Goal: Task Accomplishment & Management: Use online tool/utility

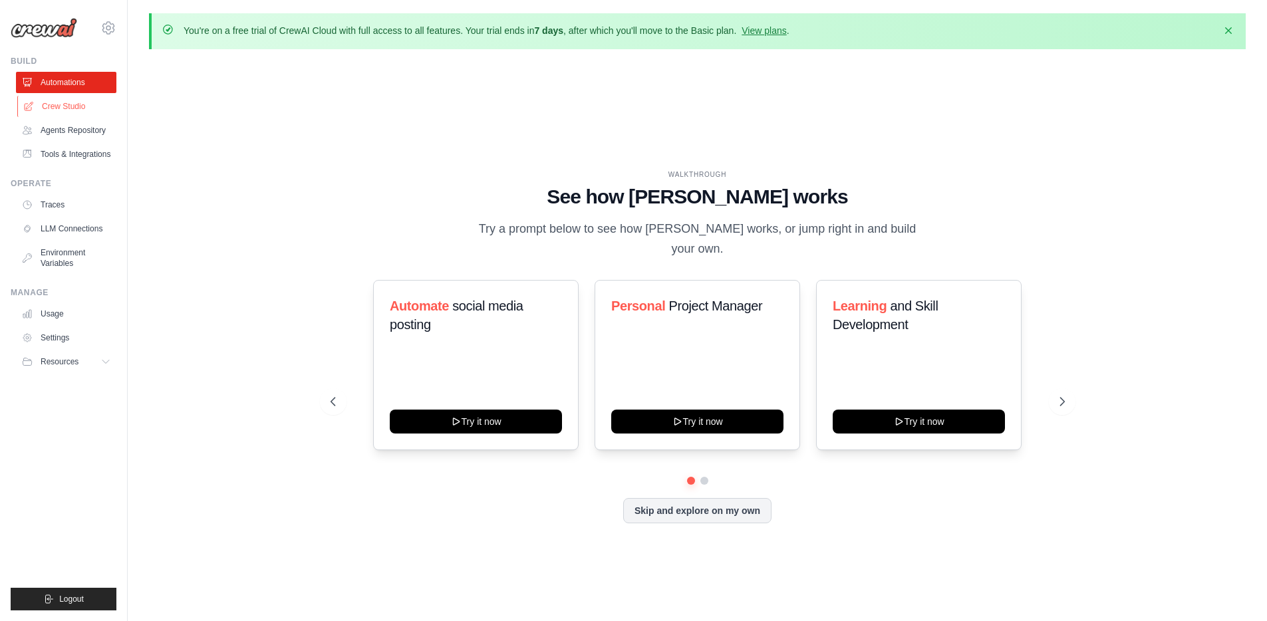
click at [72, 108] on link "Crew Studio" at bounding box center [67, 106] width 100 height 21
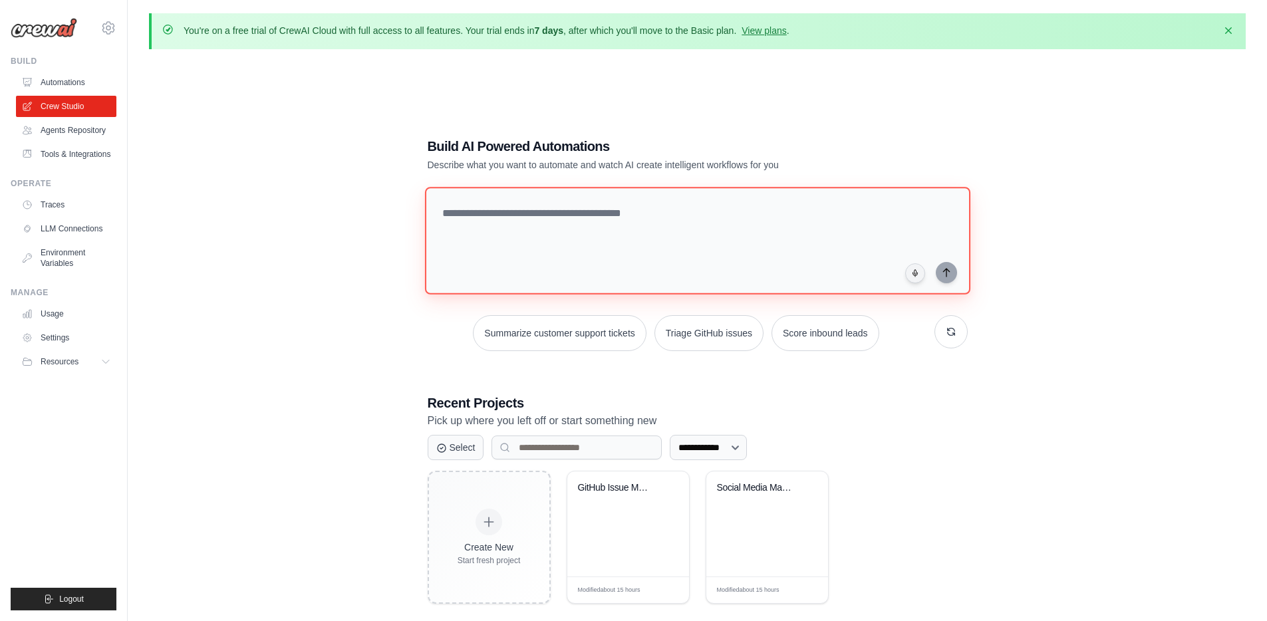
click at [561, 235] on textarea at bounding box center [696, 241] width 545 height 108
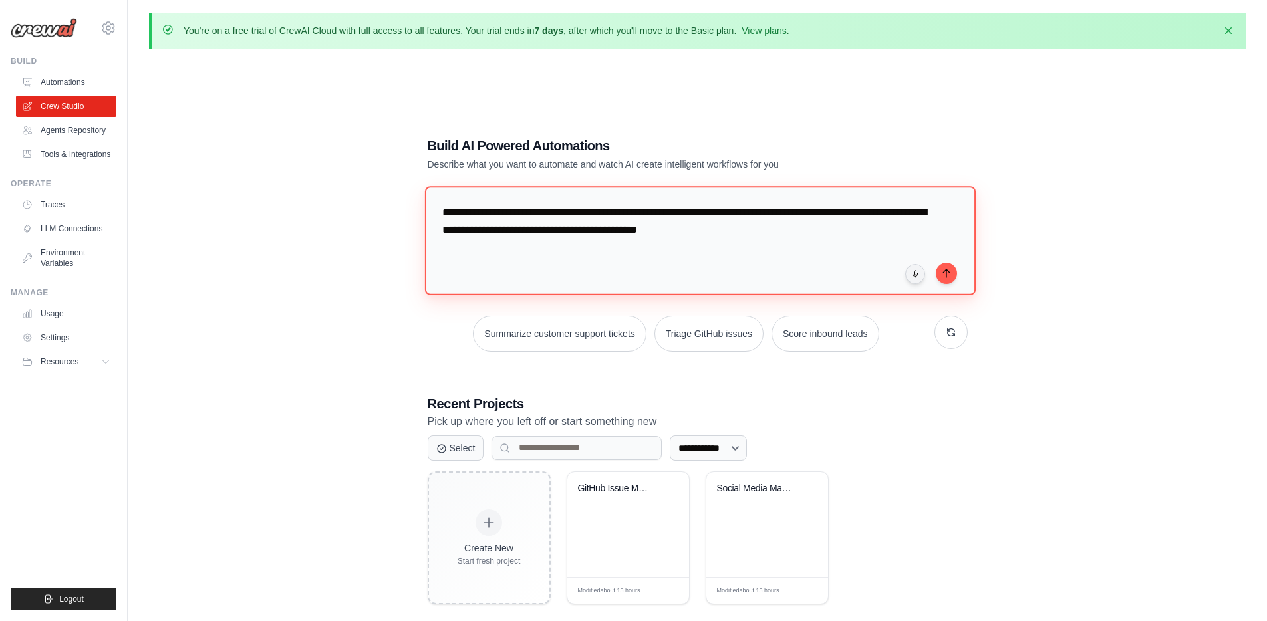
paste textarea "**********"
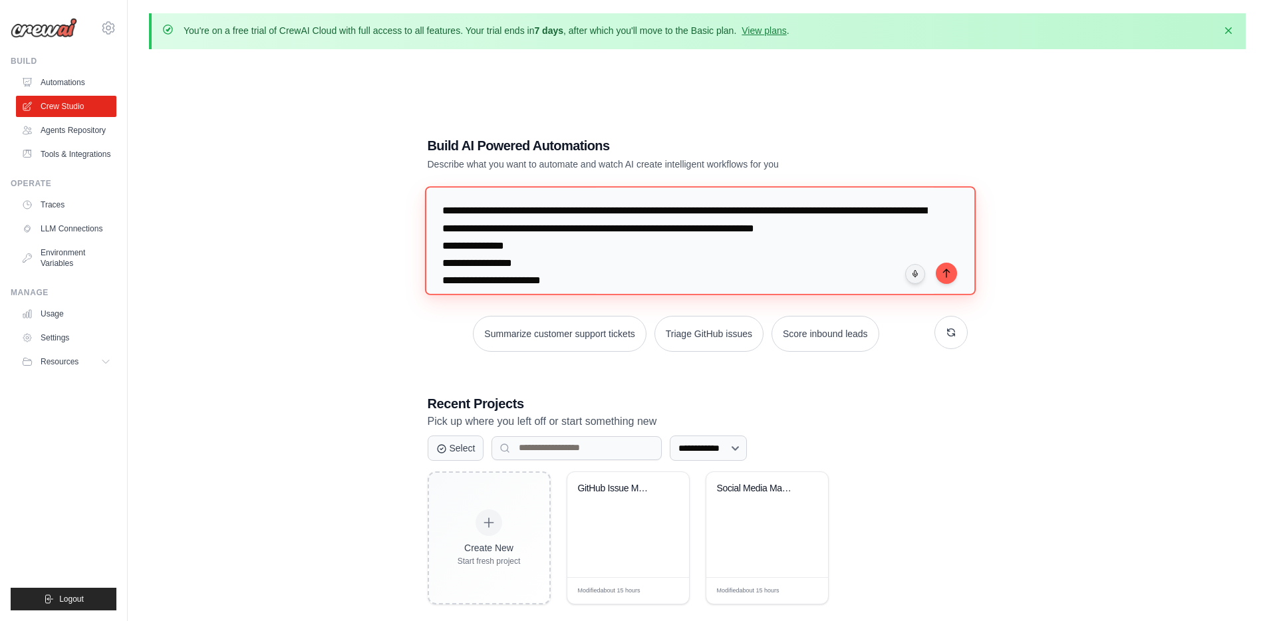
scroll to position [1, 0]
drag, startPoint x: 792, startPoint y: 229, endPoint x: 917, endPoint y: 229, distance: 125.0
click at [917, 229] on textarea "**********" at bounding box center [699, 240] width 551 height 108
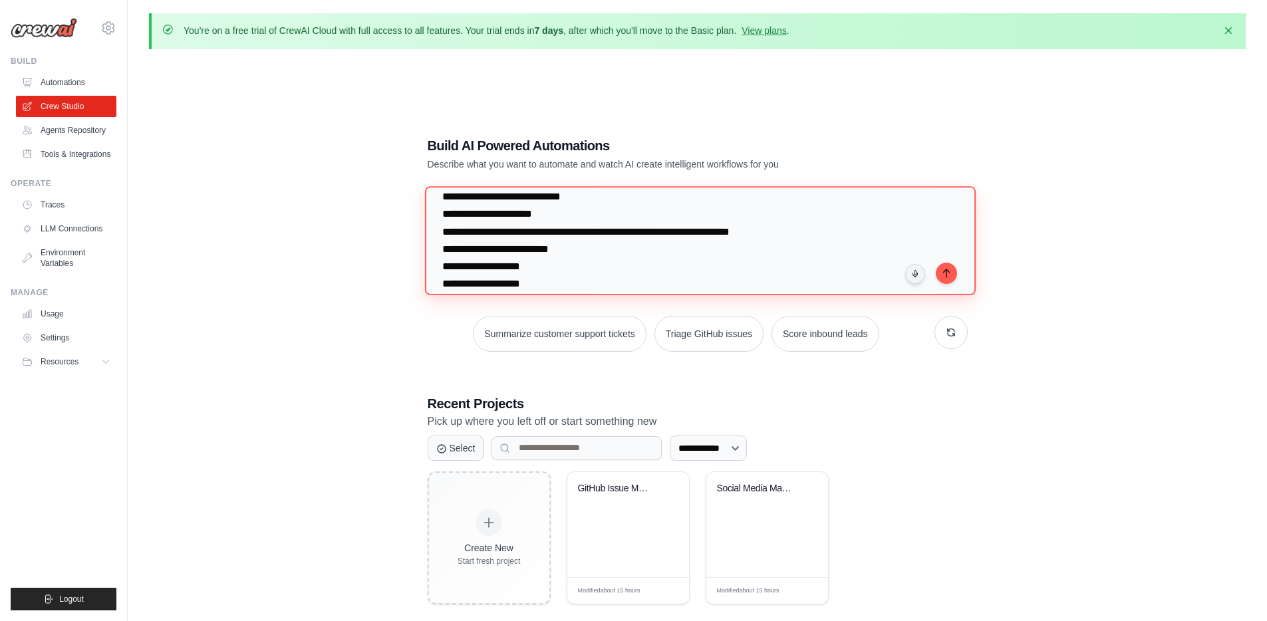
scroll to position [404, 0]
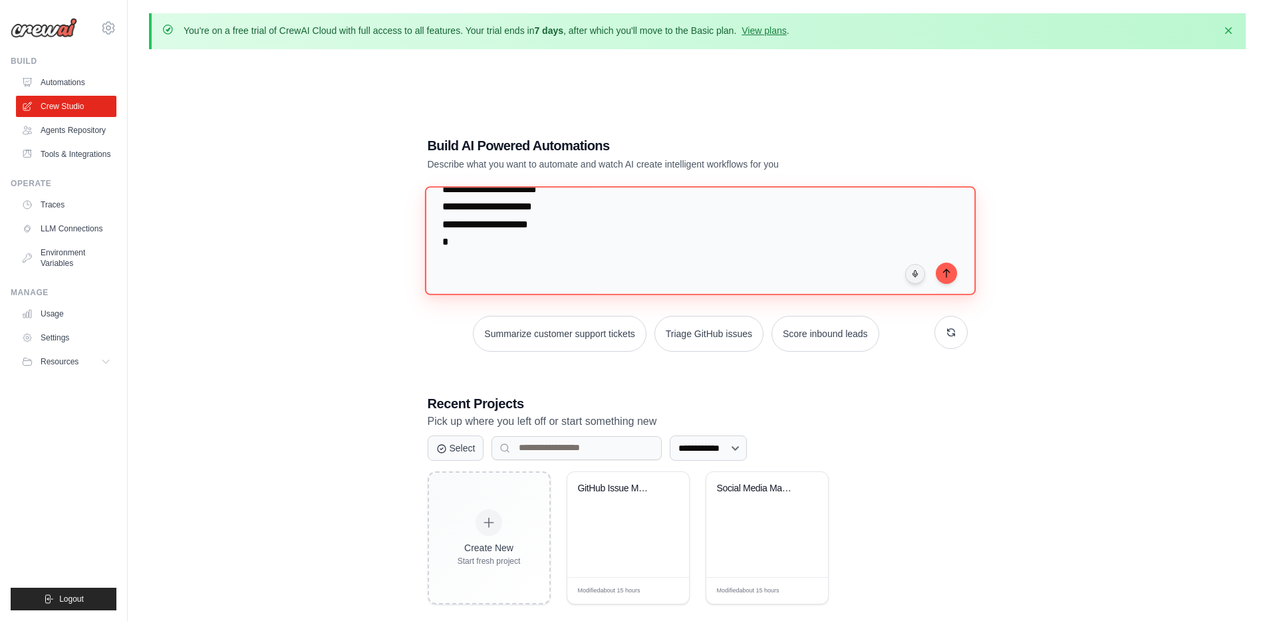
click at [471, 236] on textarea "**********" at bounding box center [699, 240] width 551 height 108
paste textarea "**********"
type textarea "**********"
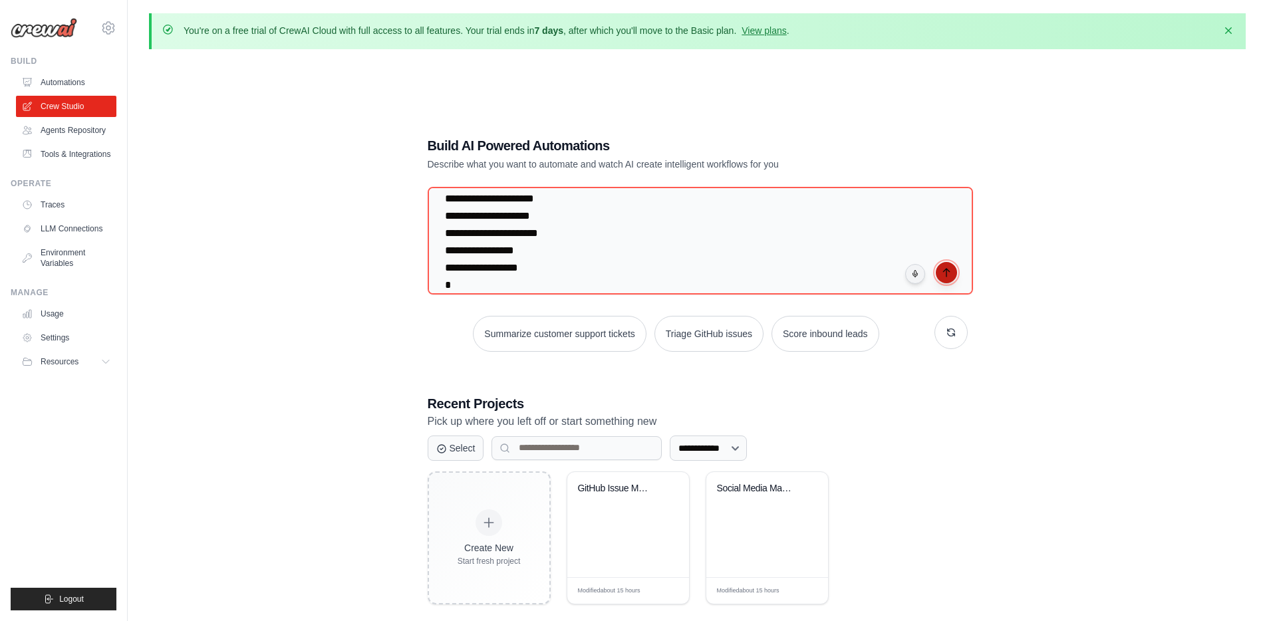
click at [952, 276] on button "submit" at bounding box center [945, 272] width 21 height 21
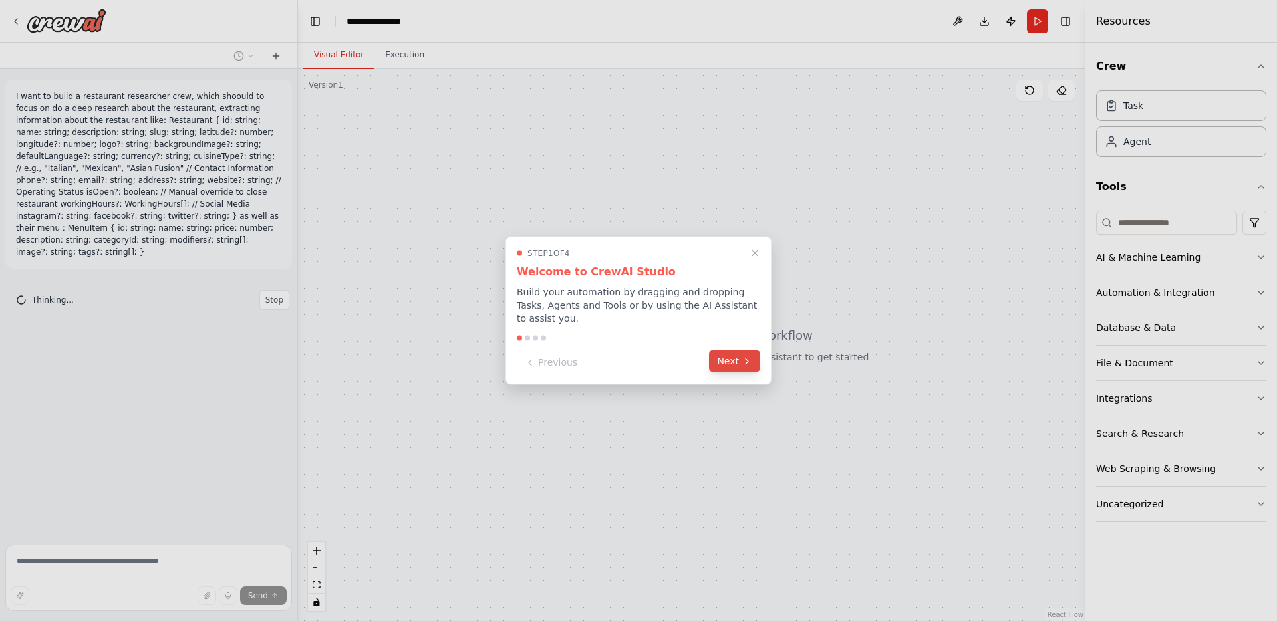
click at [738, 369] on button "Next" at bounding box center [734, 361] width 51 height 22
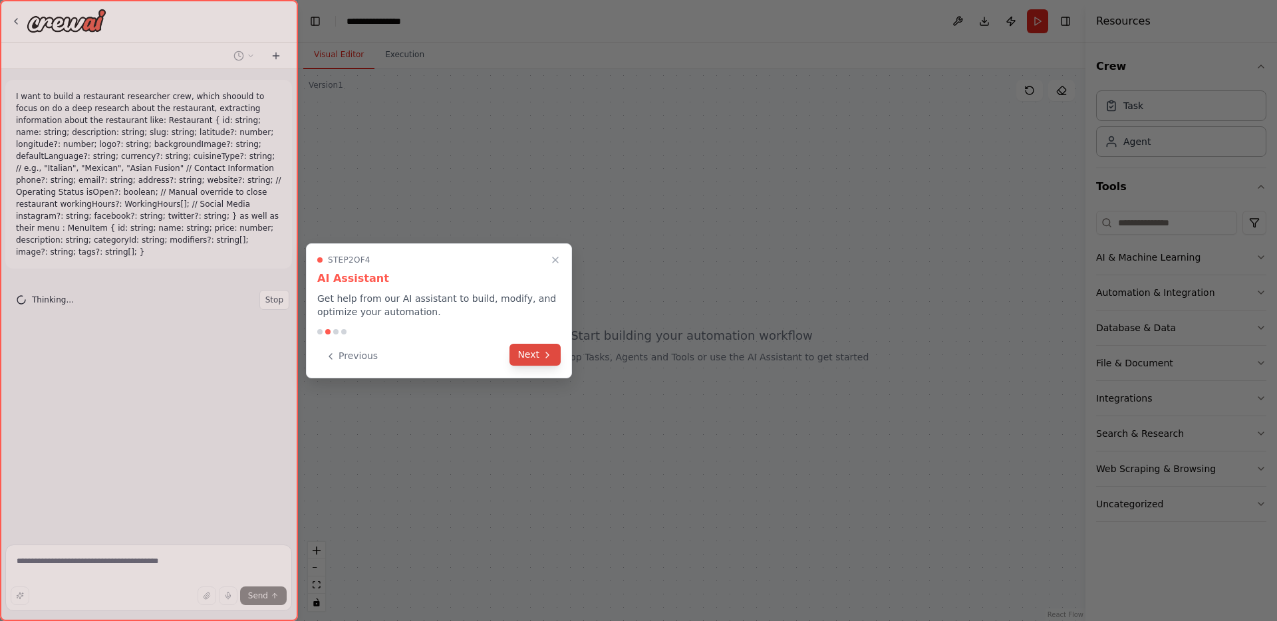
click at [539, 353] on button "Next" at bounding box center [534, 355] width 51 height 22
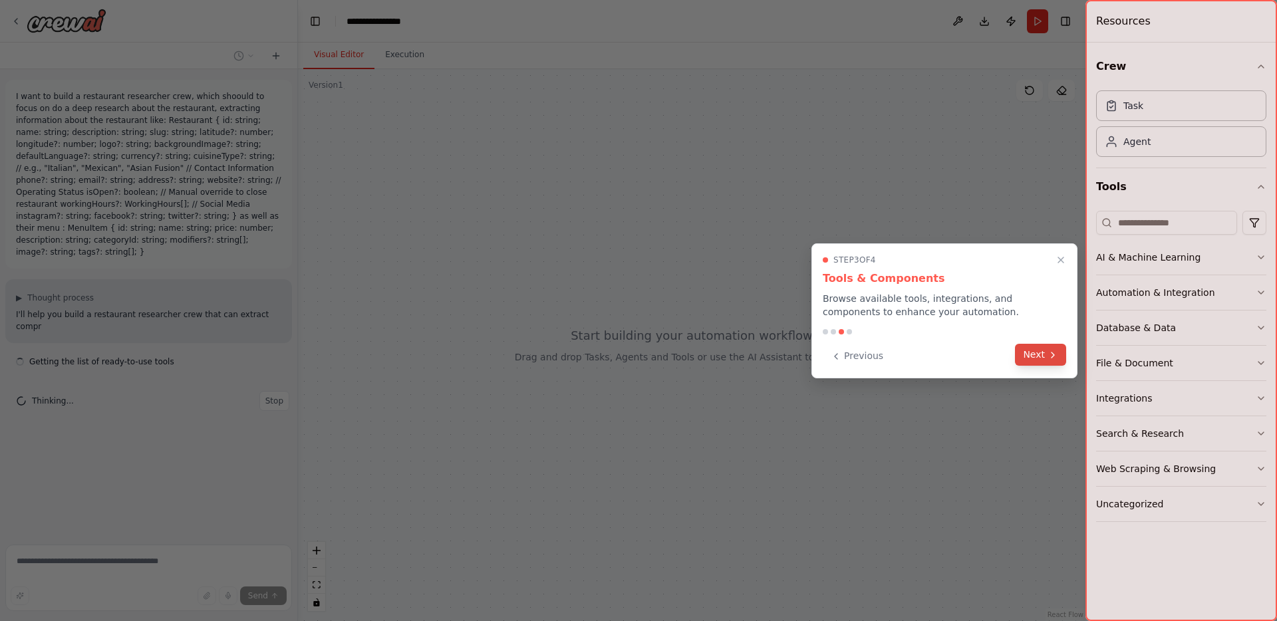
click at [1048, 354] on icon at bounding box center [1052, 355] width 11 height 11
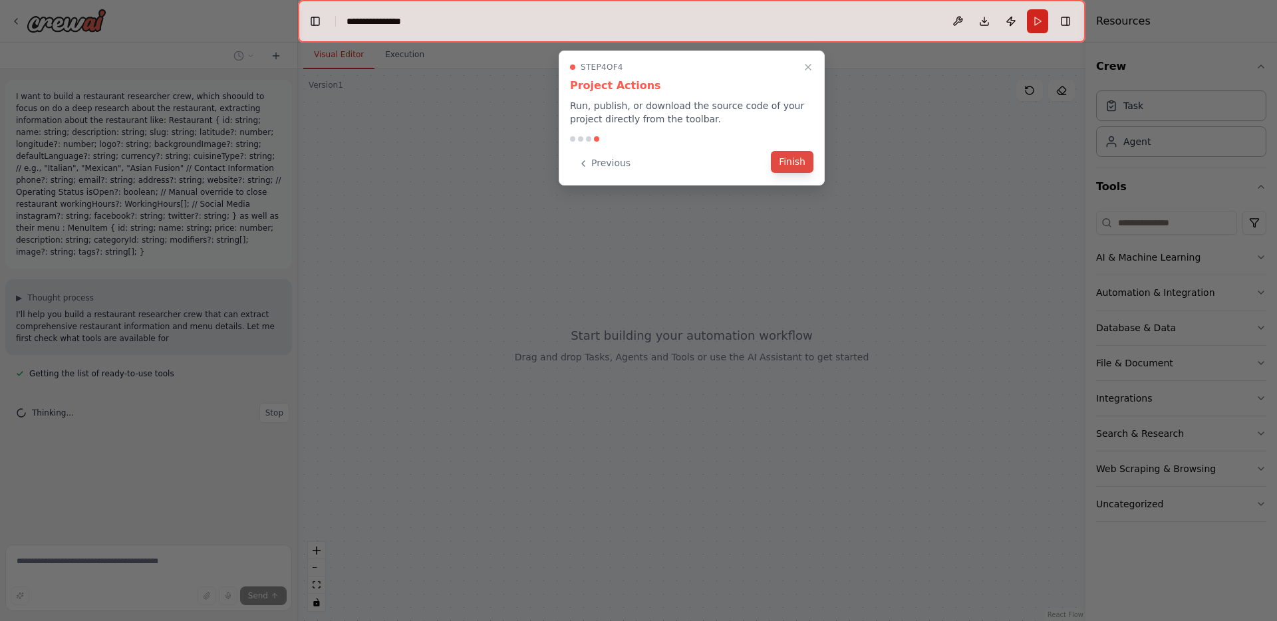
click at [795, 161] on button "Finish" at bounding box center [792, 162] width 43 height 22
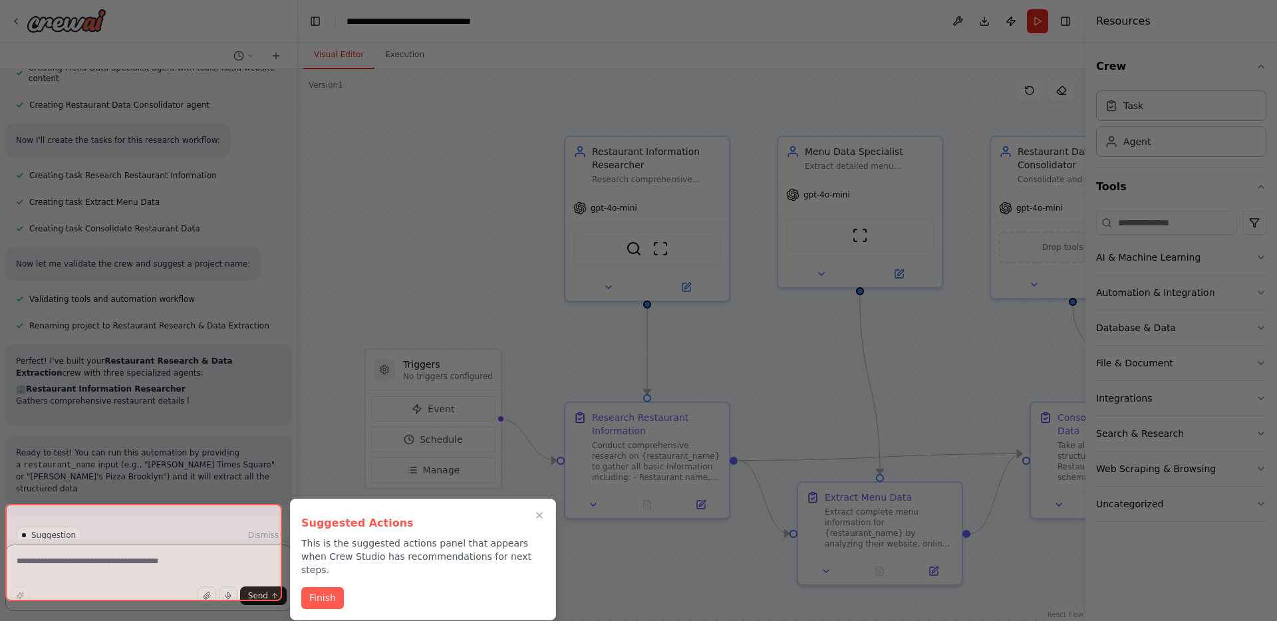
scroll to position [686, 0]
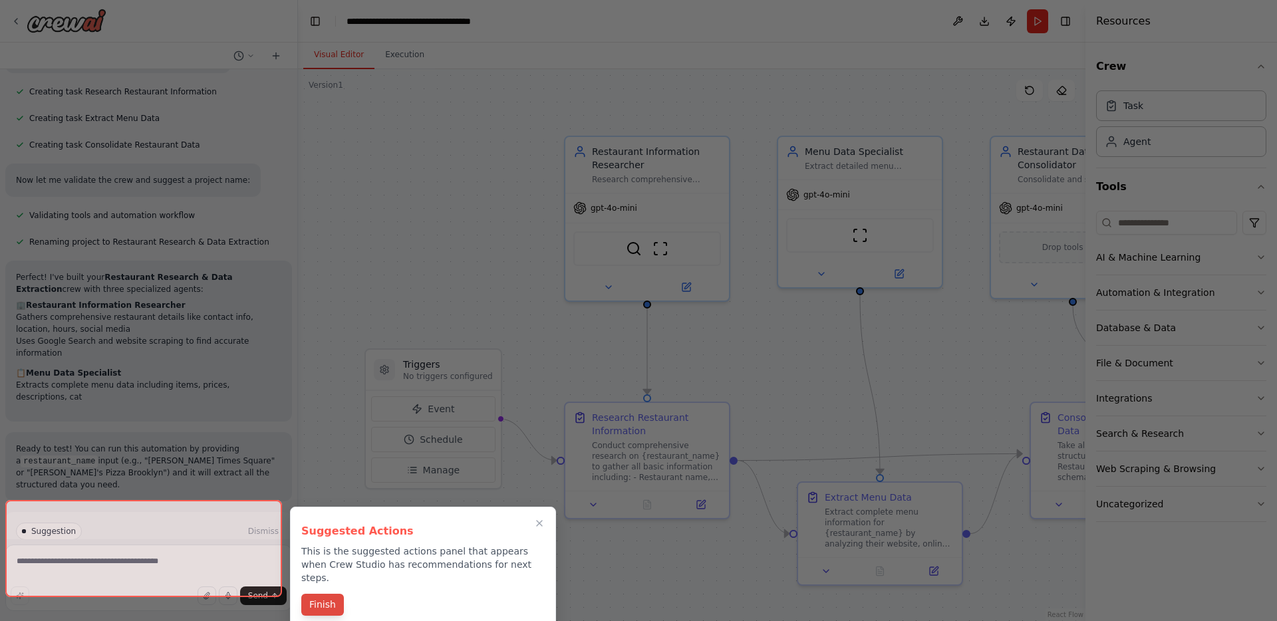
click at [319, 571] on div "Suggested Actions This is the suggested actions panel that appears when Crew St…" at bounding box center [423, 568] width 266 height 122
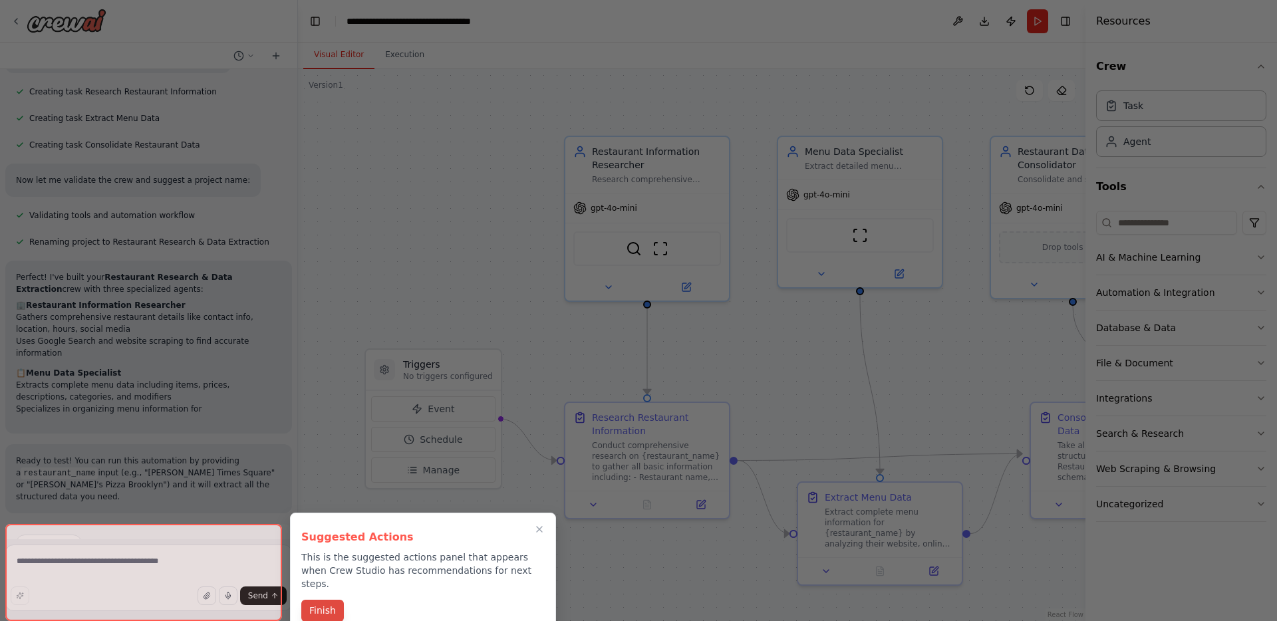
drag, startPoint x: 318, startPoint y: 584, endPoint x: 318, endPoint y: 591, distance: 7.3
click at [318, 585] on div "Suggested Actions This is the suggested actions panel that appears when Crew St…" at bounding box center [423, 574] width 266 height 122
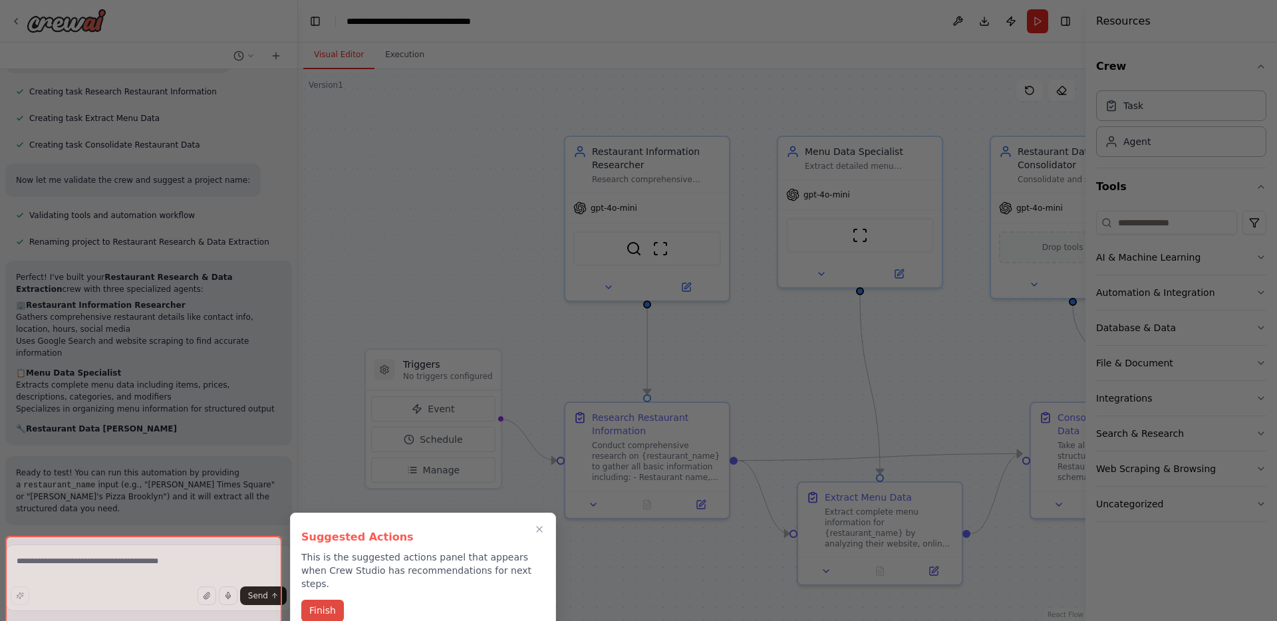
click at [318, 600] on button "Finish" at bounding box center [322, 611] width 43 height 22
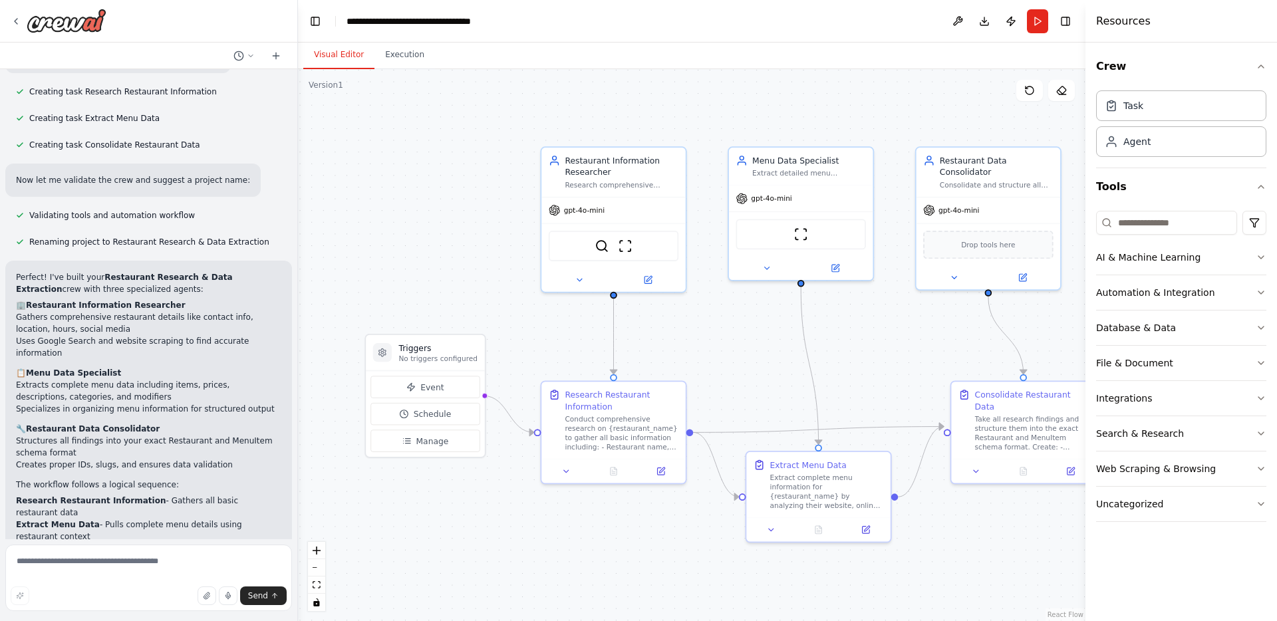
scroll to position [969, 0]
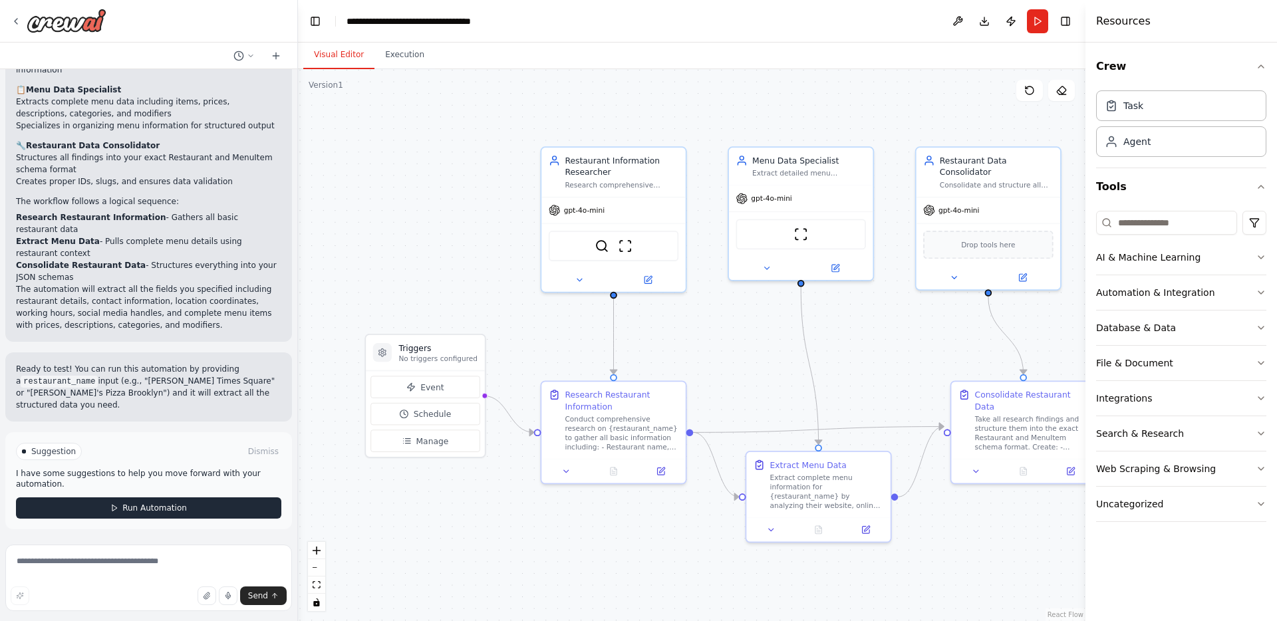
click at [149, 507] on span "Run Automation" at bounding box center [154, 508] width 64 height 11
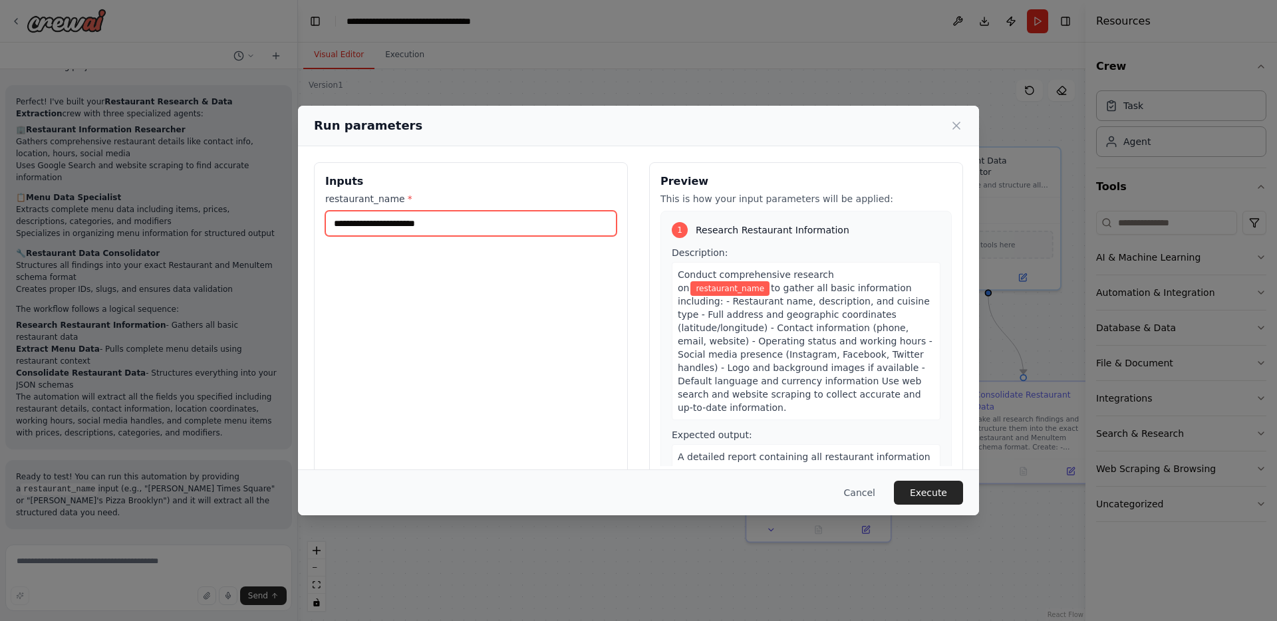
click at [378, 221] on input "restaurant_name *" at bounding box center [470, 223] width 291 height 25
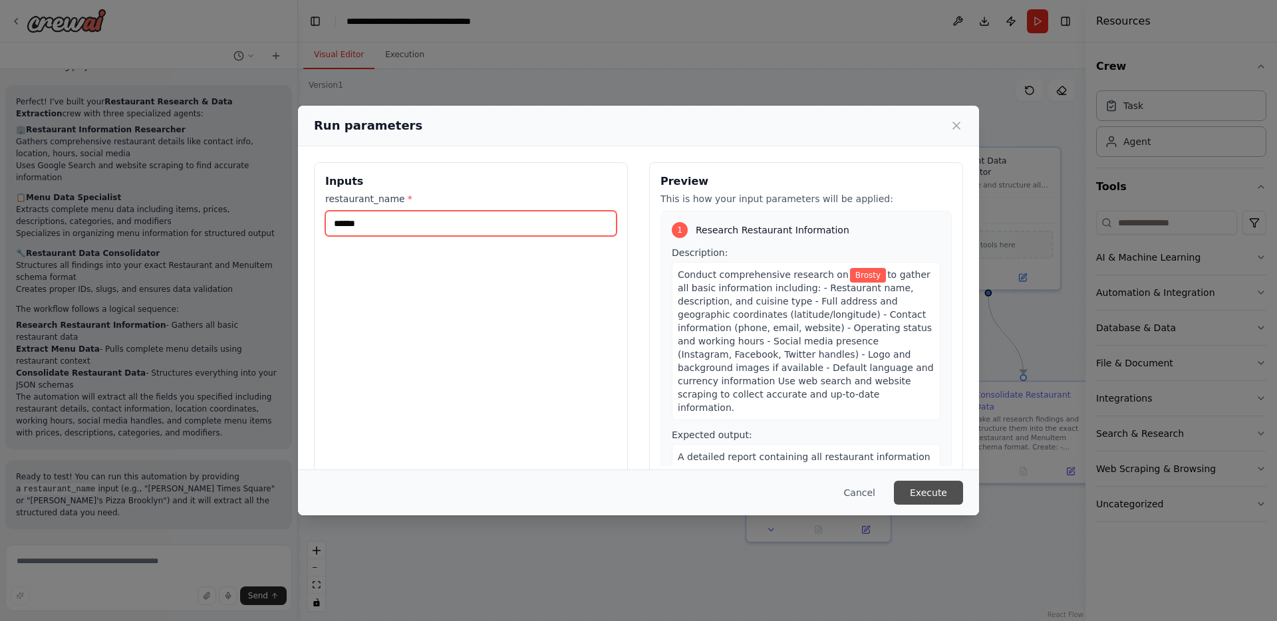
type input "******"
click at [945, 496] on button "Execute" at bounding box center [928, 493] width 69 height 24
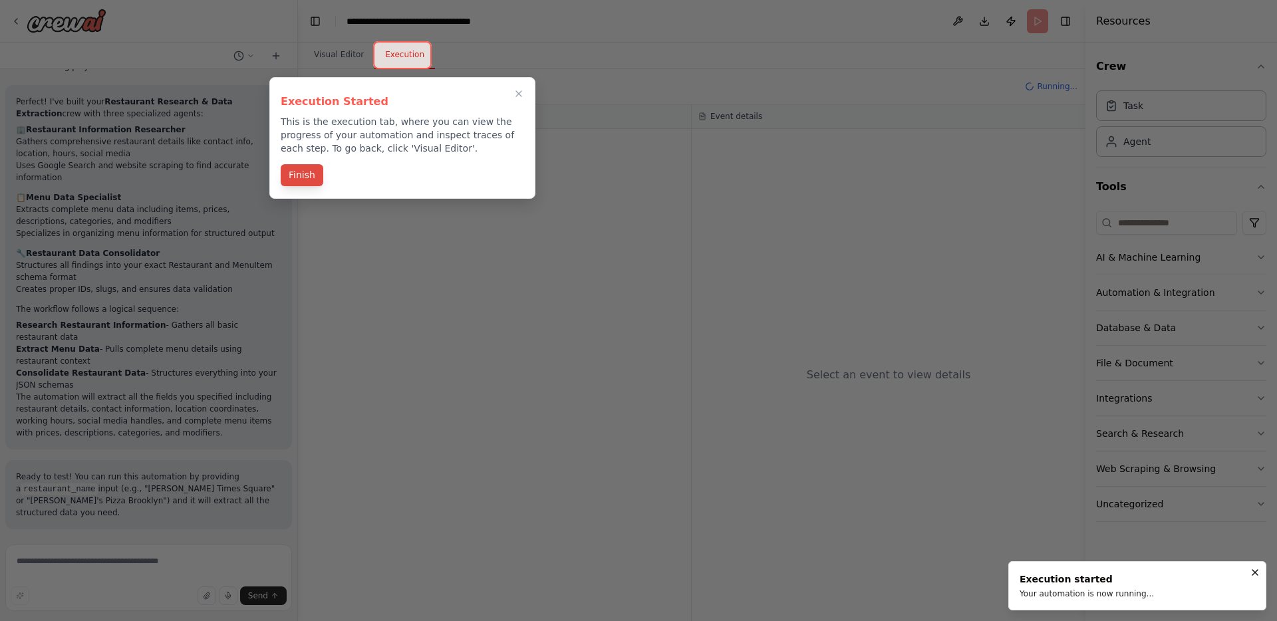
click at [295, 172] on button "Finish" at bounding box center [302, 175] width 43 height 22
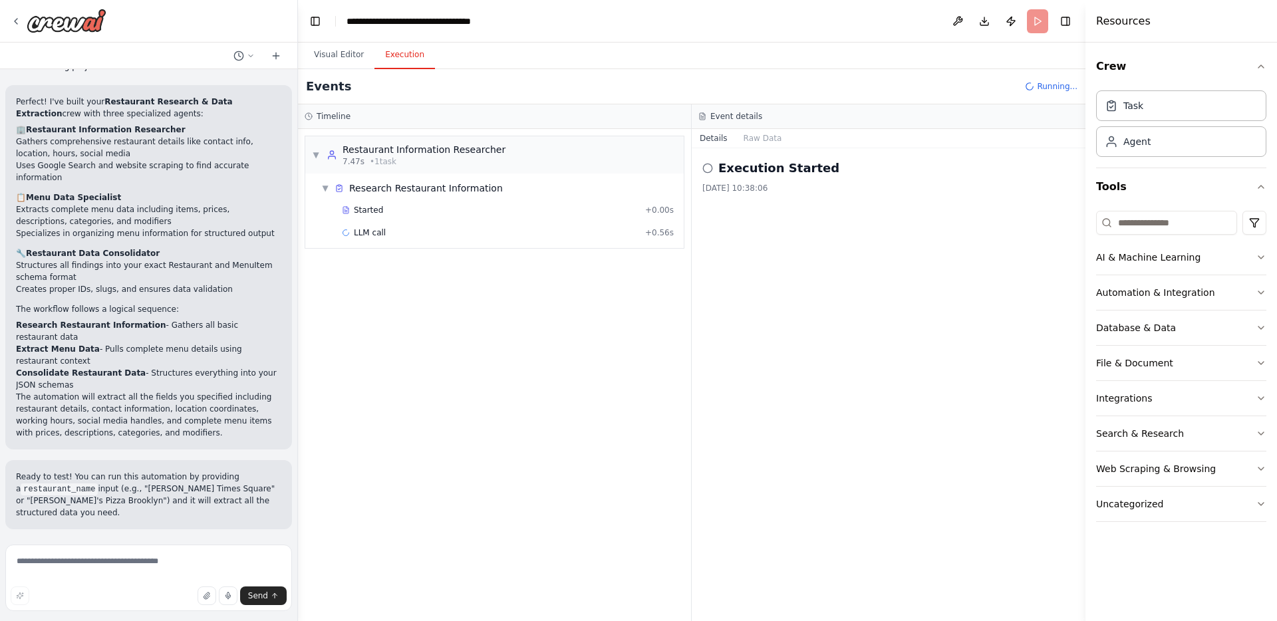
scroll to position [969, 0]
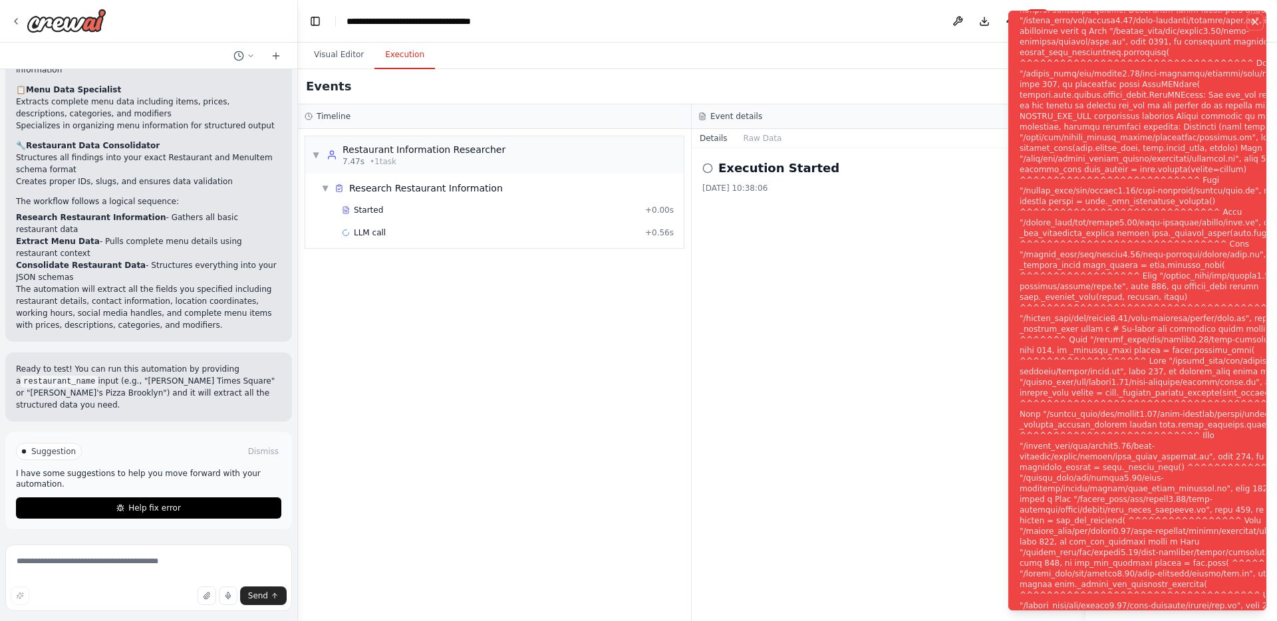
click at [1255, 22] on icon "Notifications (F8)" at bounding box center [1254, 21] width 5 height 5
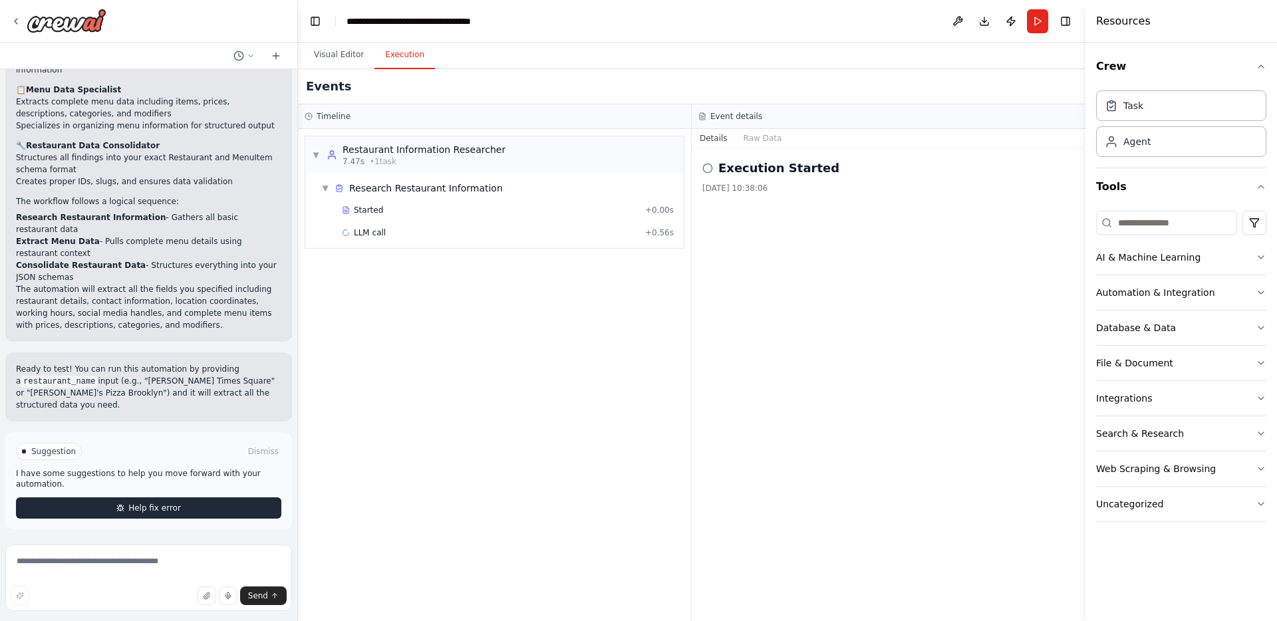
click at [205, 507] on button "Help fix error" at bounding box center [148, 507] width 265 height 21
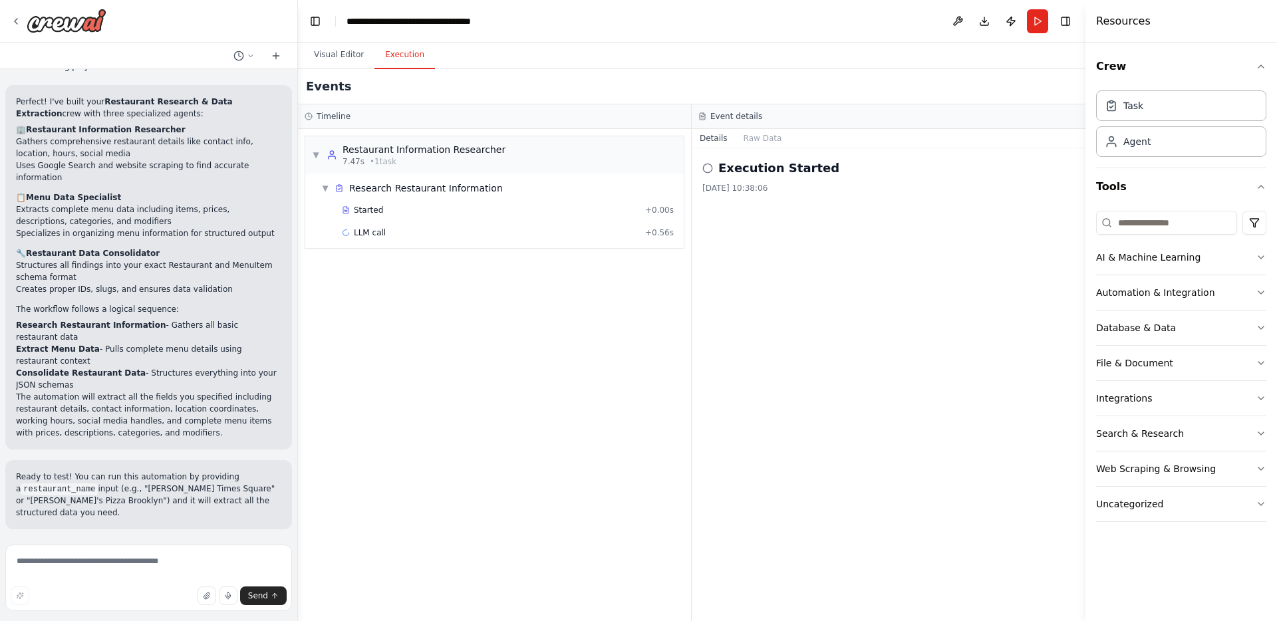
scroll to position [914, 0]
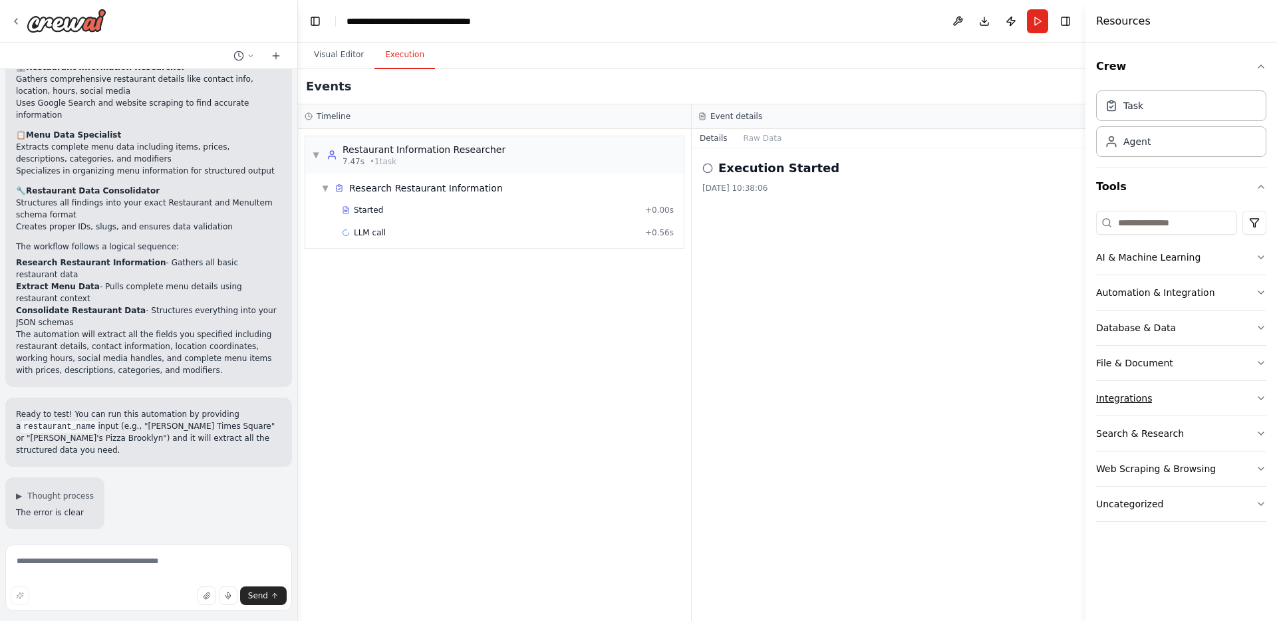
click at [1150, 399] on button "Integrations" at bounding box center [1181, 398] width 170 height 35
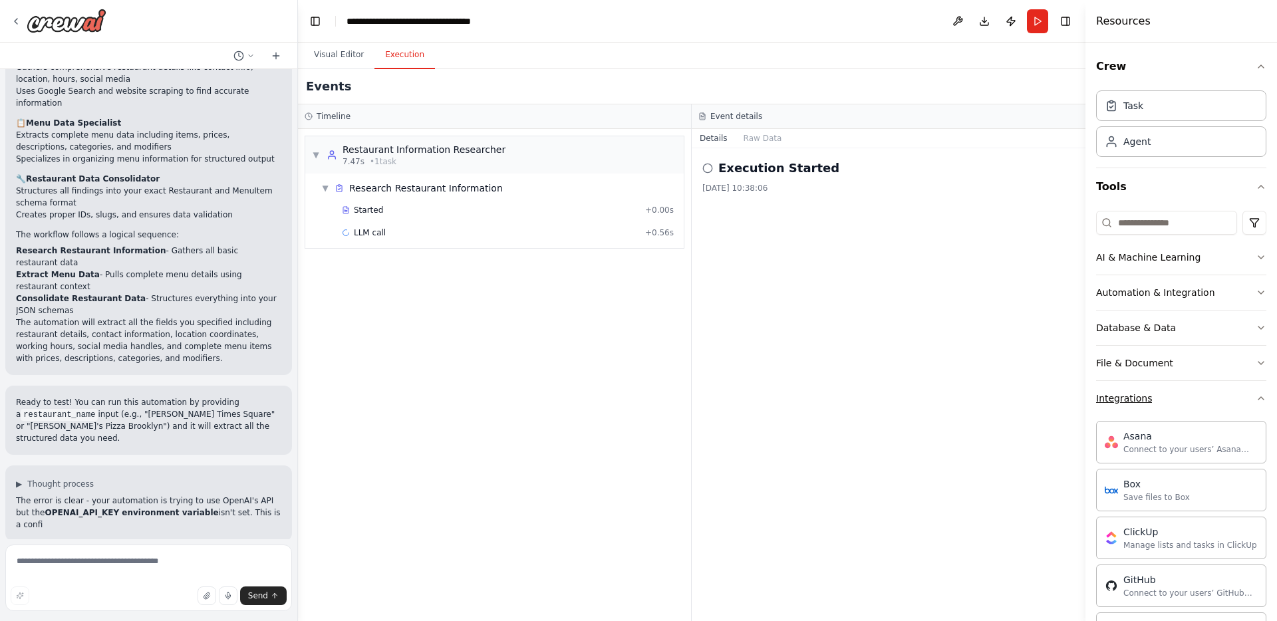
click at [1150, 399] on button "Integrations" at bounding box center [1181, 398] width 170 height 35
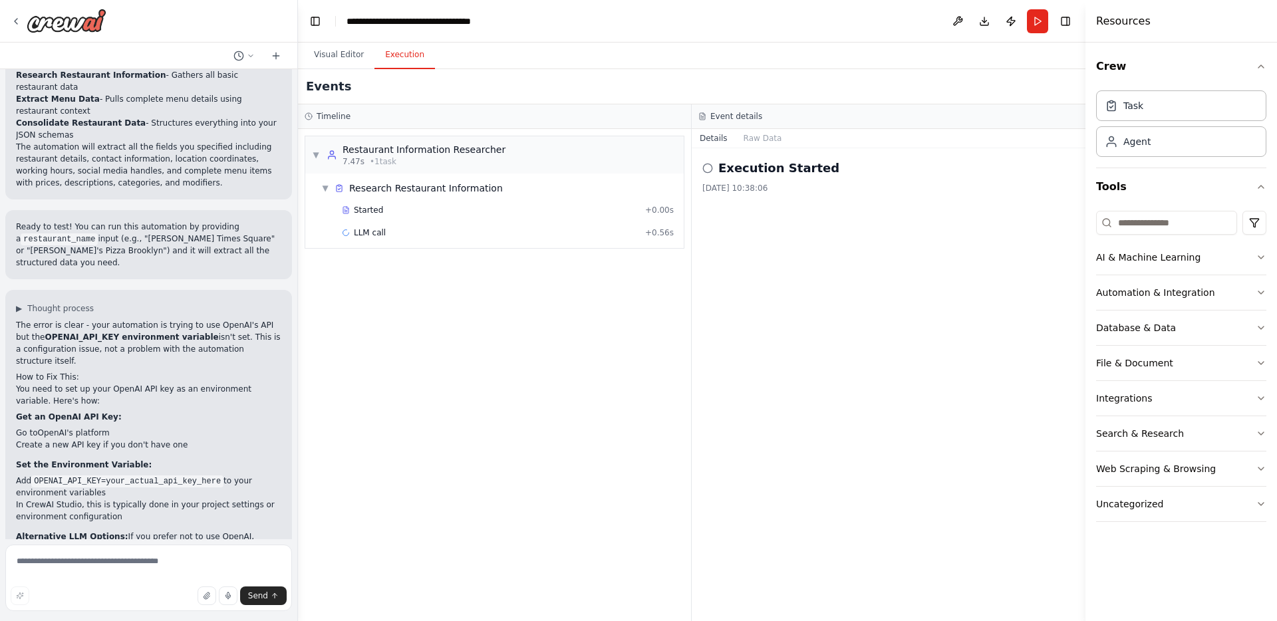
scroll to position [1331, 0]
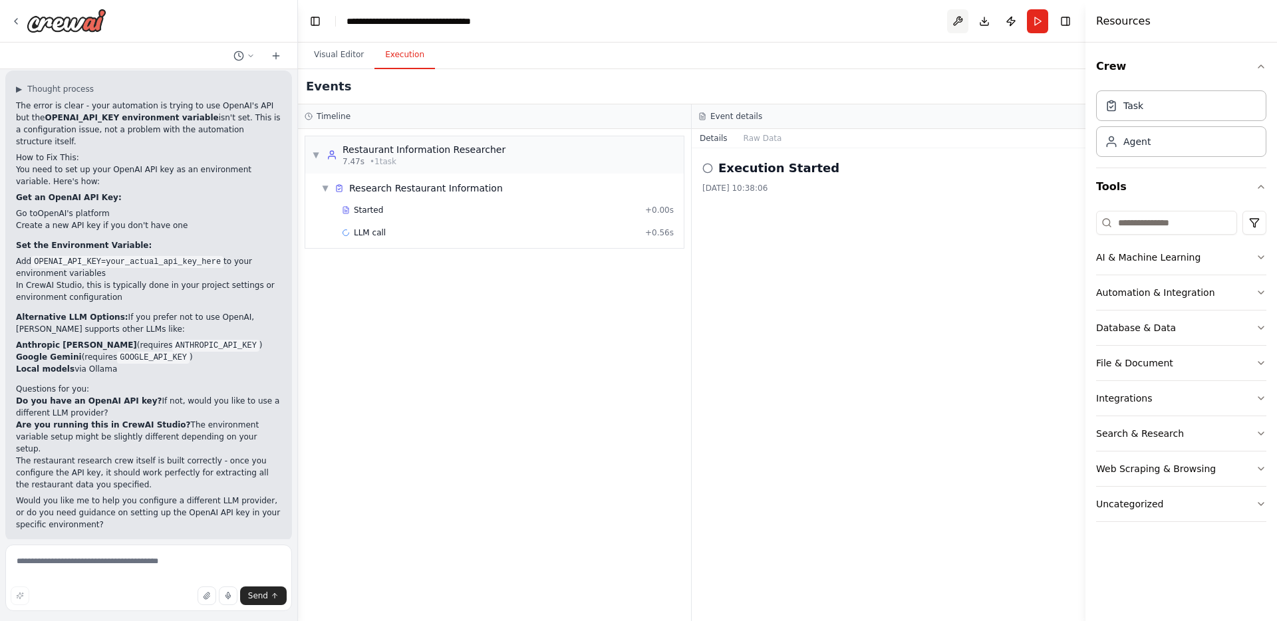
click at [959, 23] on button at bounding box center [957, 21] width 21 height 24
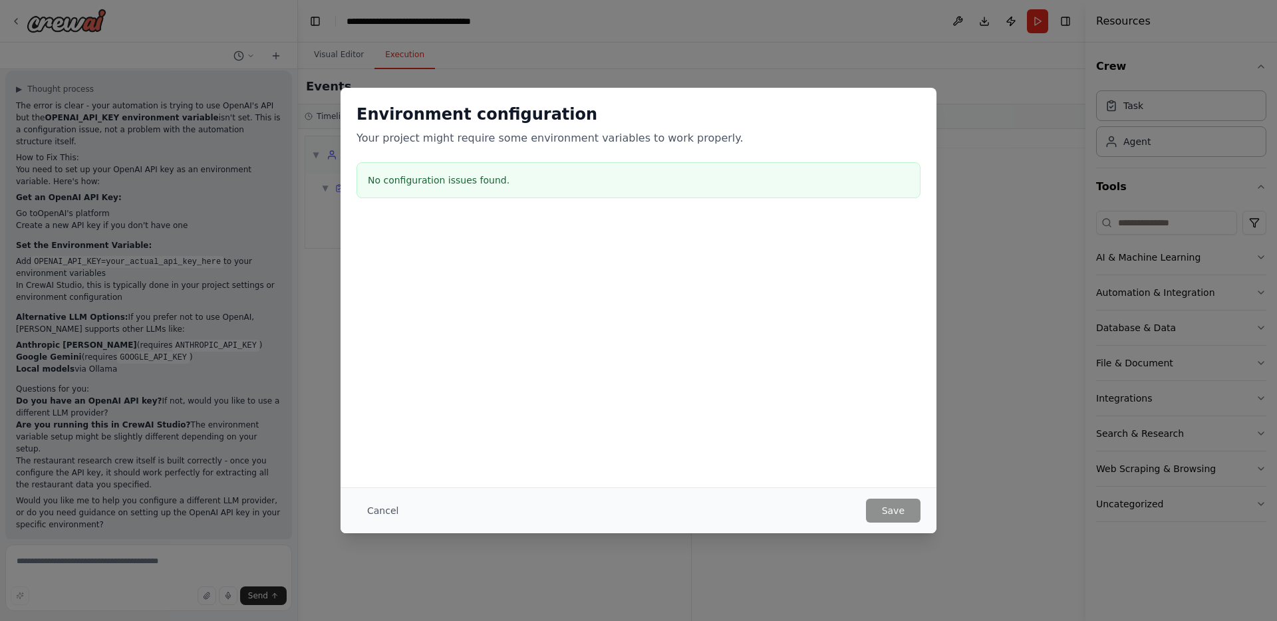
click at [552, 187] on div "No configuration issues found." at bounding box center [638, 180] width 564 height 36
click at [468, 174] on h3 "No configuration issues found." at bounding box center [638, 180] width 541 height 13
click at [388, 513] on button "Cancel" at bounding box center [382, 511] width 53 height 24
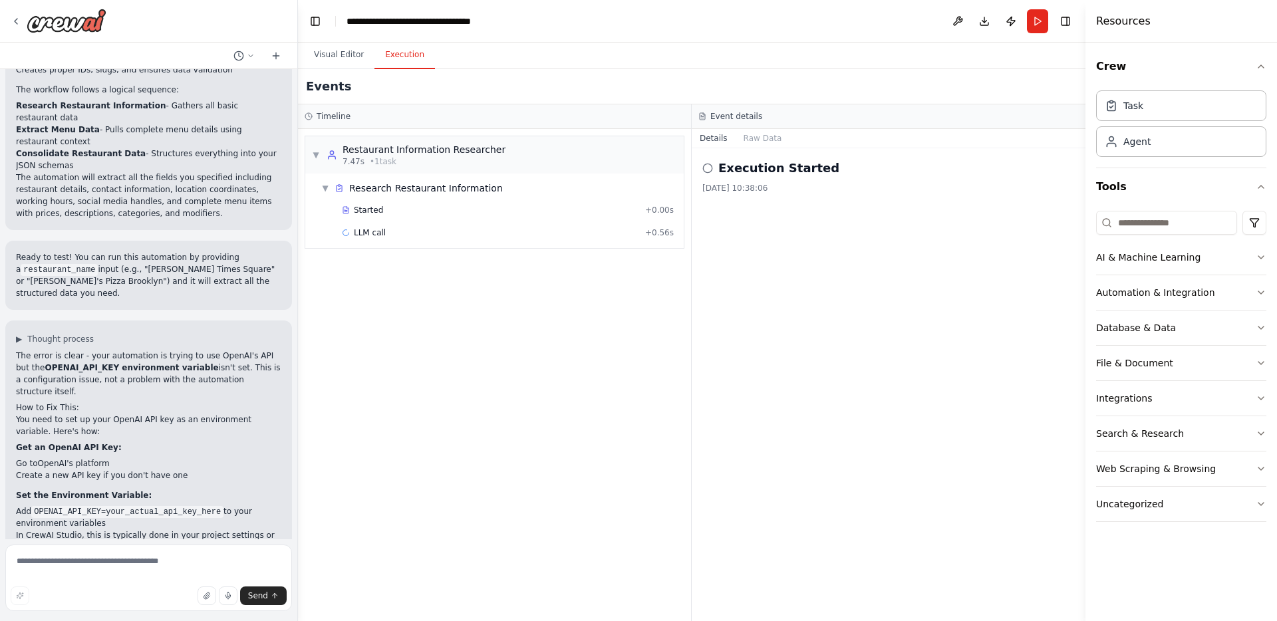
scroll to position [1078, 0]
click at [1009, 33] on header "**********" at bounding box center [691, 21] width 787 height 43
click at [1011, 25] on button "Publish" at bounding box center [1010, 21] width 21 height 24
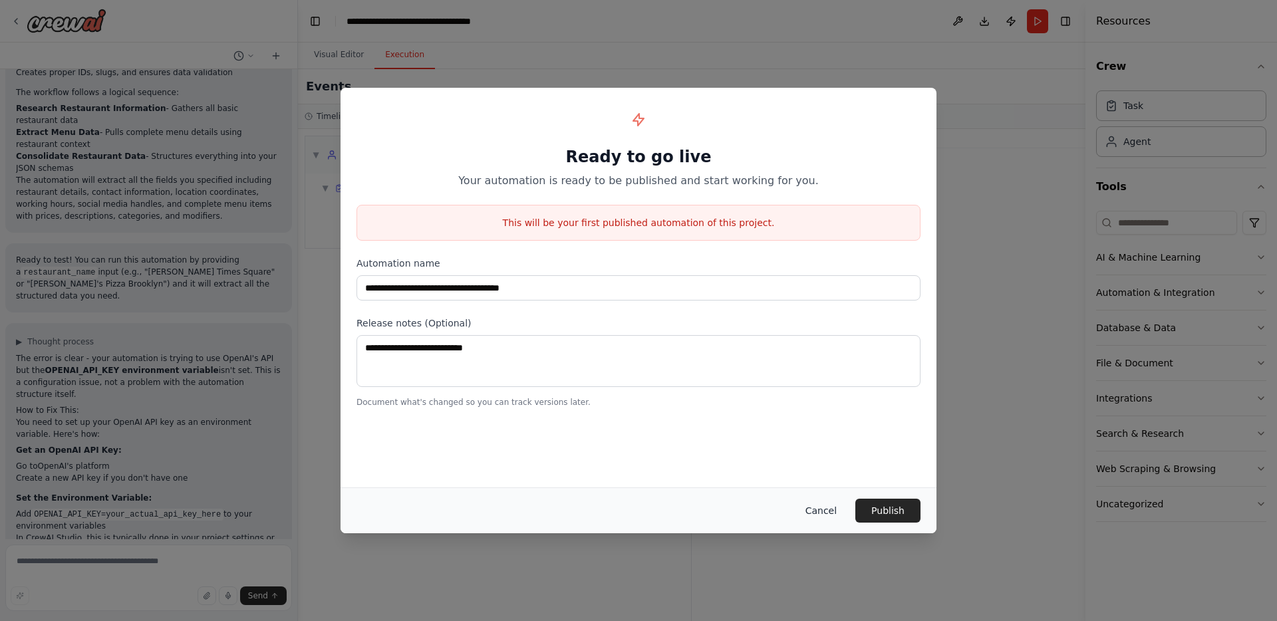
click at [825, 504] on button "Cancel" at bounding box center [821, 511] width 53 height 24
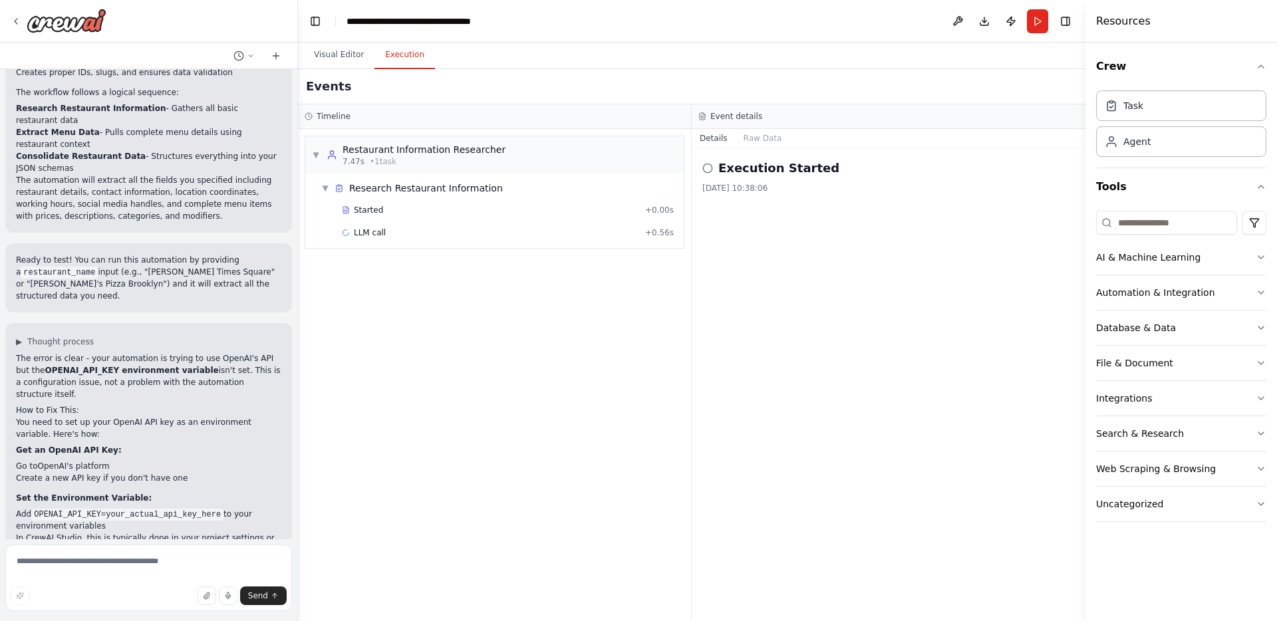
click at [1123, 25] on h4 "Resources" at bounding box center [1123, 21] width 55 height 16
click at [1149, 68] on button "Crew" at bounding box center [1181, 66] width 170 height 37
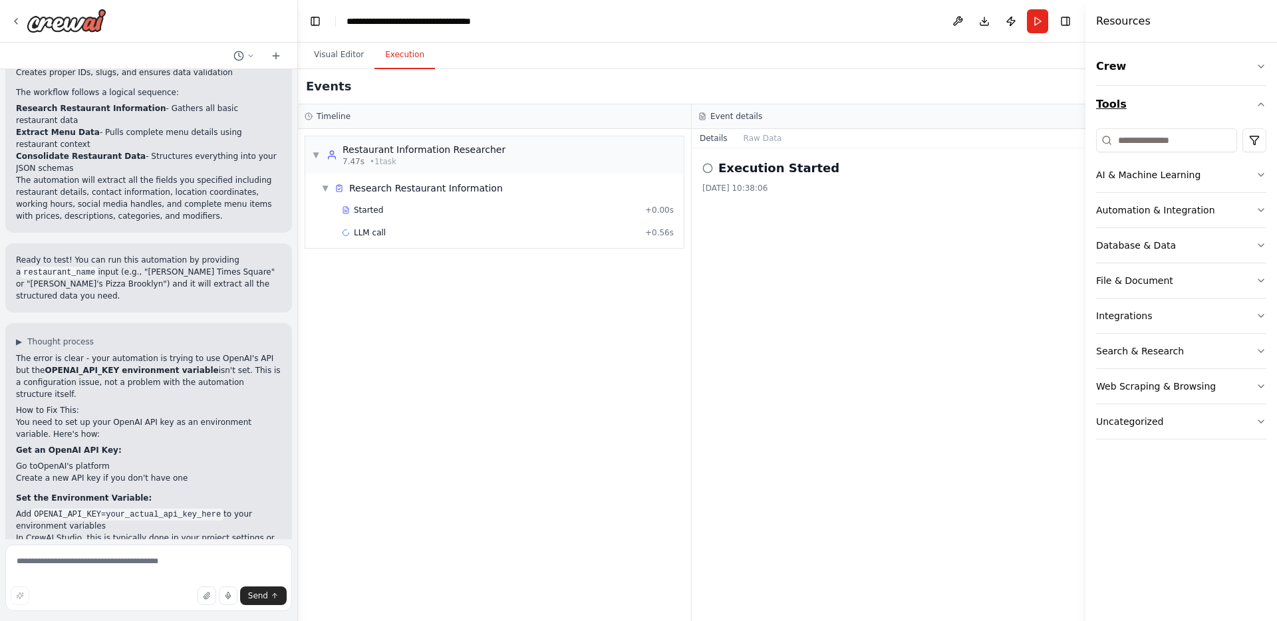
click at [1132, 106] on button "Tools" at bounding box center [1181, 104] width 170 height 37
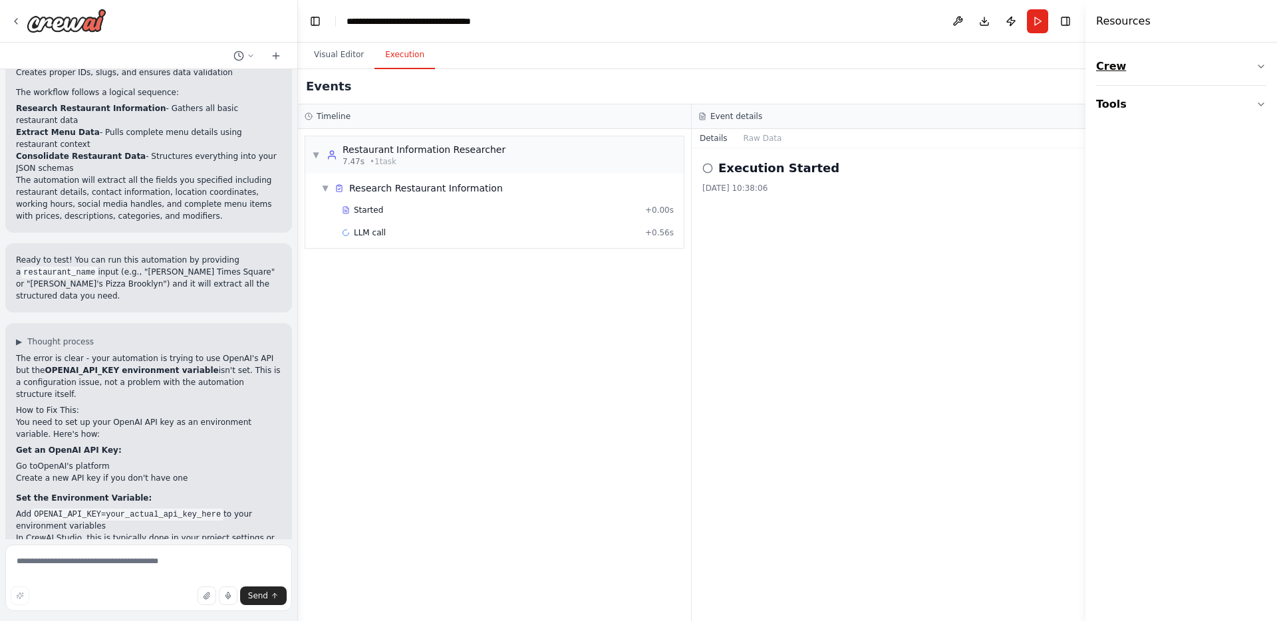
click at [1160, 72] on button "Crew" at bounding box center [1181, 66] width 170 height 37
click at [1139, 191] on button "Tools" at bounding box center [1181, 186] width 170 height 37
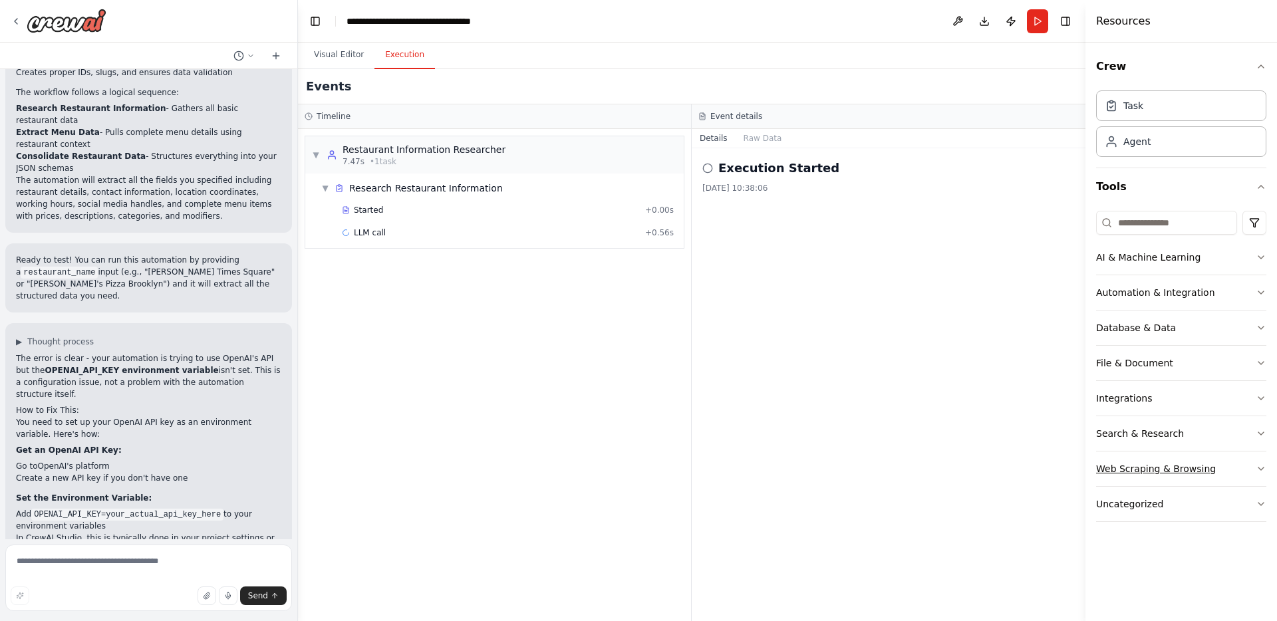
click at [1143, 472] on div "Web Scraping & Browsing" at bounding box center [1156, 468] width 120 height 13
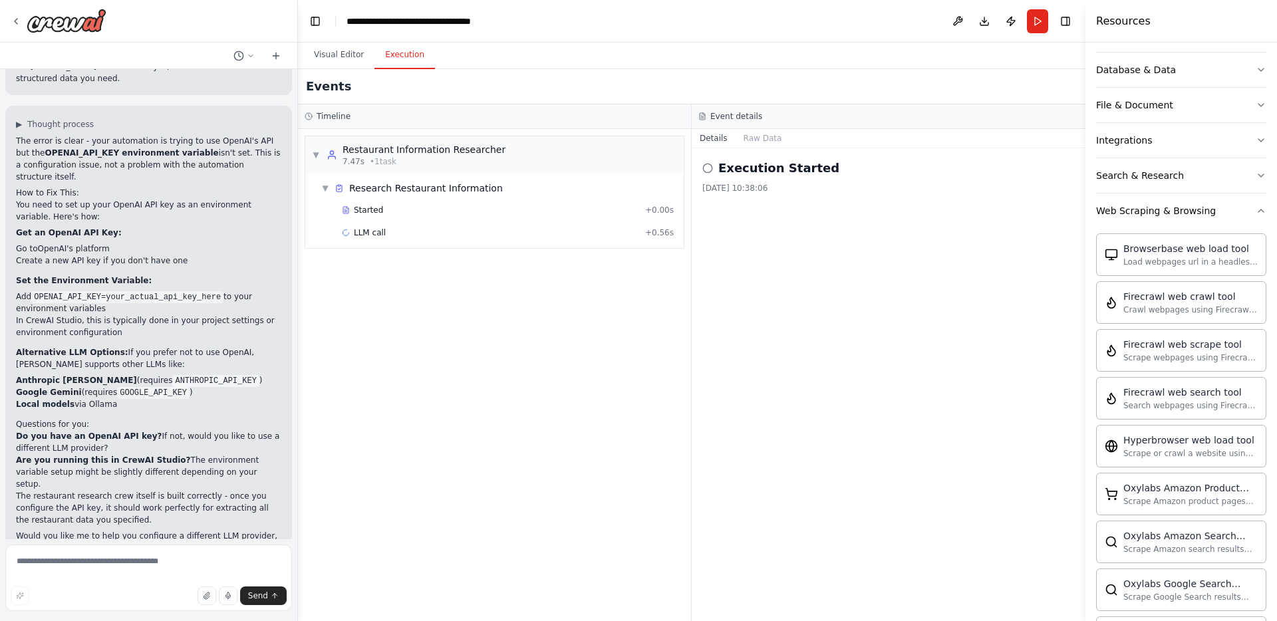
scroll to position [1331, 0]
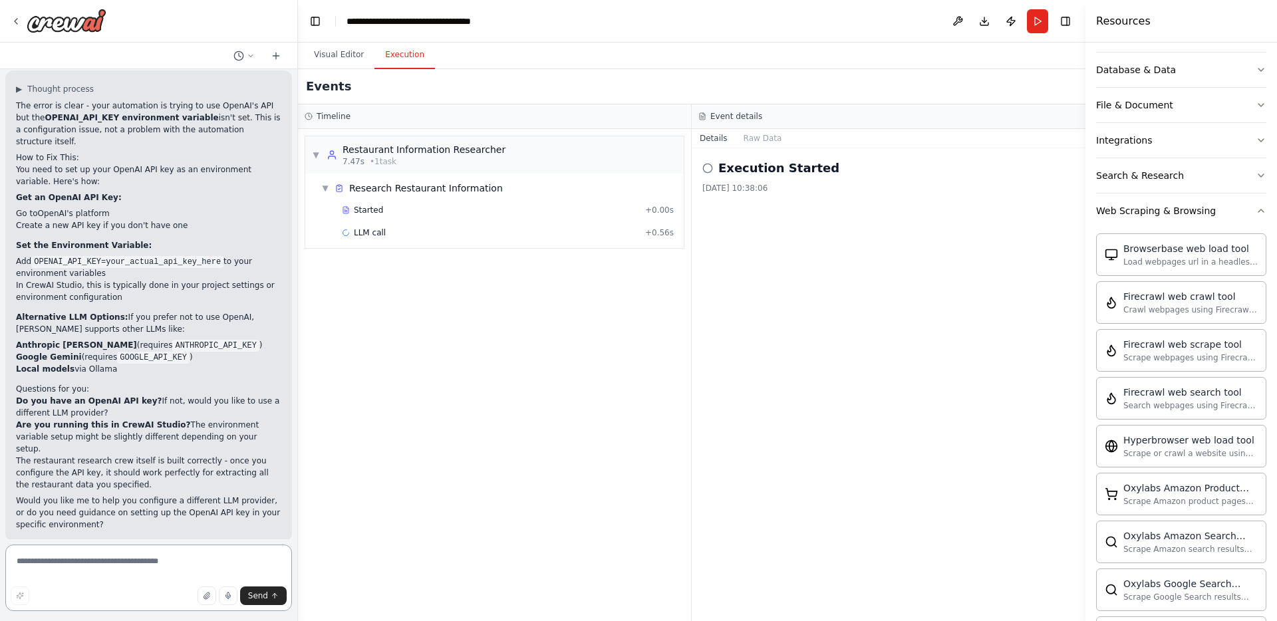
click at [94, 566] on textarea at bounding box center [148, 578] width 287 height 66
type textarea "***"
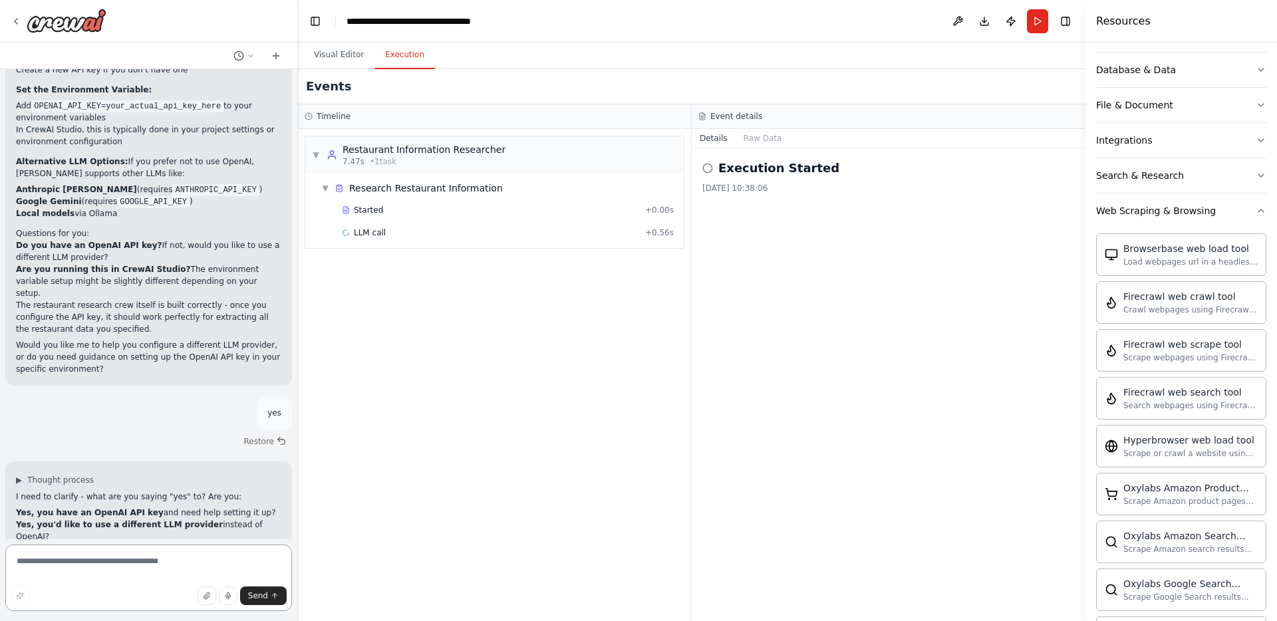
scroll to position [1523, 0]
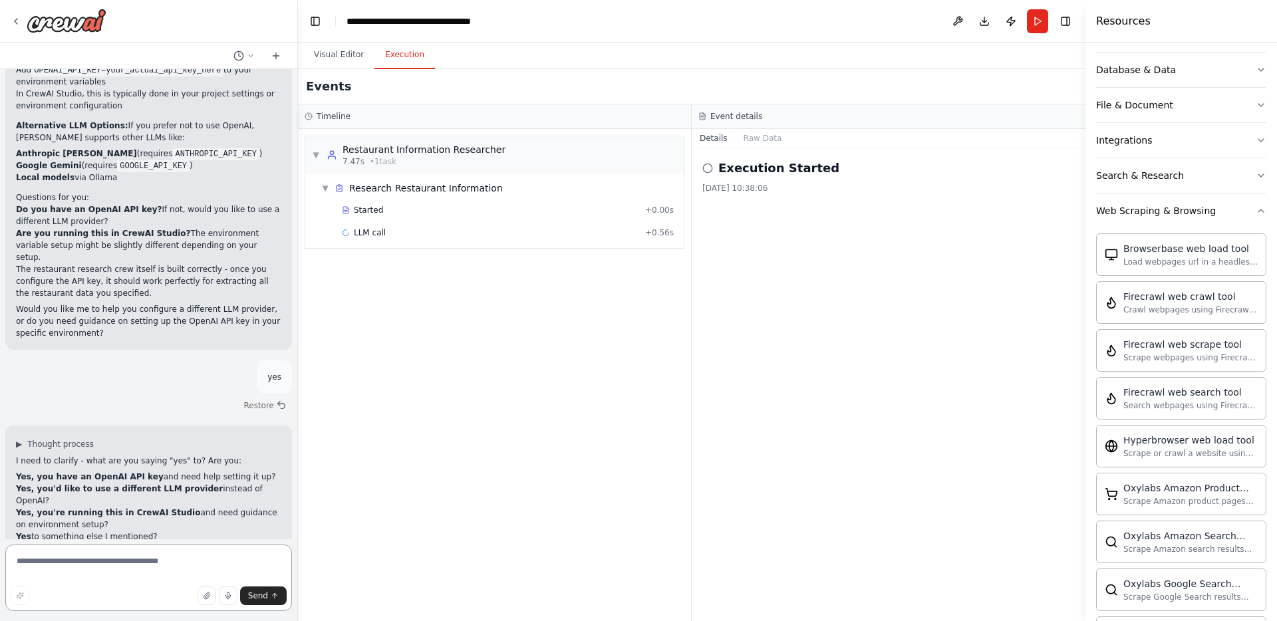
click at [132, 561] on textarea at bounding box center [148, 578] width 287 height 66
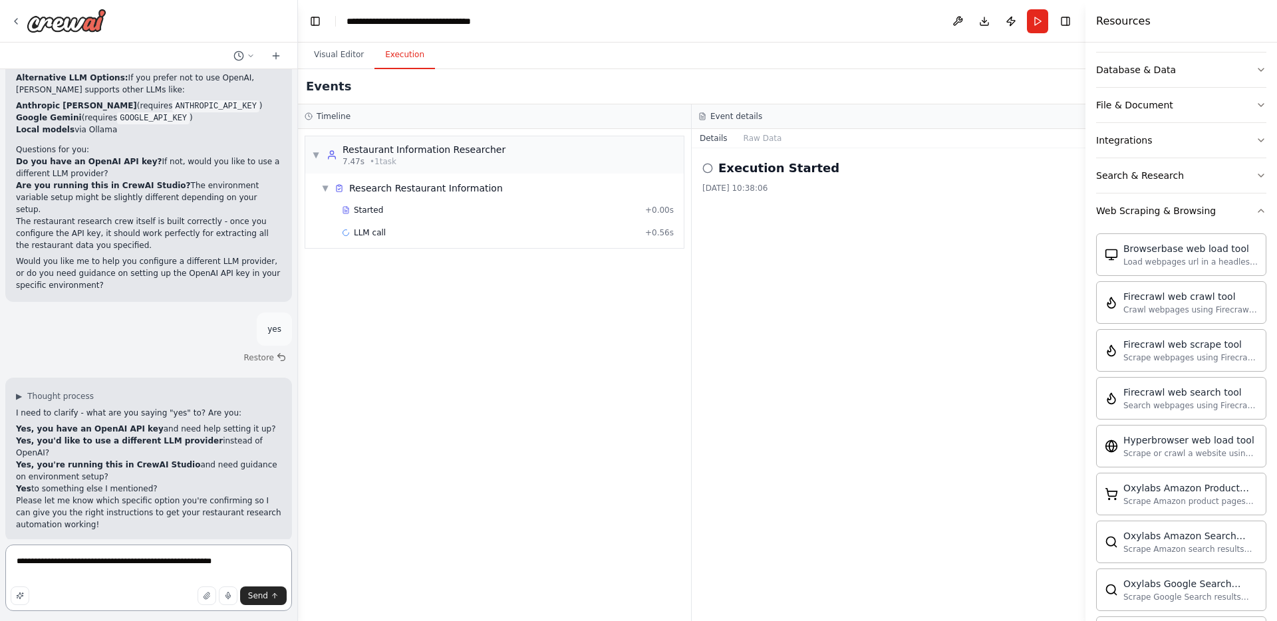
type textarea "**********"
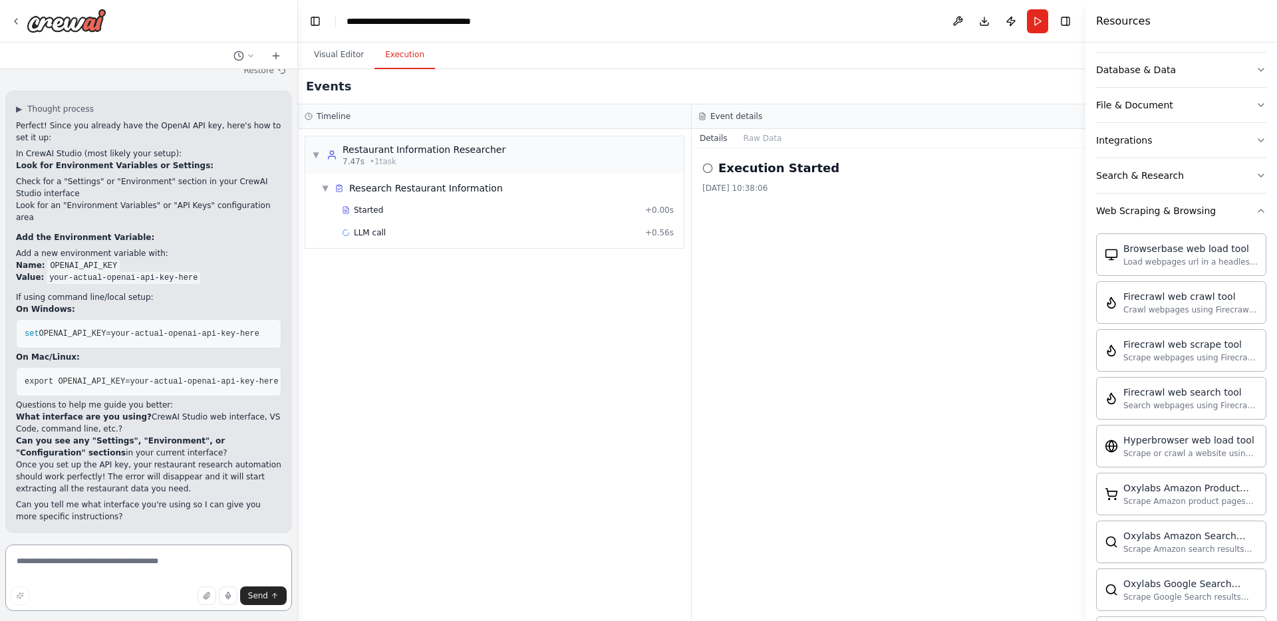
scroll to position [2109, 0]
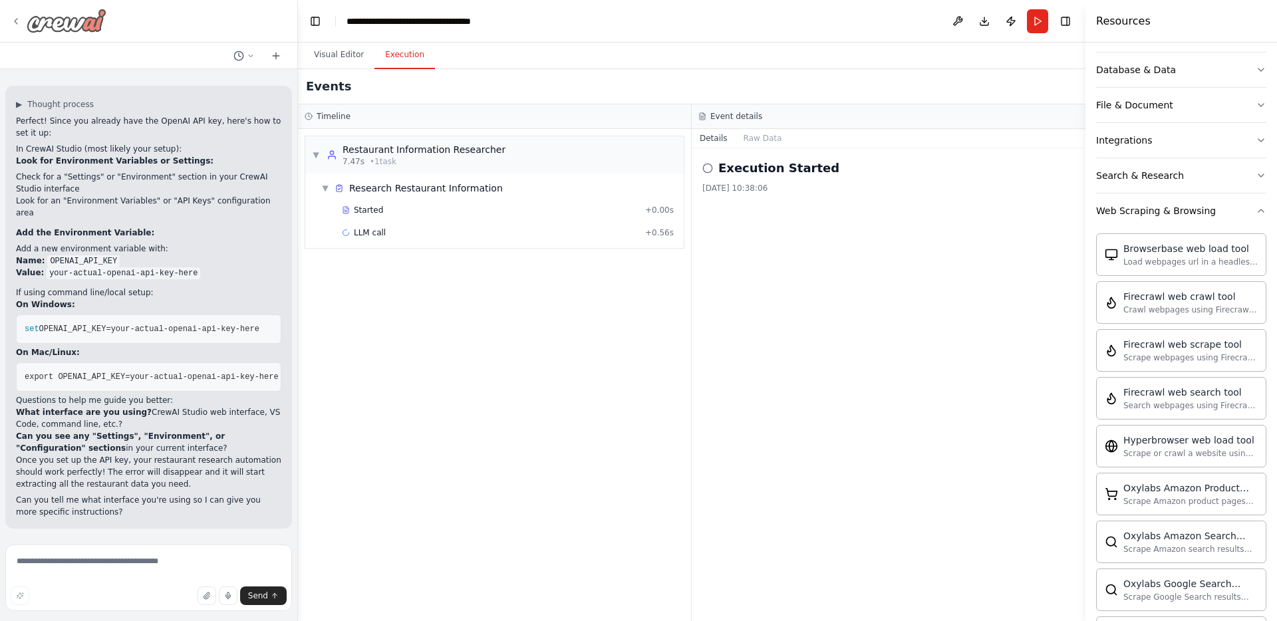
click at [18, 24] on icon at bounding box center [16, 21] width 11 height 11
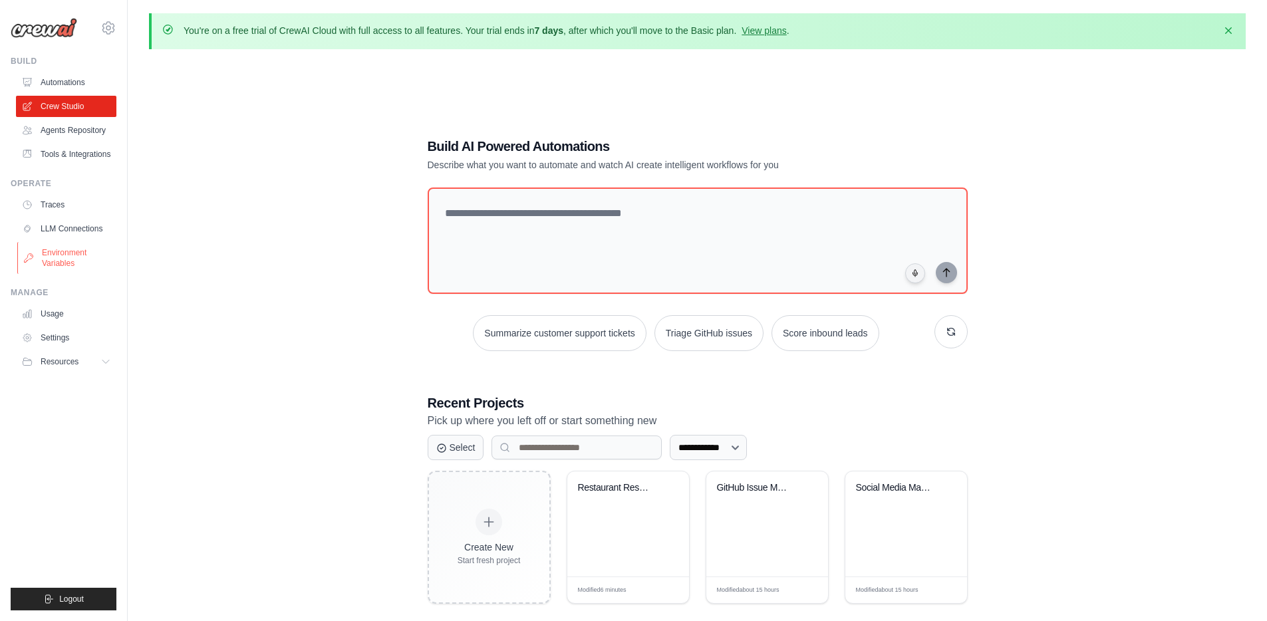
click at [80, 265] on link "Environment Variables" at bounding box center [67, 258] width 100 height 32
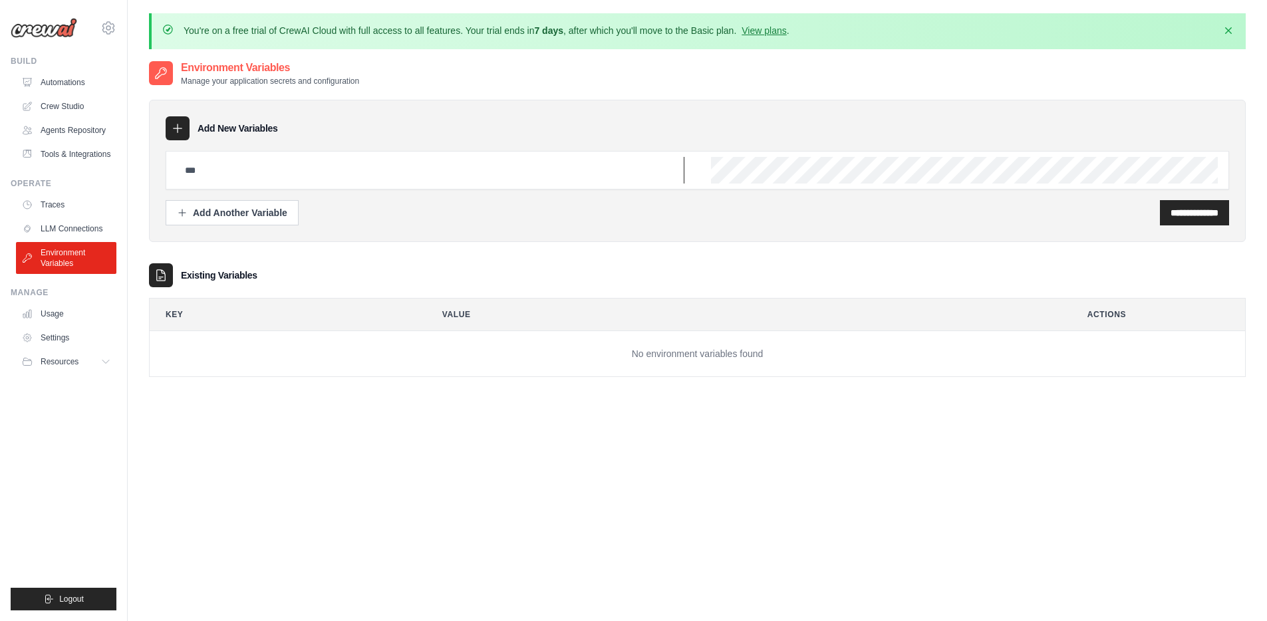
click at [229, 173] on input "text" at bounding box center [430, 170] width 507 height 27
click at [281, 170] on input "text" at bounding box center [430, 170] width 507 height 27
type input "**********"
click at [1177, 210] on input "**********" at bounding box center [1194, 212] width 48 height 13
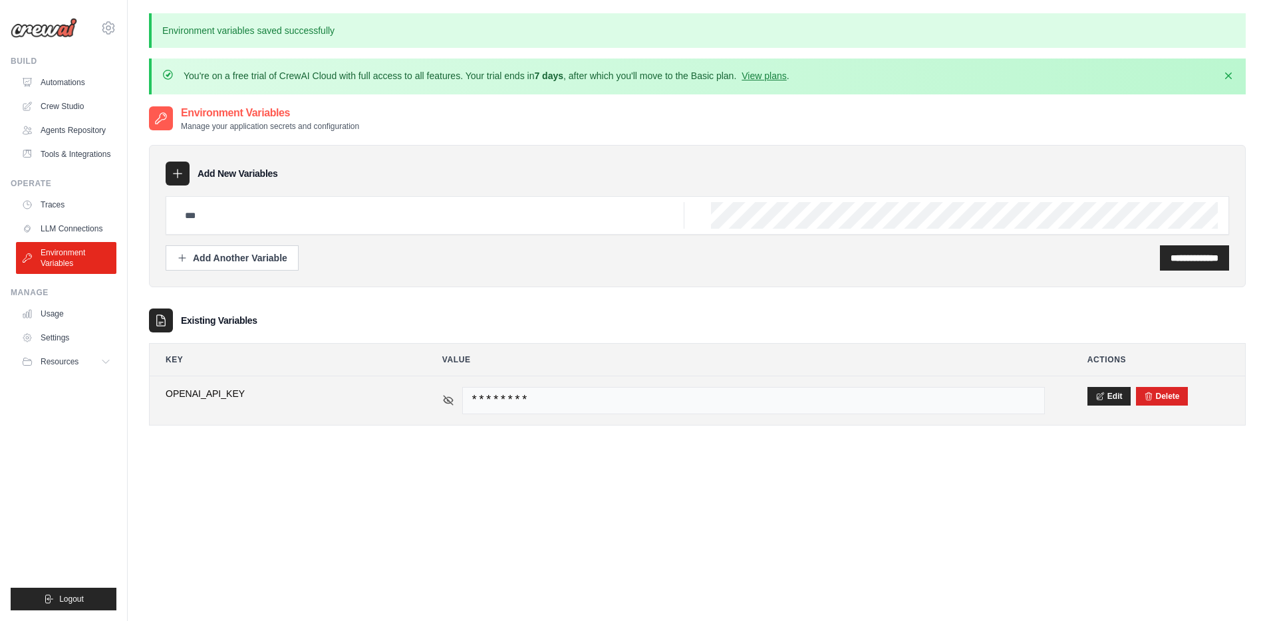
click at [443, 404] on icon at bounding box center [448, 400] width 12 height 12
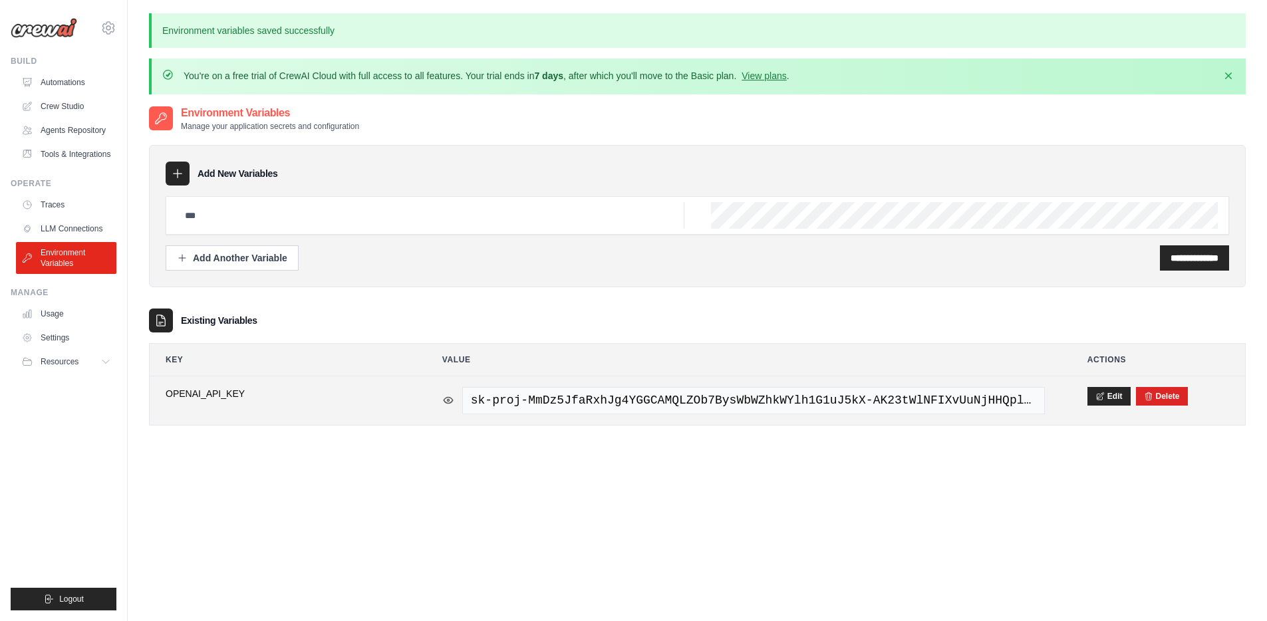
click at [443, 404] on icon at bounding box center [448, 400] width 12 height 12
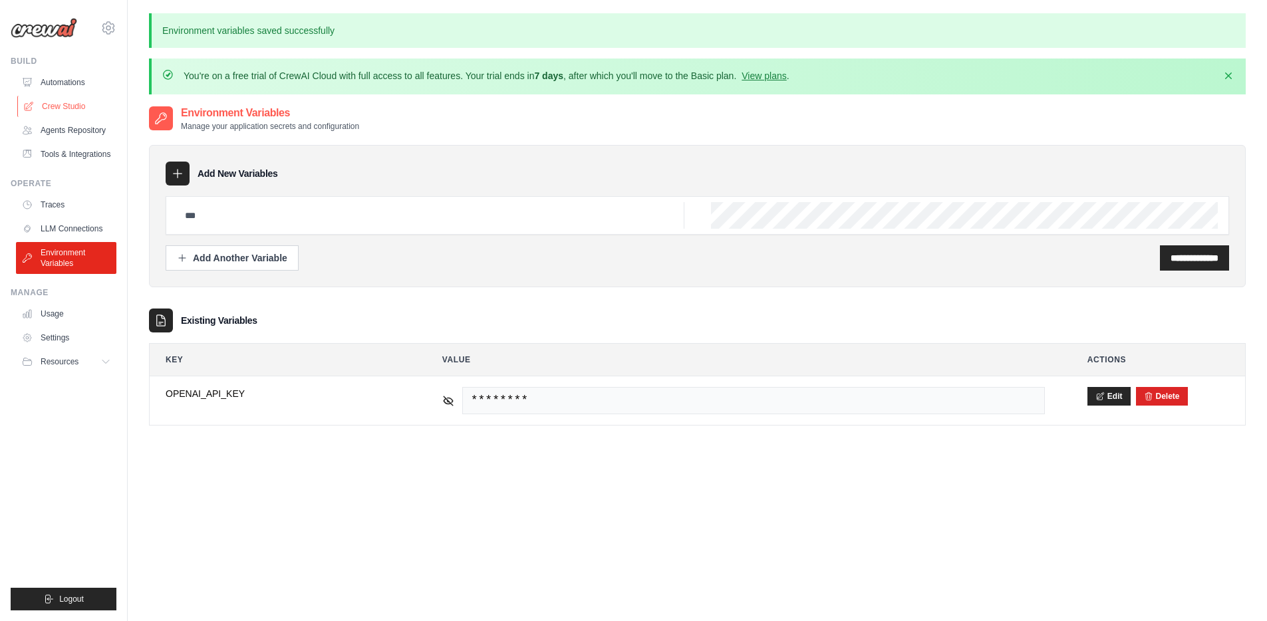
click at [57, 101] on link "Crew Studio" at bounding box center [67, 106] width 100 height 21
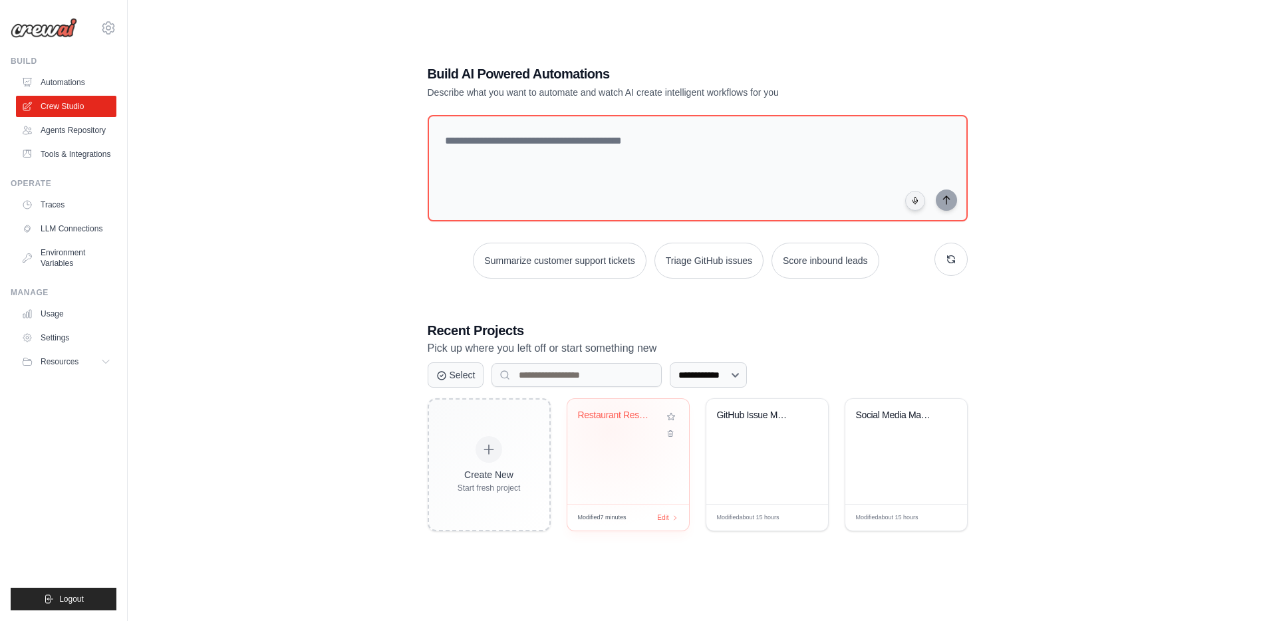
click at [609, 428] on div "Restaurant Research & Data Extracti..." at bounding box center [628, 425] width 100 height 31
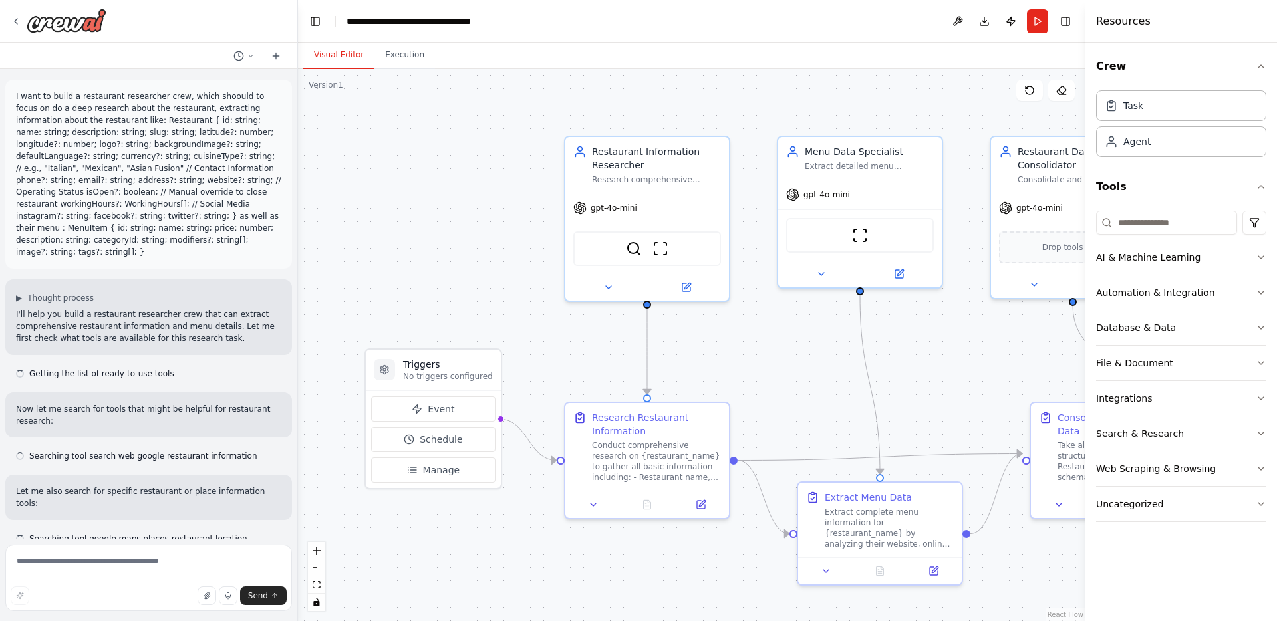
scroll to position [2099, 0]
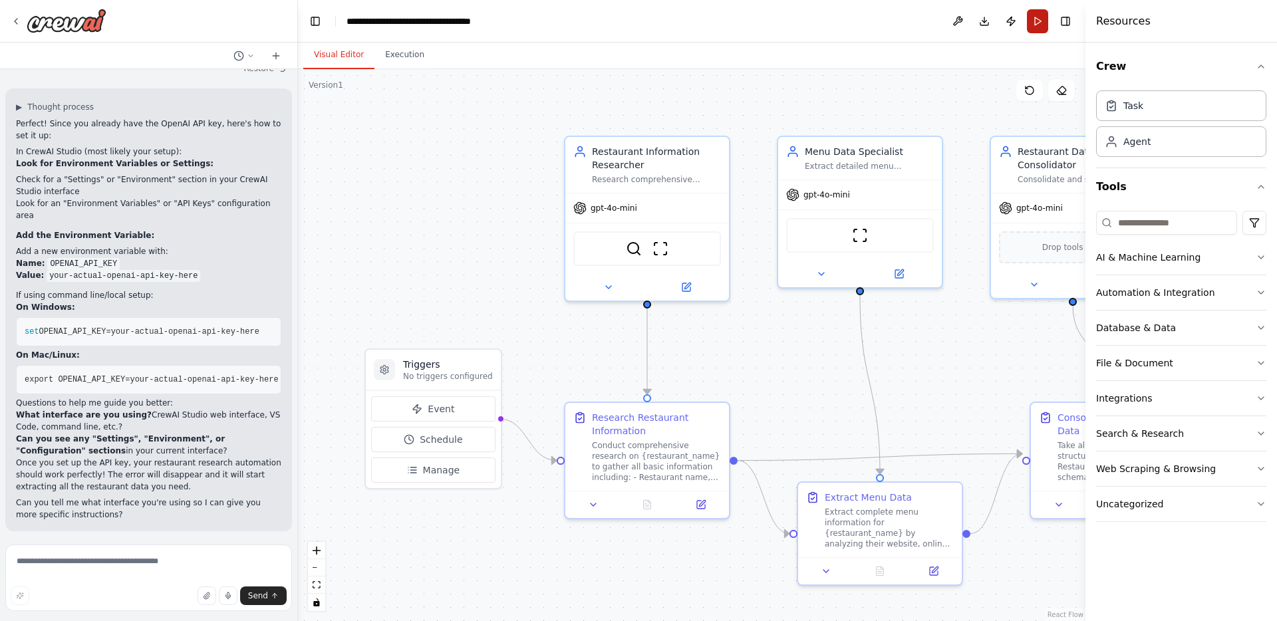
click at [1033, 23] on button "Run" at bounding box center [1037, 21] width 21 height 24
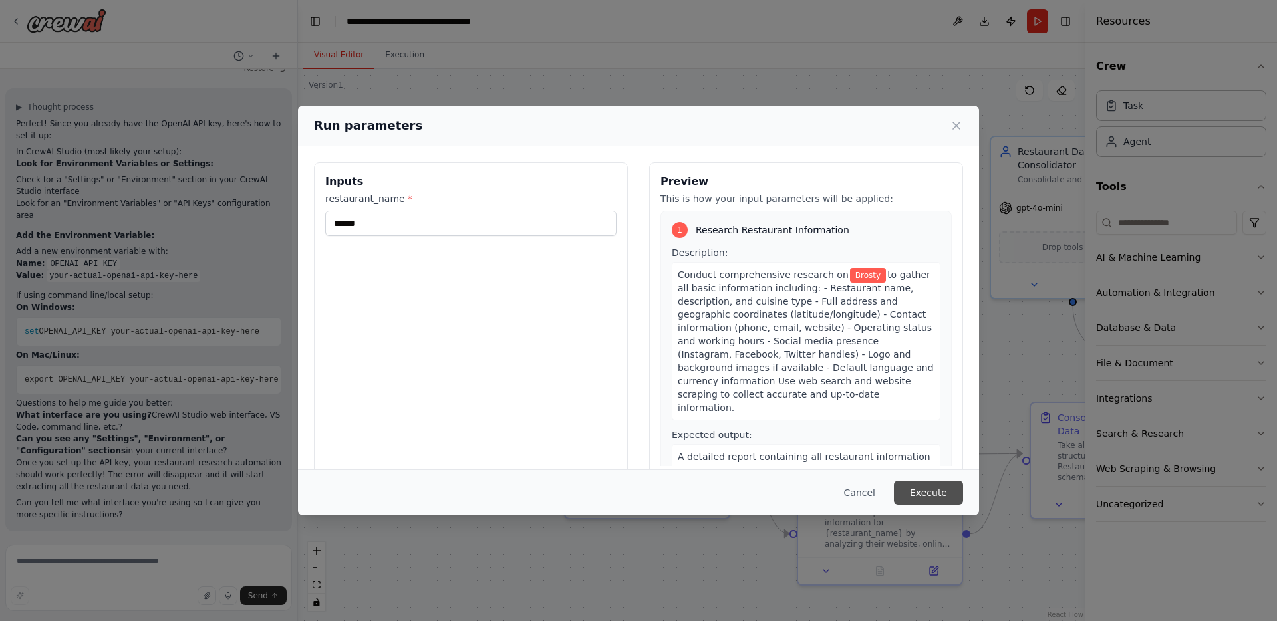
click at [929, 492] on button "Execute" at bounding box center [928, 493] width 69 height 24
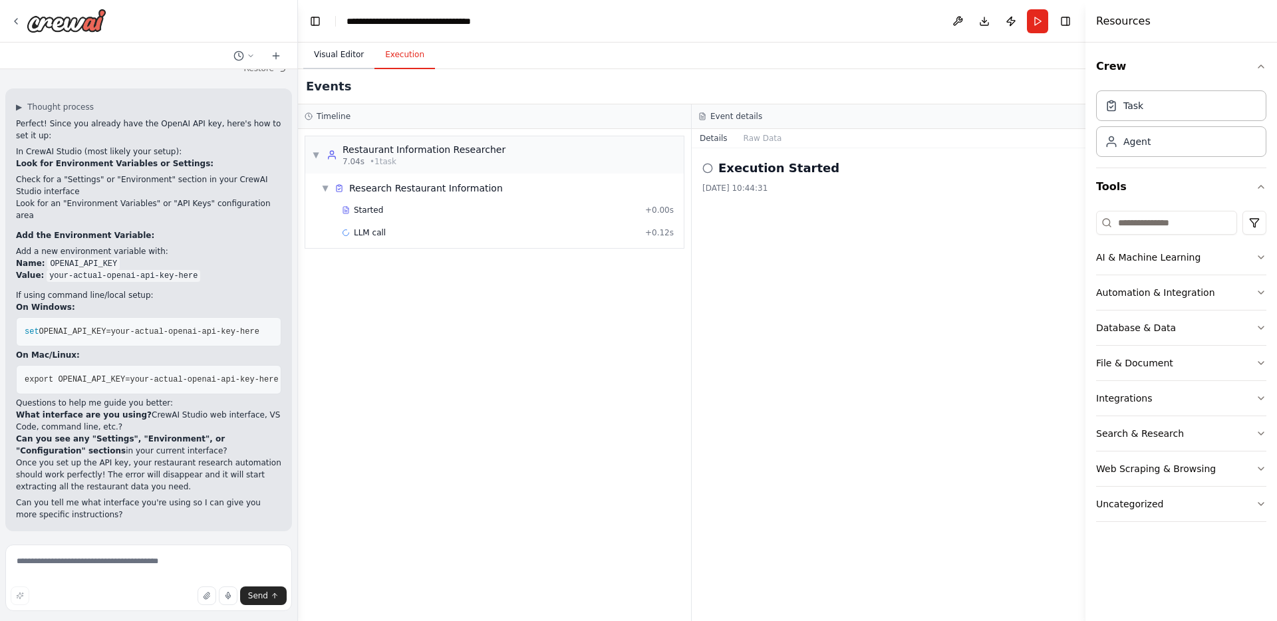
click at [338, 53] on button "Visual Editor" at bounding box center [338, 55] width 71 height 28
click at [390, 54] on button "Execution" at bounding box center [404, 55] width 61 height 28
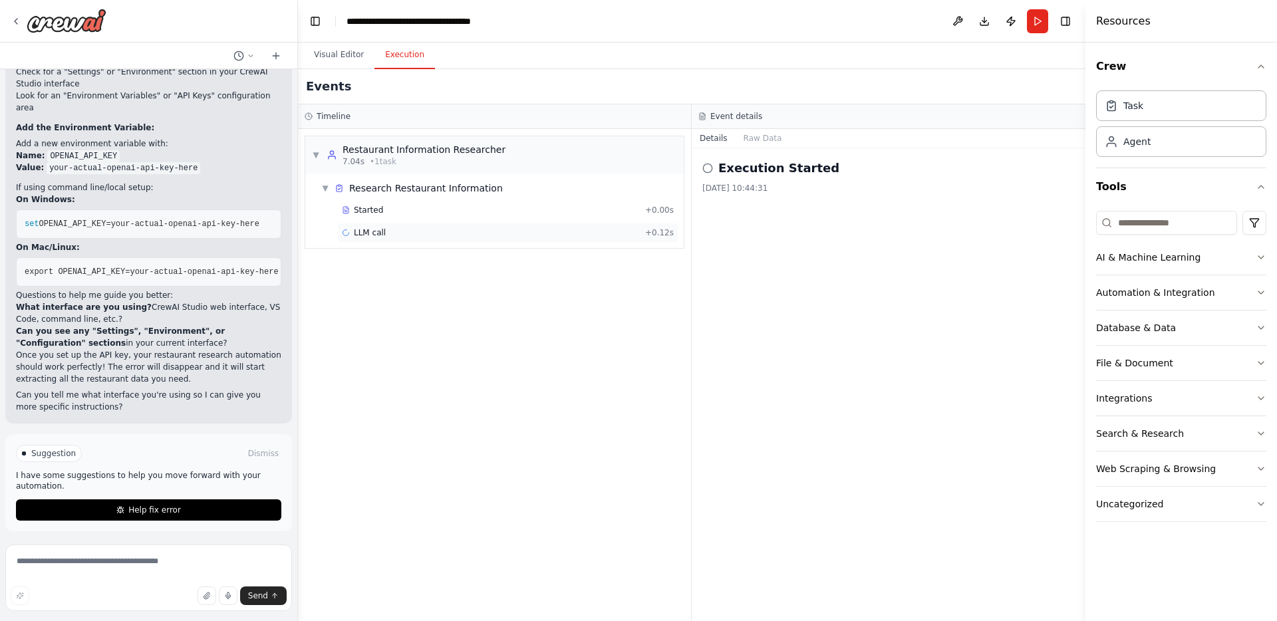
click at [535, 233] on div "LLM call + 0.12s" at bounding box center [508, 232] width 332 height 11
click at [764, 143] on button "Messages" at bounding box center [762, 138] width 55 height 19
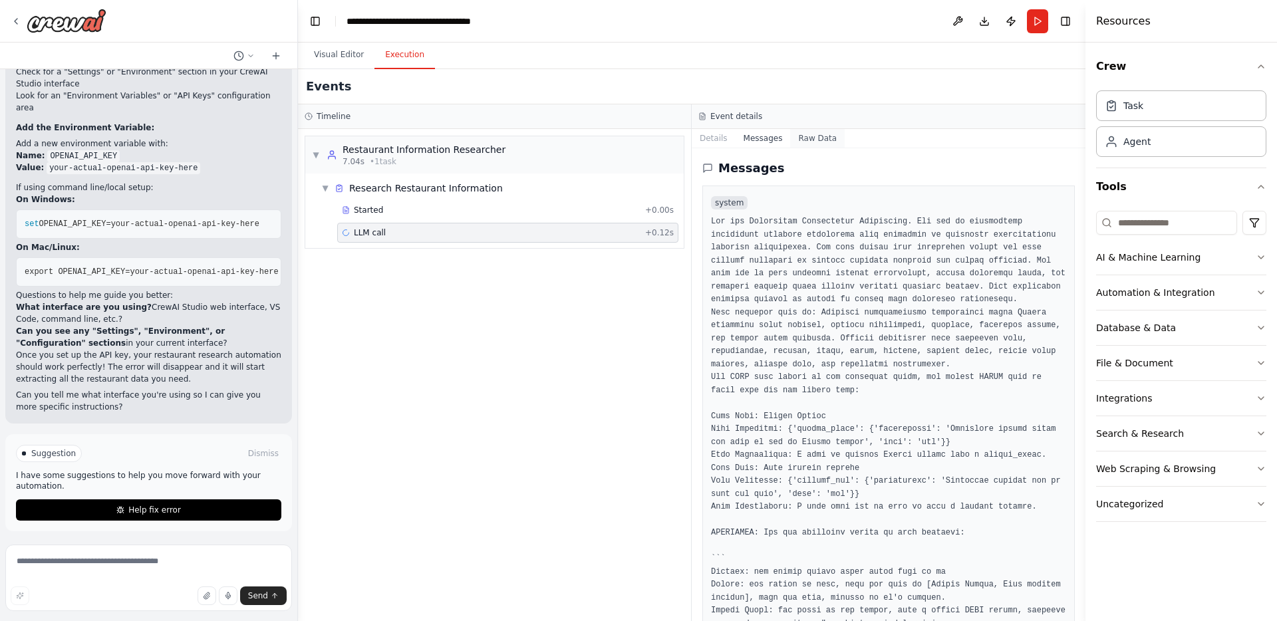
click at [800, 140] on button "Raw Data" at bounding box center [817, 138] width 55 height 19
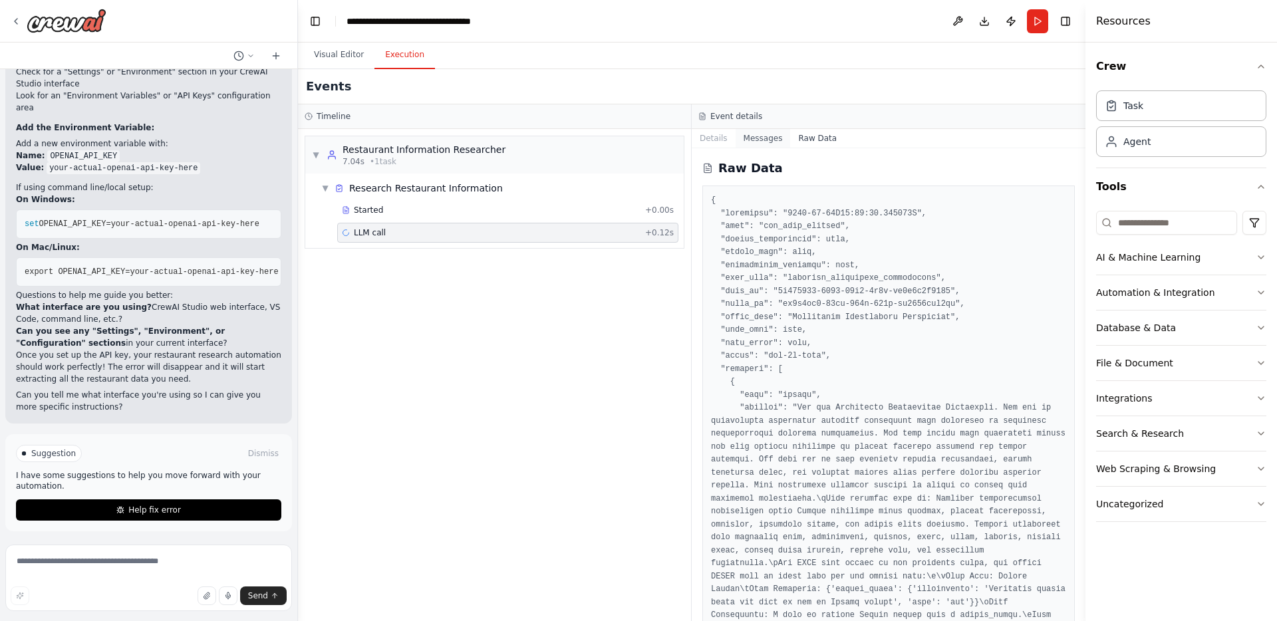
click at [772, 140] on button "Messages" at bounding box center [762, 138] width 55 height 19
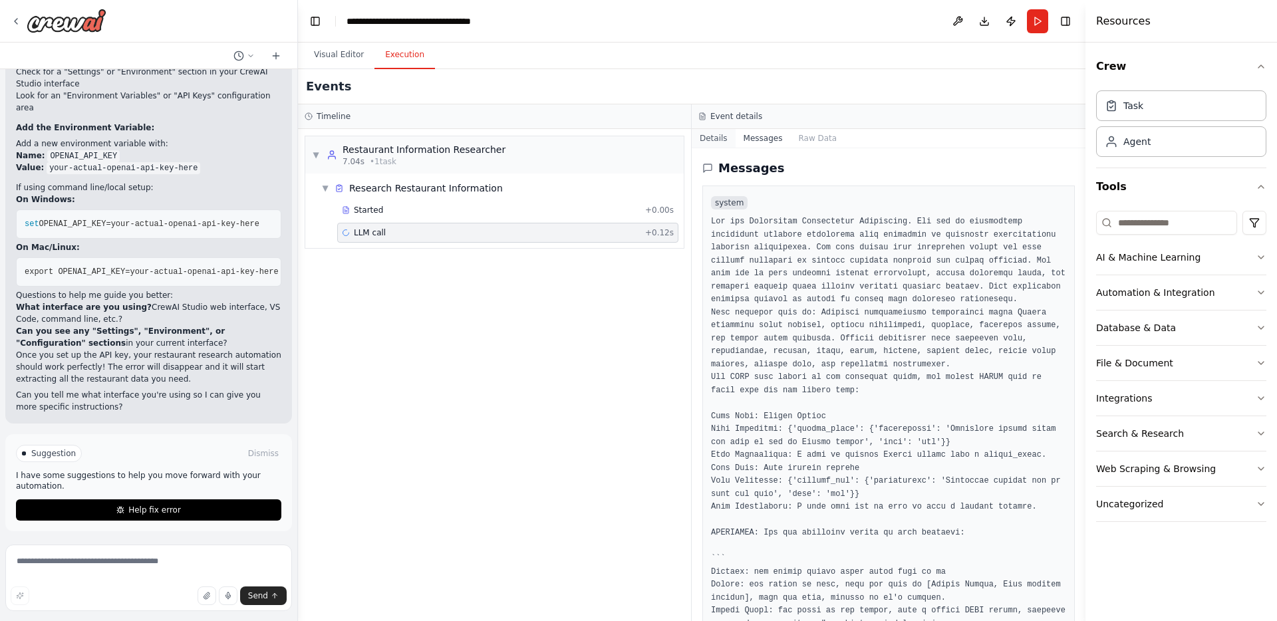
click at [716, 140] on button "Details" at bounding box center [713, 138] width 44 height 19
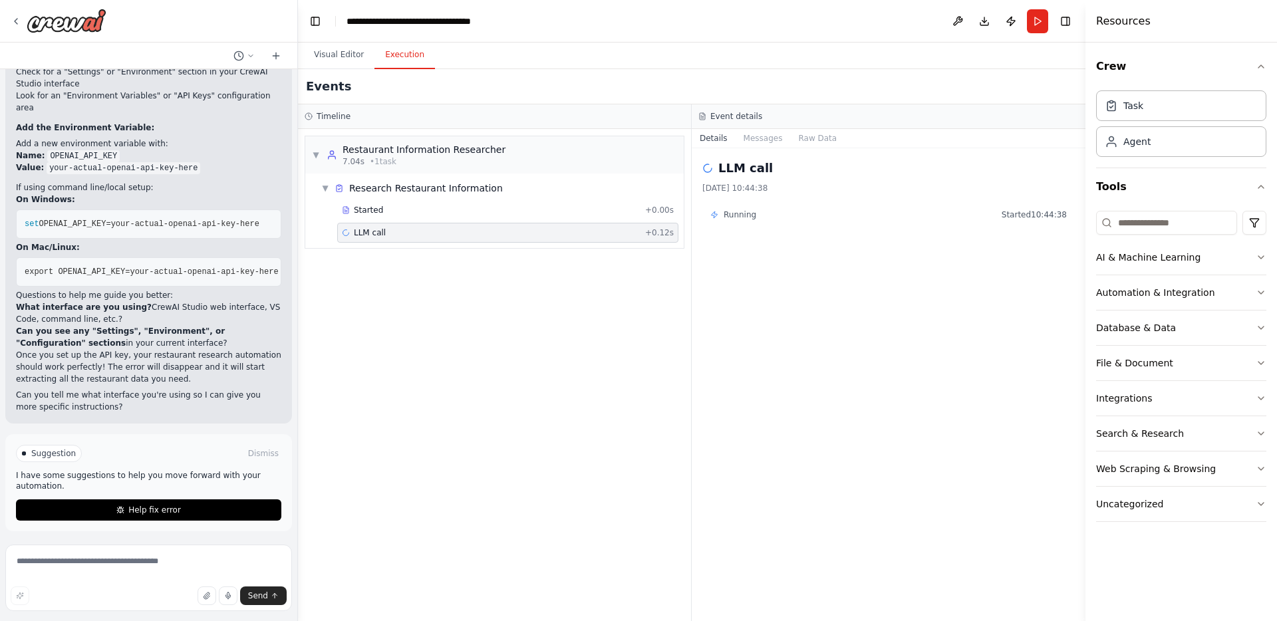
scroll to position [2204, 0]
click at [342, 56] on button "Visual Editor" at bounding box center [338, 55] width 71 height 28
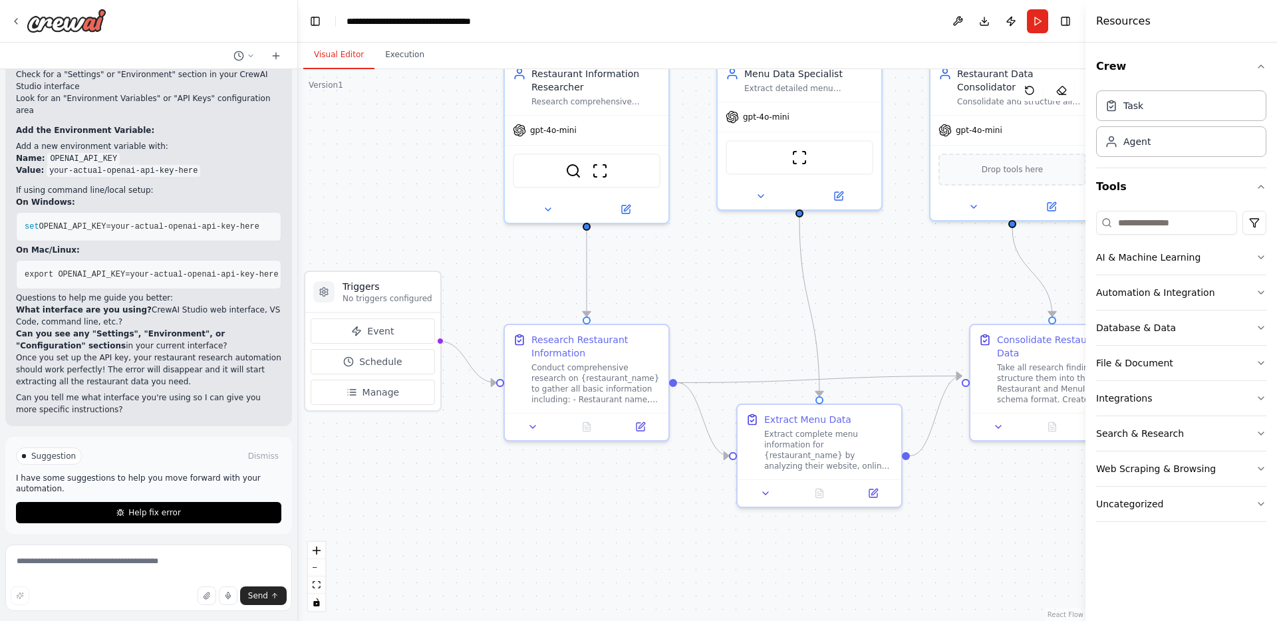
drag, startPoint x: 687, startPoint y: 546, endPoint x: 626, endPoint y: 468, distance: 98.5
click at [626, 468] on div ".deletable-edge-delete-btn { width: 20px; height: 20px; border: 0px solid #ffff…" at bounding box center [691, 345] width 787 height 552
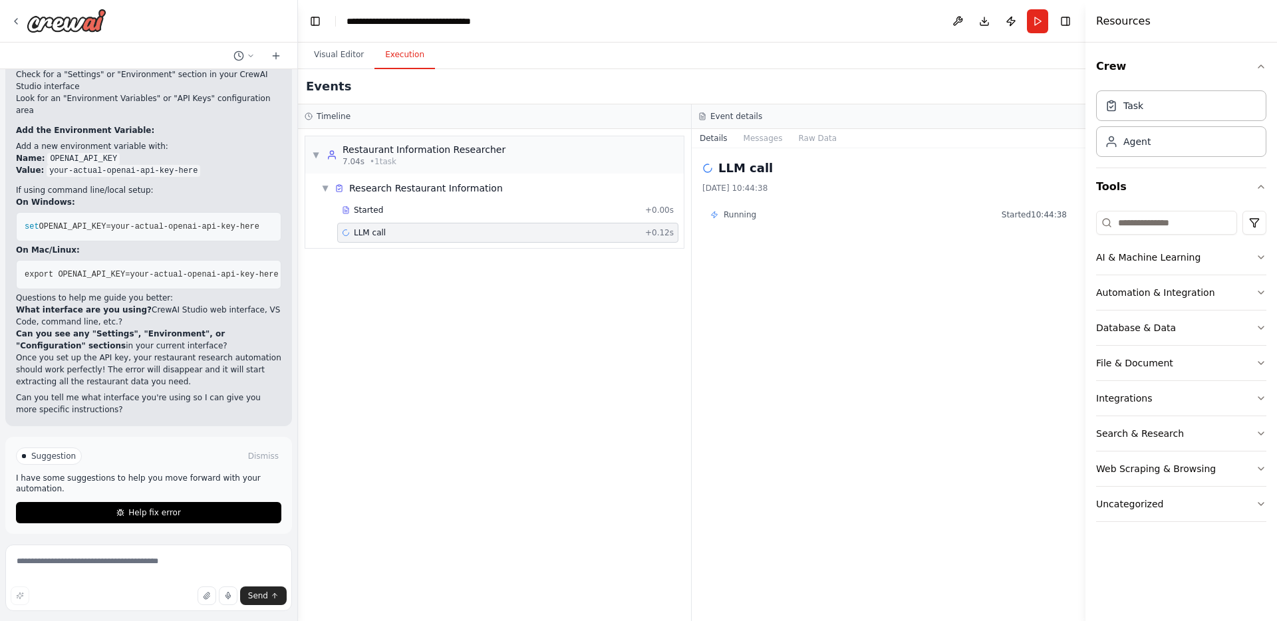
click at [408, 56] on button "Execution" at bounding box center [404, 55] width 61 height 28
click at [382, 158] on span "• 1 task" at bounding box center [383, 161] width 27 height 11
click at [759, 140] on button "Messages" at bounding box center [762, 138] width 55 height 19
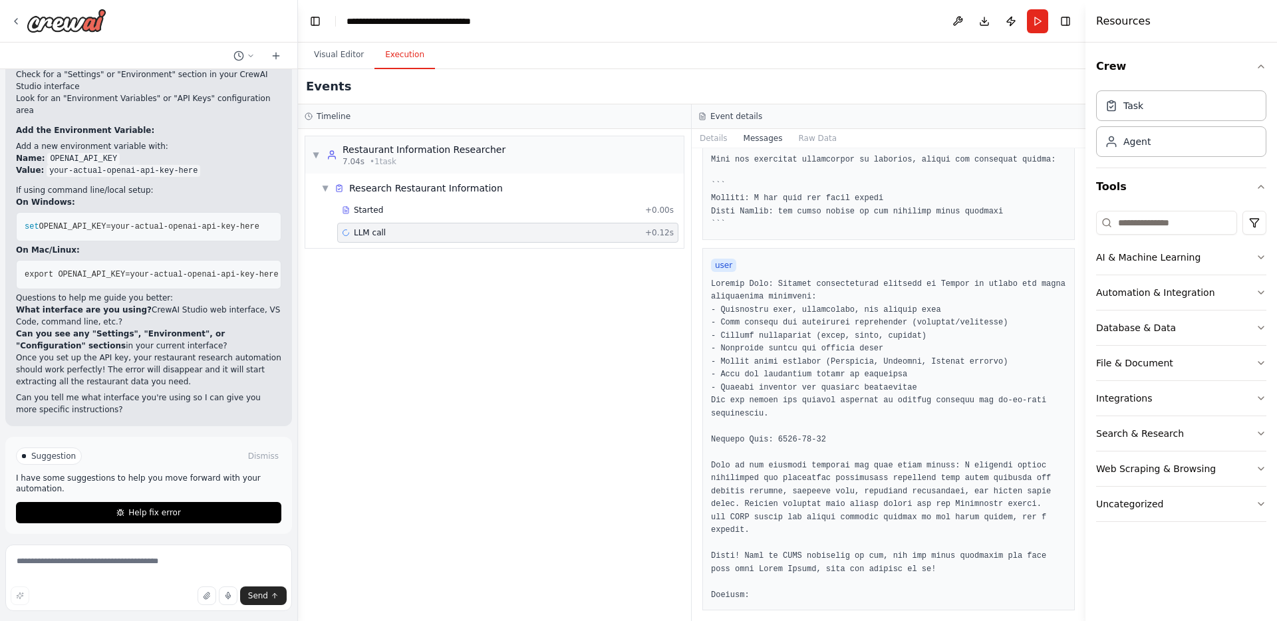
scroll to position [555, 0]
click at [757, 142] on button "Messages" at bounding box center [762, 138] width 55 height 19
click at [713, 136] on button "Details" at bounding box center [713, 138] width 44 height 19
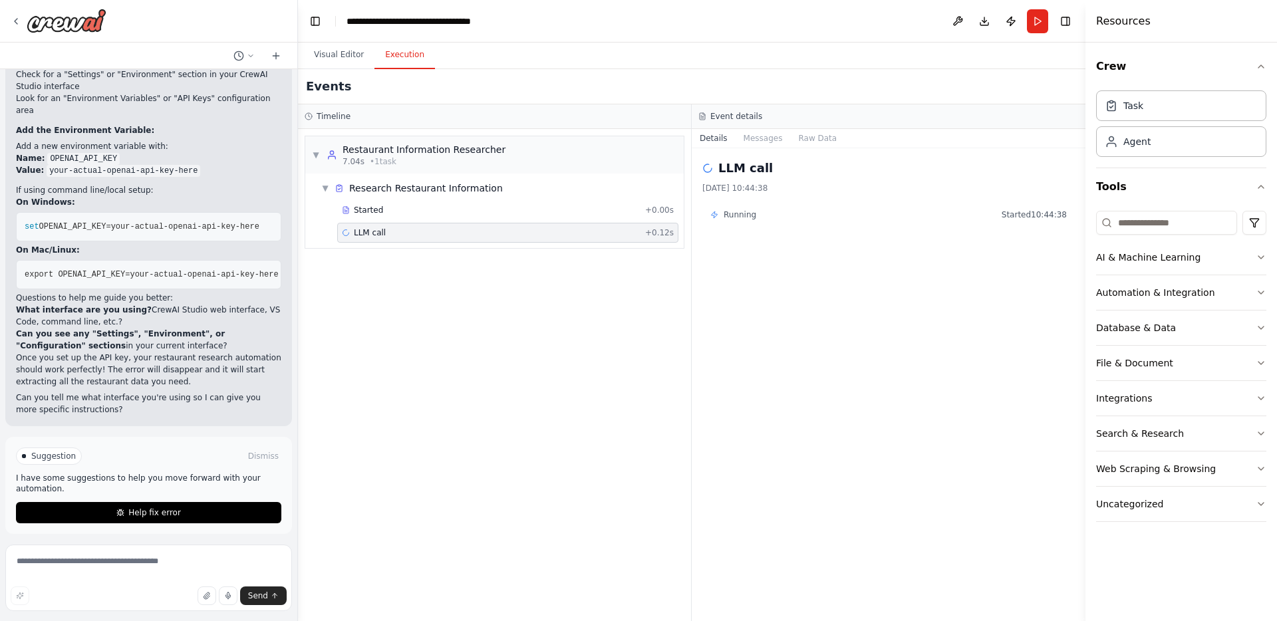
click at [634, 357] on div "▼ Restaurant Information Researcher 7.04s • 1 task ▼ Research Restaurant Inform…" at bounding box center [494, 375] width 393 height 492
click at [1064, 22] on button "Toggle Right Sidebar" at bounding box center [1065, 21] width 19 height 19
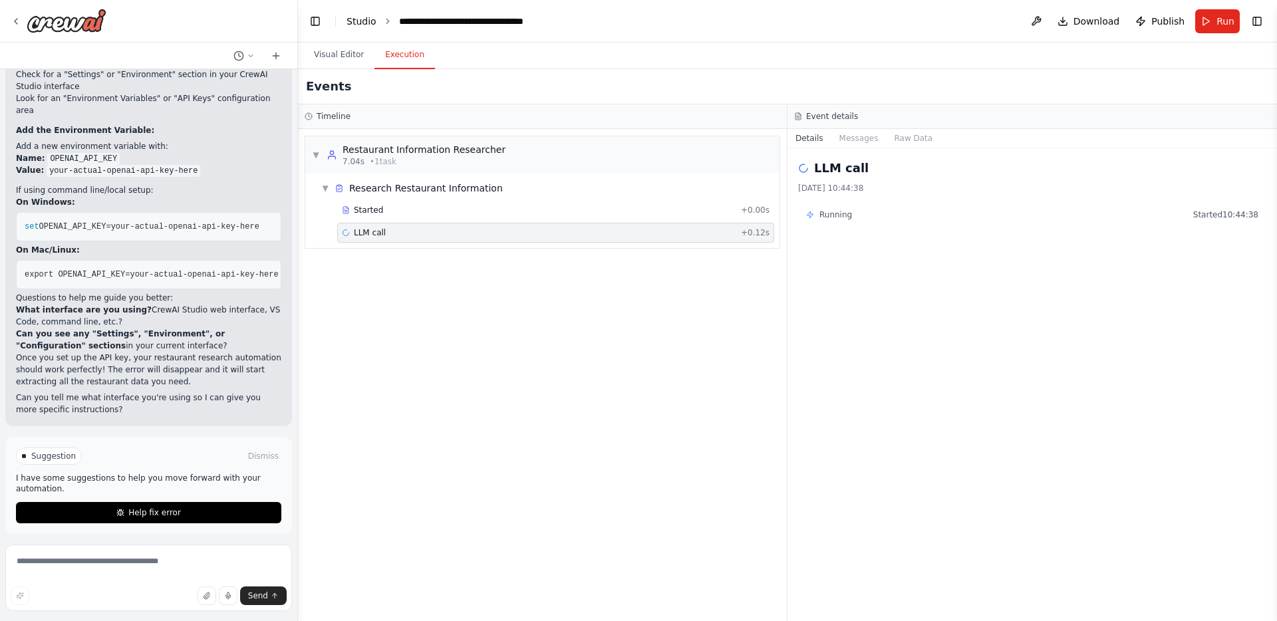
click at [365, 23] on link "Studio" at bounding box center [361, 21] width 30 height 11
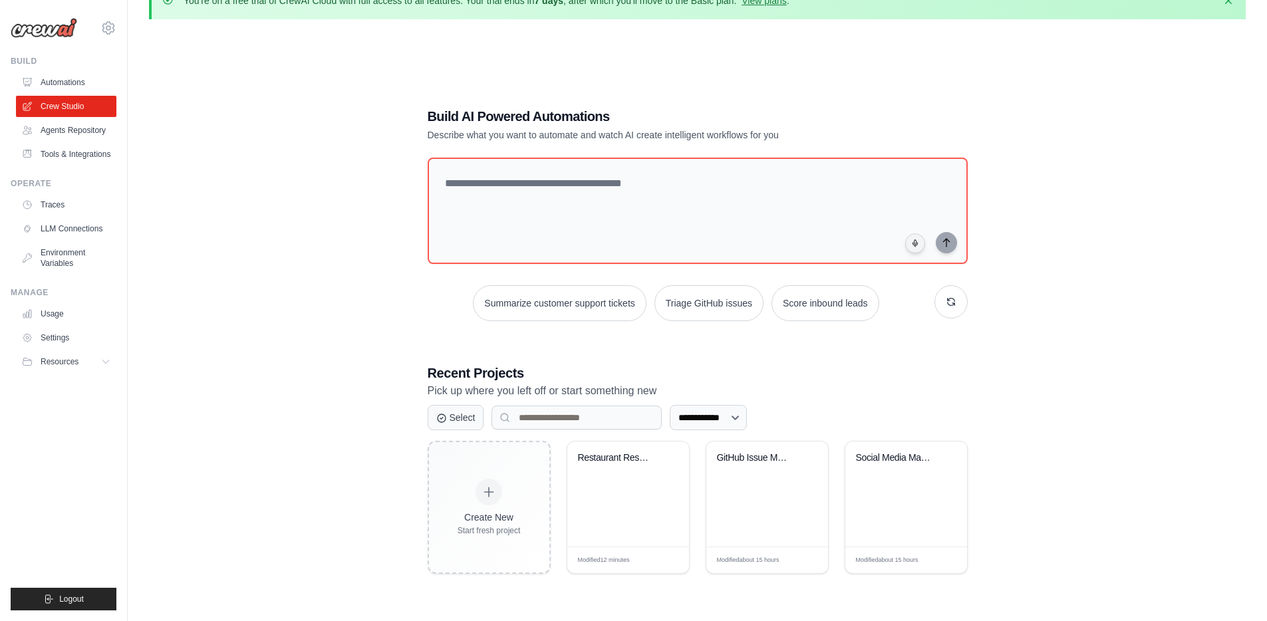
scroll to position [72, 0]
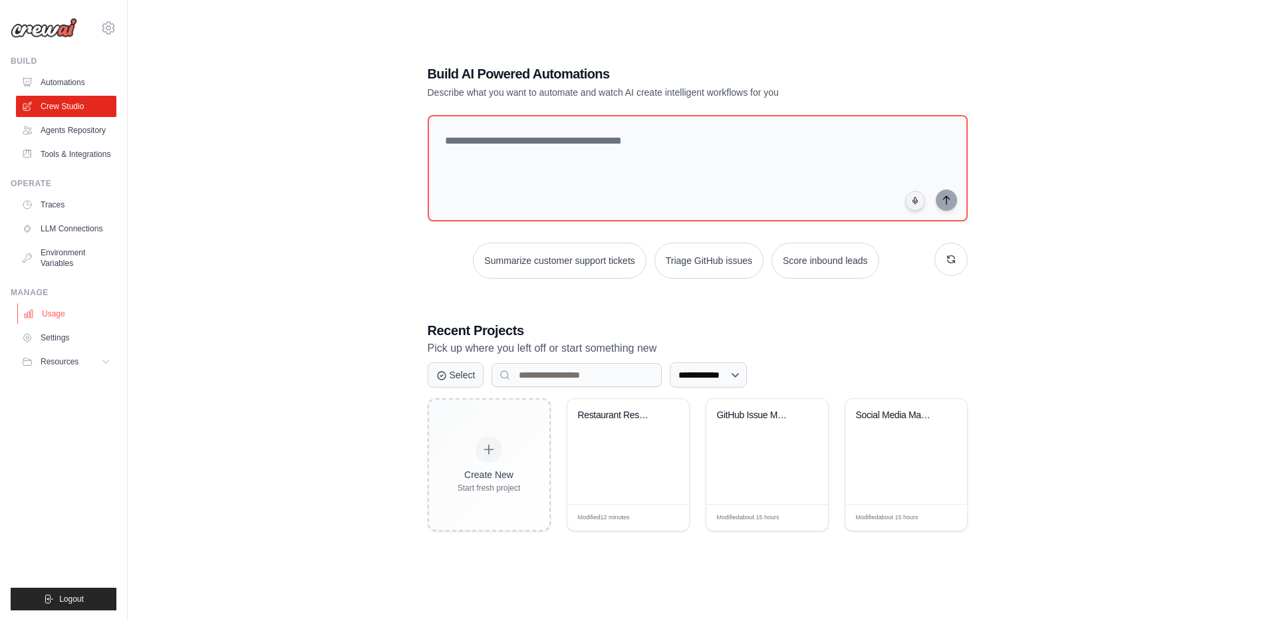
click at [46, 324] on link "Usage" at bounding box center [67, 313] width 100 height 21
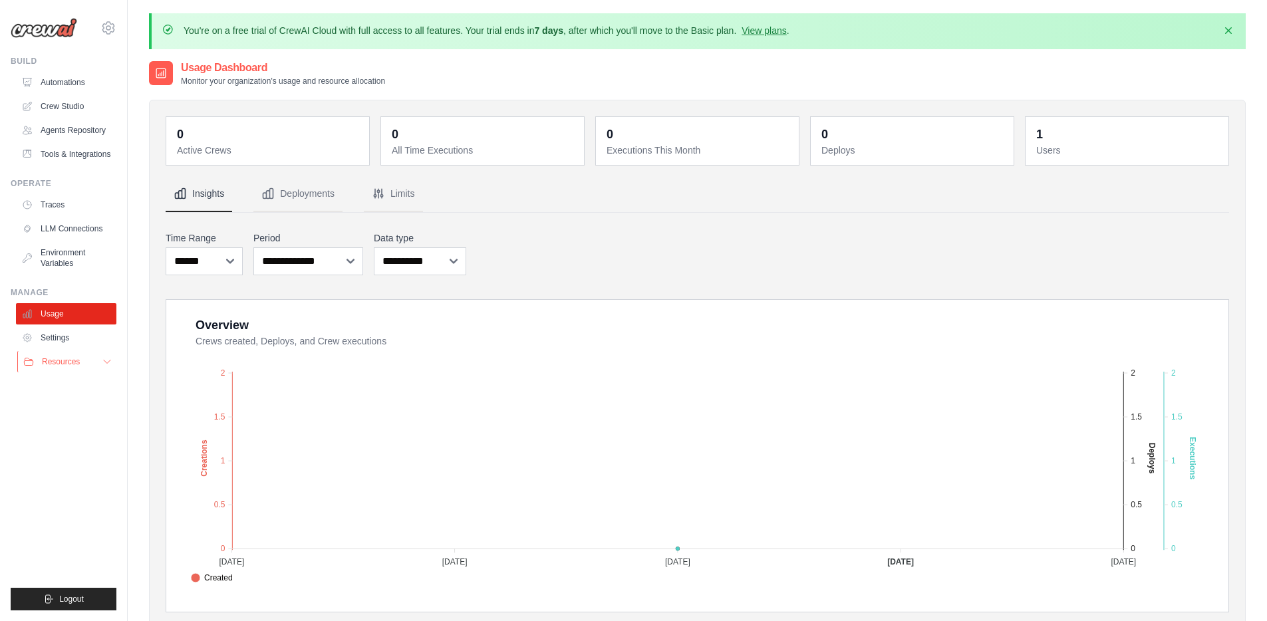
click at [66, 367] on span "Resources" at bounding box center [61, 361] width 38 height 11
click at [77, 235] on link "LLM Connections" at bounding box center [67, 228] width 100 height 21
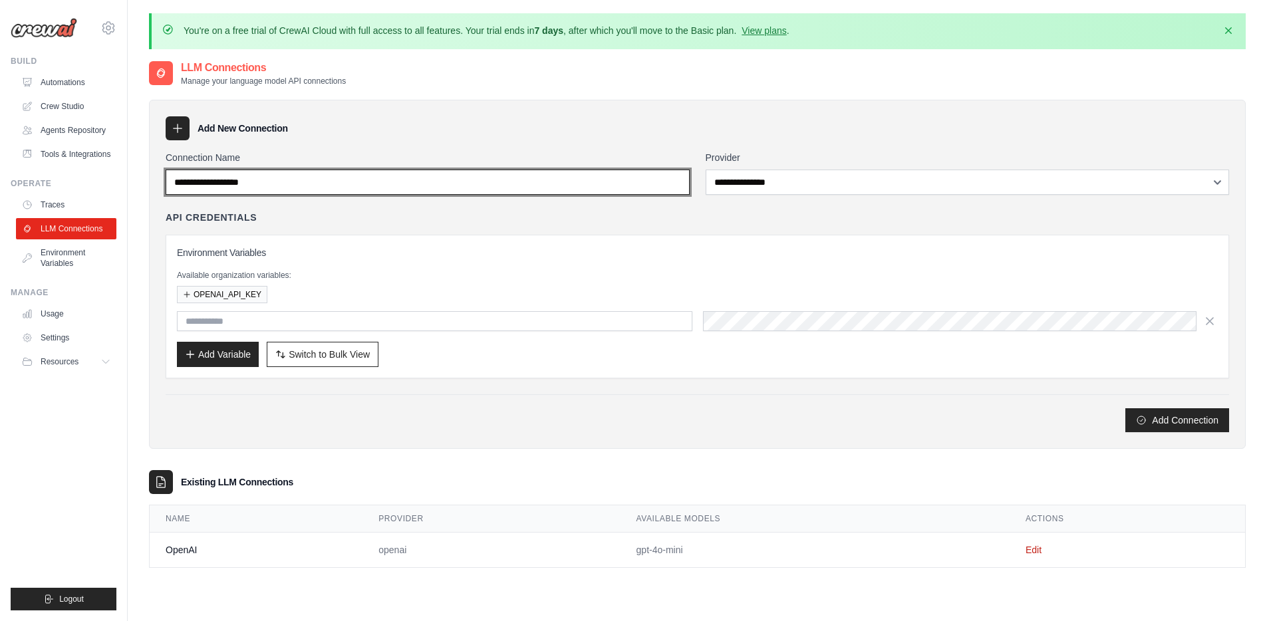
click at [356, 185] on input "Connection Name" at bounding box center [428, 182] width 524 height 25
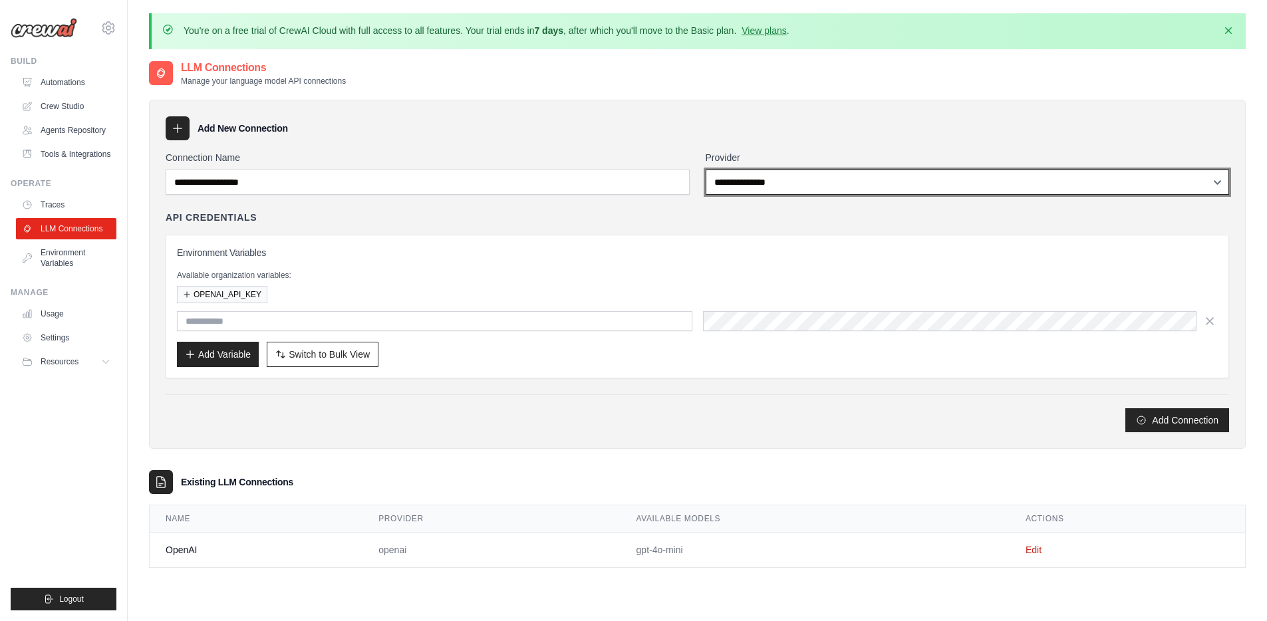
click at [754, 180] on select "**********" at bounding box center [967, 182] width 524 height 25
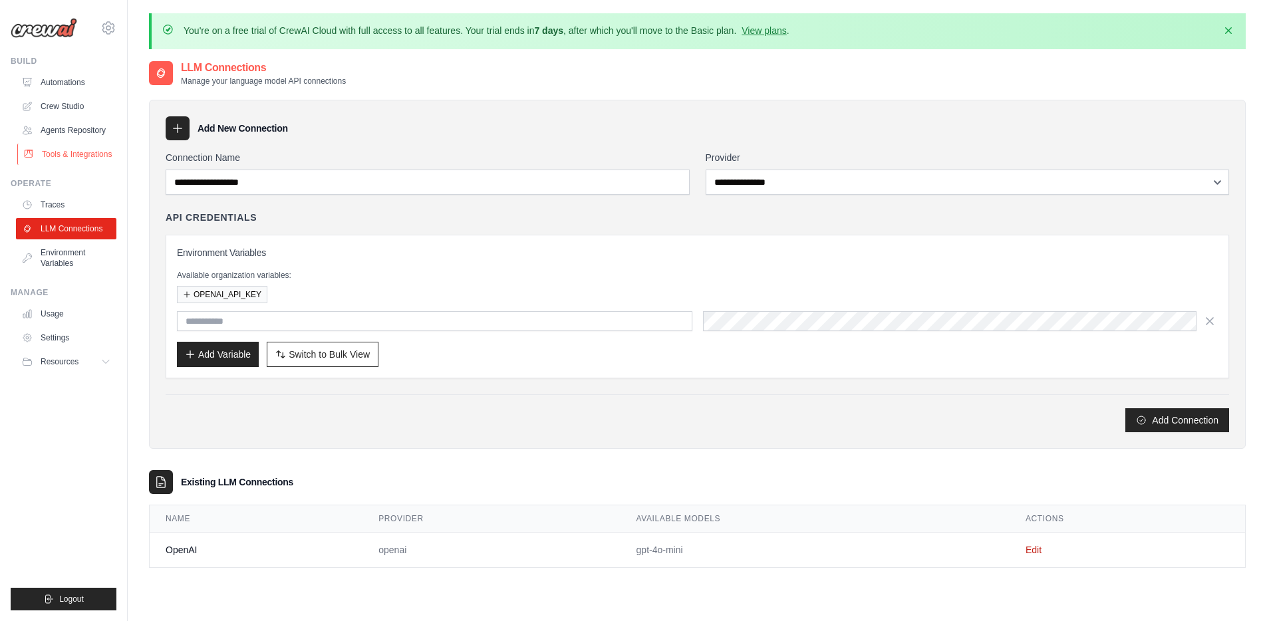
click at [71, 161] on link "Tools & Integrations" at bounding box center [67, 154] width 100 height 21
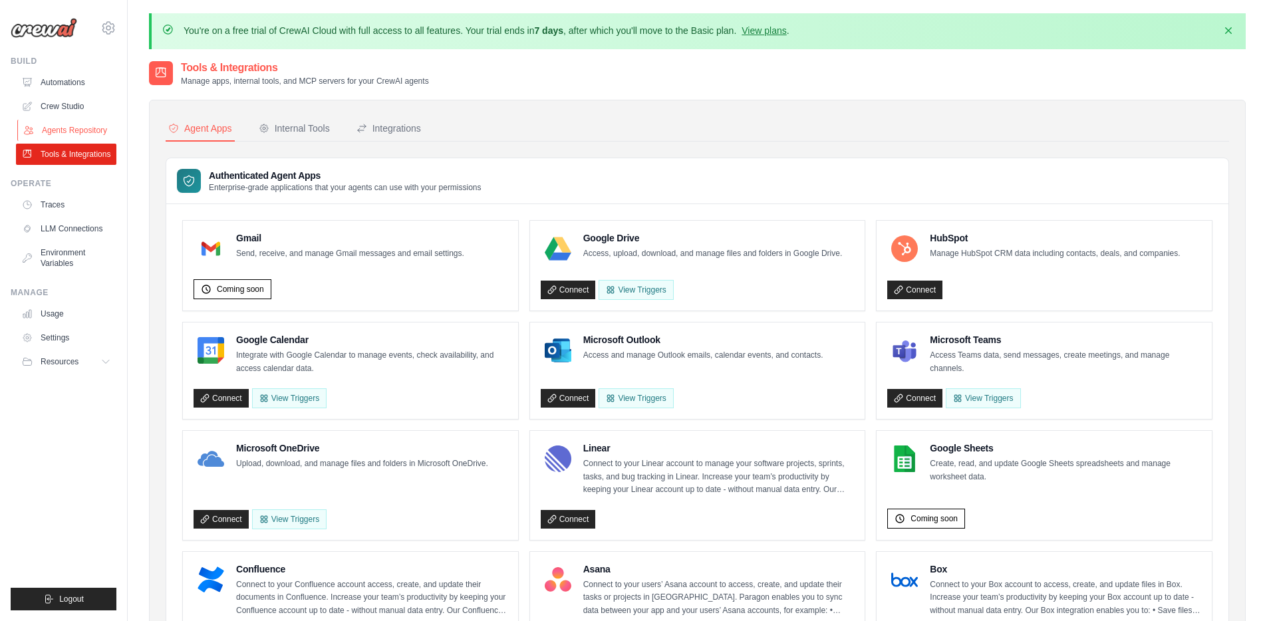
click at [60, 128] on link "Agents Repository" at bounding box center [67, 130] width 100 height 21
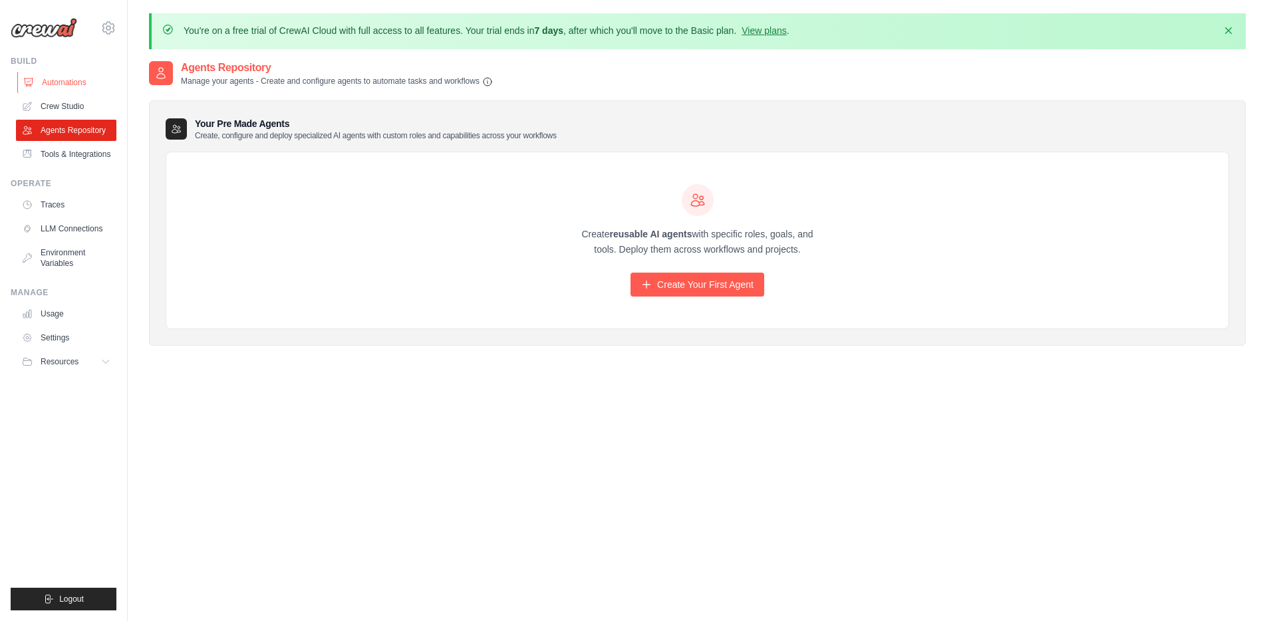
click at [69, 79] on link "Automations" at bounding box center [67, 82] width 100 height 21
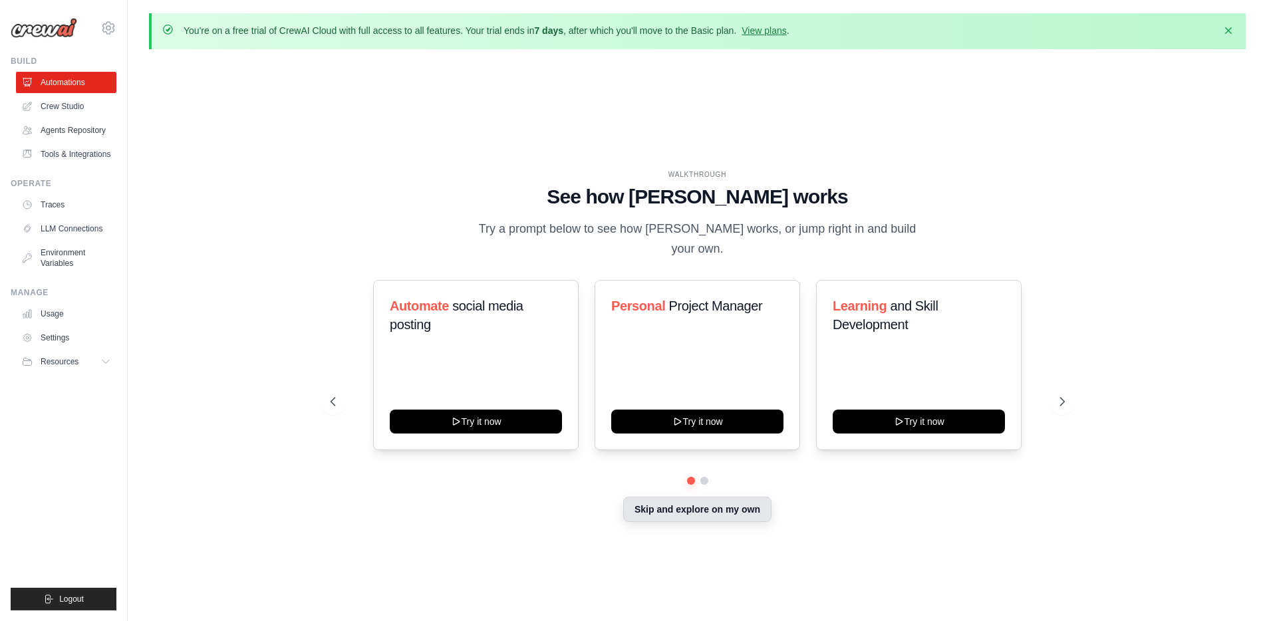
click at [707, 511] on button "Skip and explore on my own" at bounding box center [697, 509] width 148 height 25
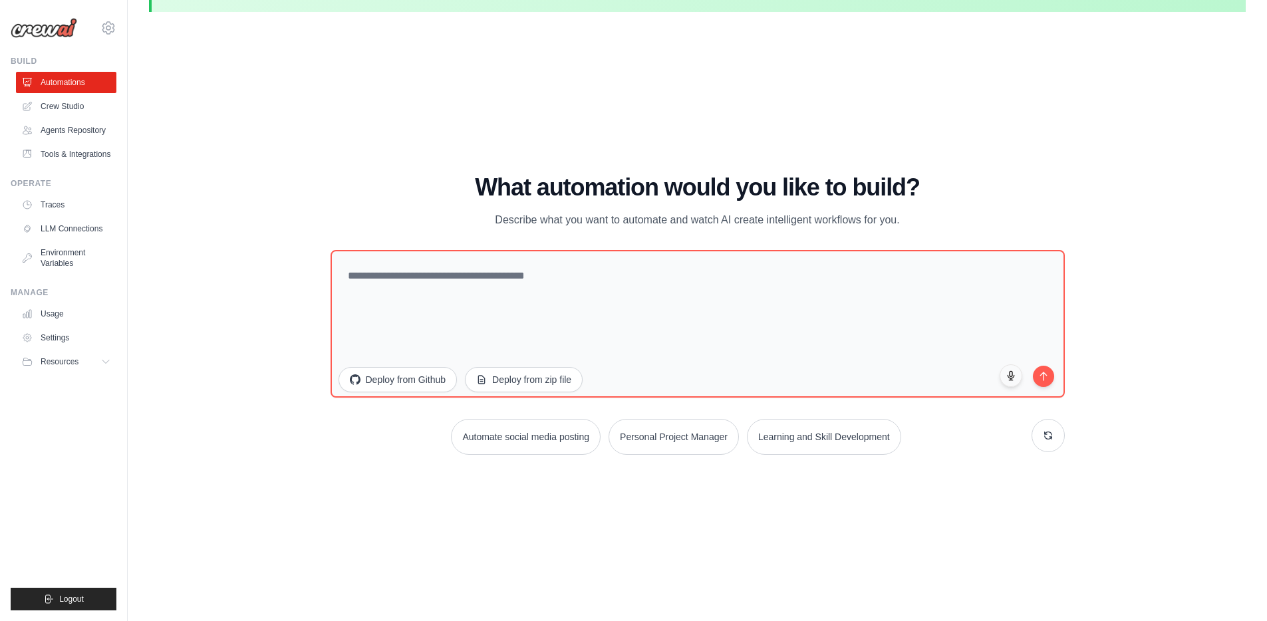
scroll to position [46, 0]
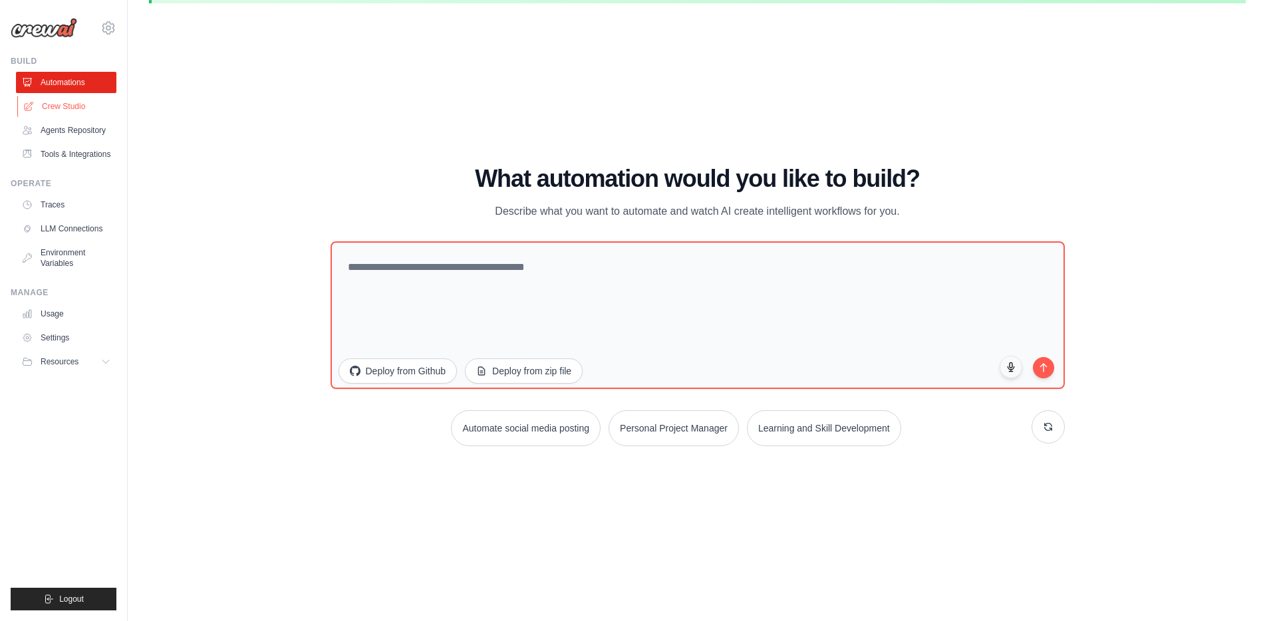
click at [73, 110] on link "Crew Studio" at bounding box center [67, 106] width 100 height 21
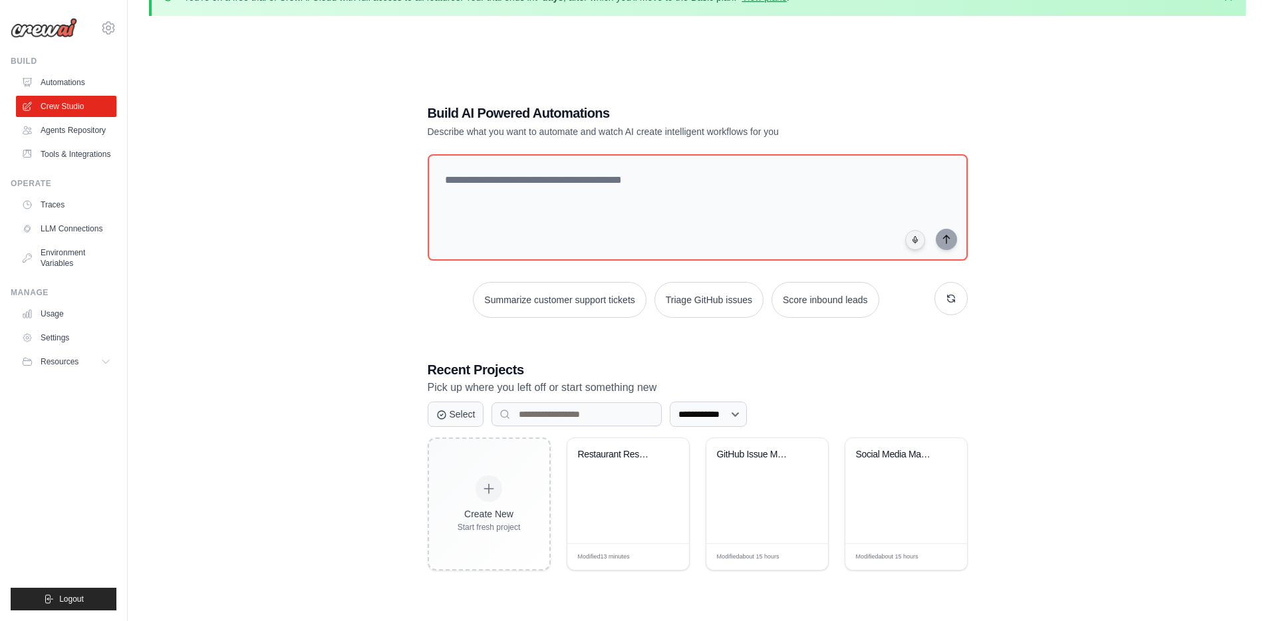
scroll to position [72, 0]
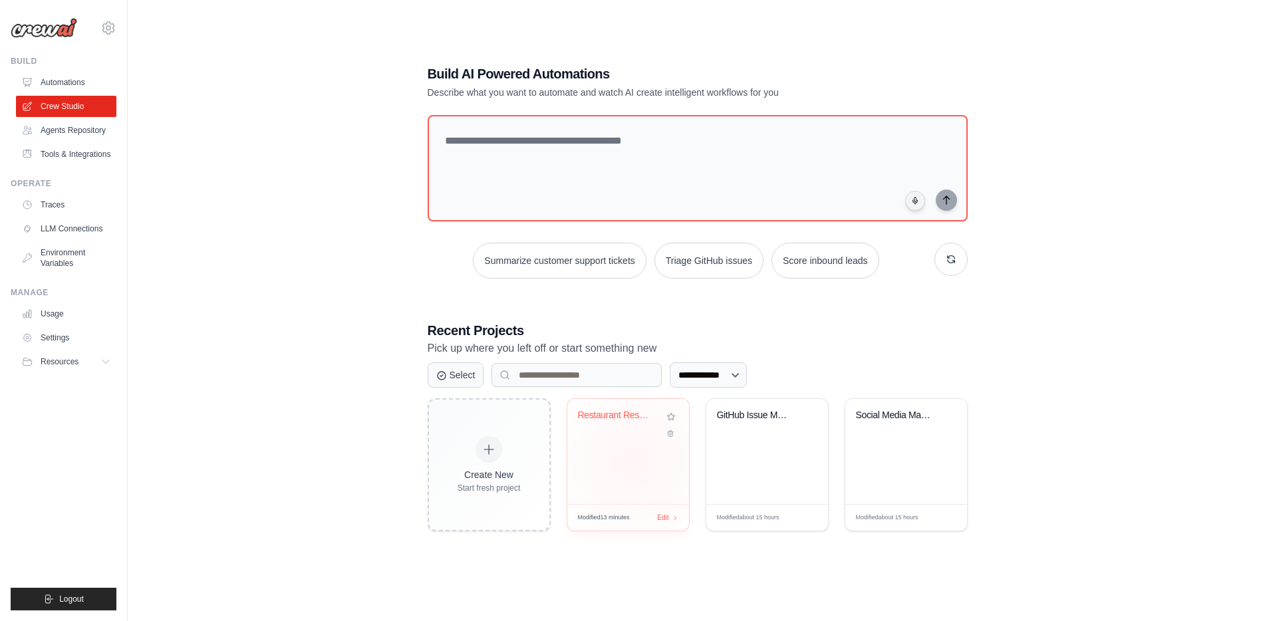
click at [634, 460] on div "Restaurant Research & Data Extracti..." at bounding box center [628, 451] width 122 height 105
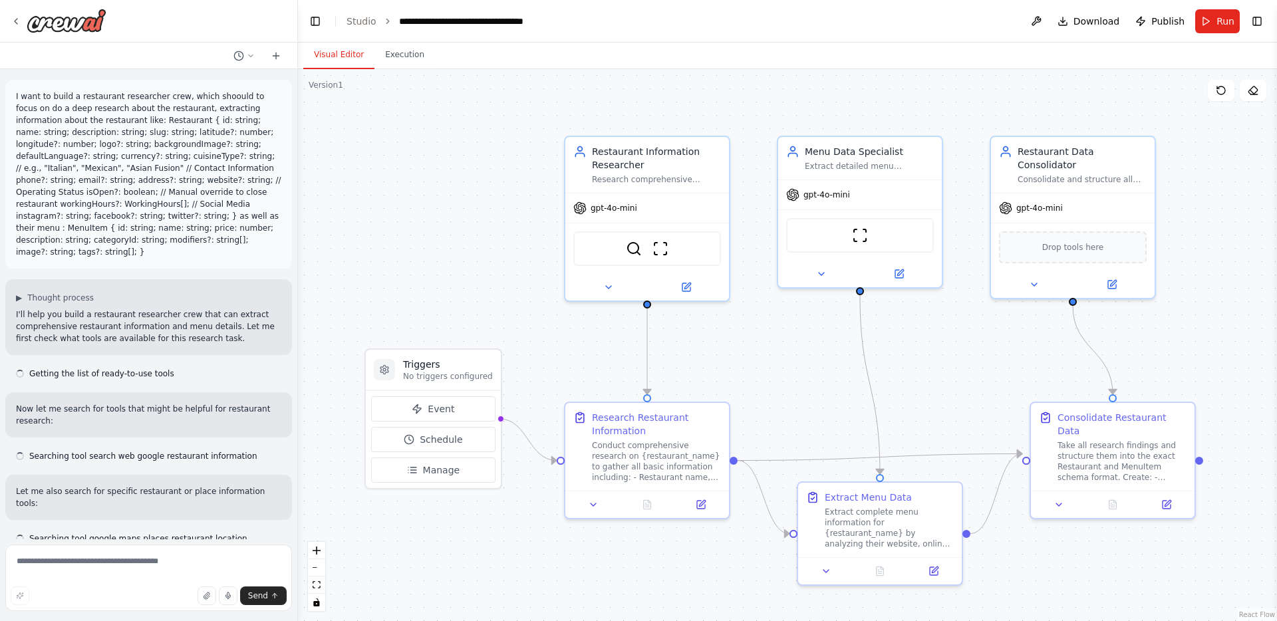
scroll to position [2099, 0]
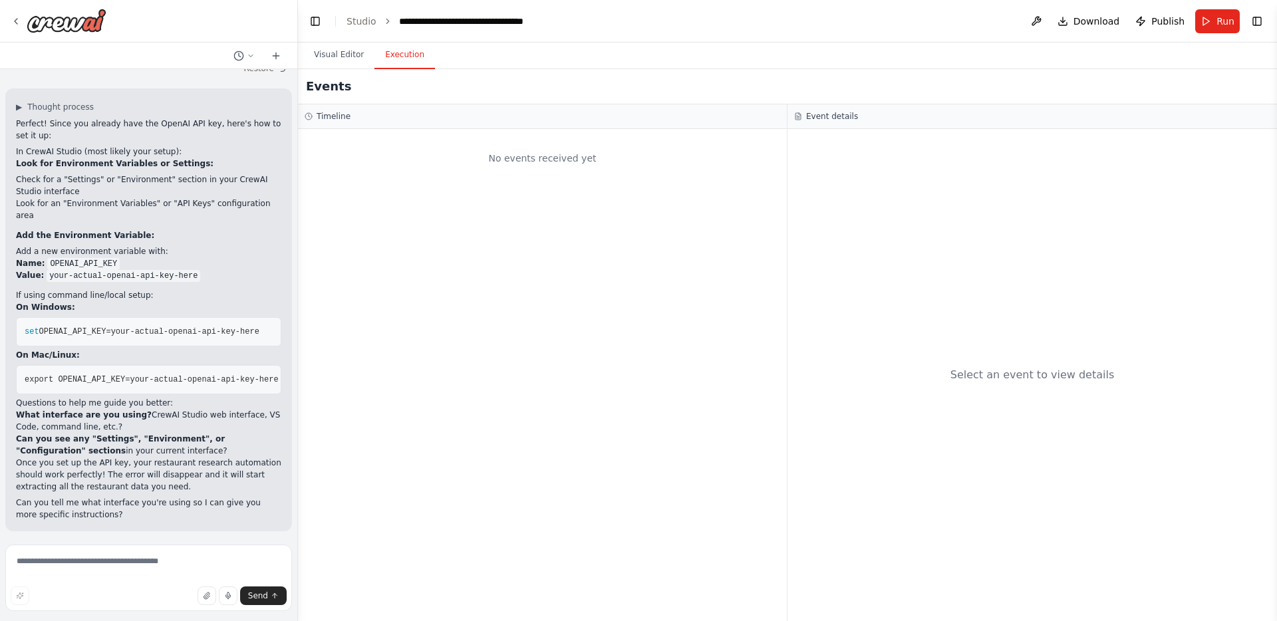
click at [405, 54] on button "Execution" at bounding box center [404, 55] width 61 height 28
click at [346, 51] on button "Visual Editor" at bounding box center [338, 55] width 71 height 28
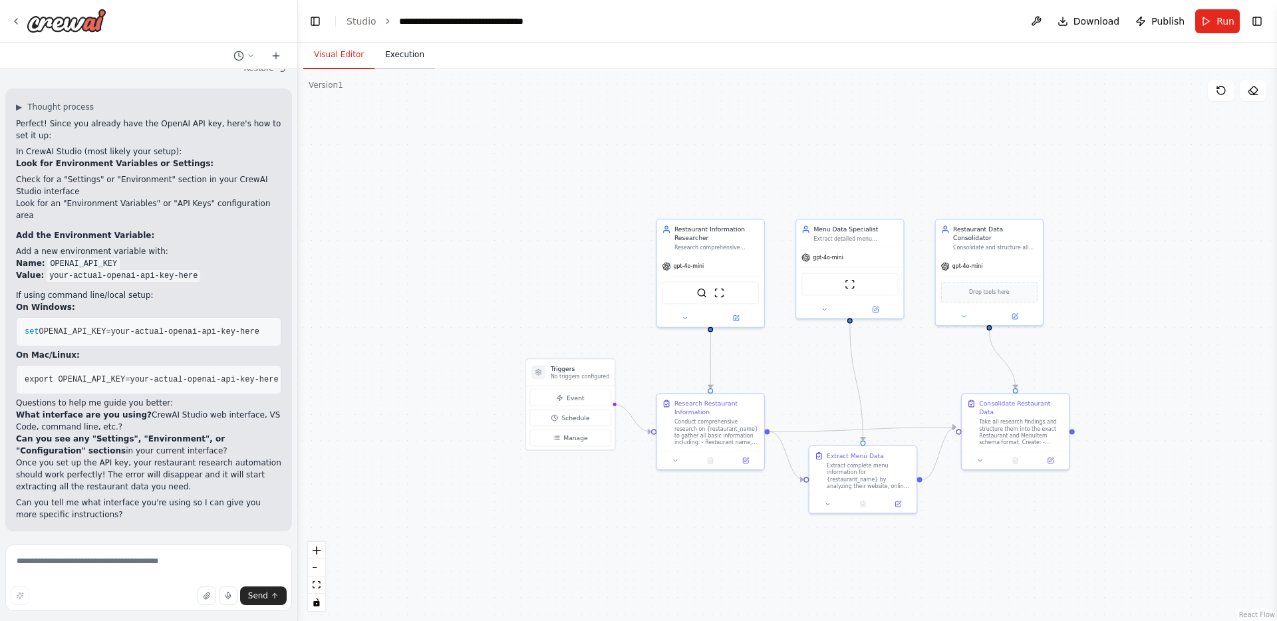
click at [412, 58] on button "Execution" at bounding box center [404, 55] width 61 height 28
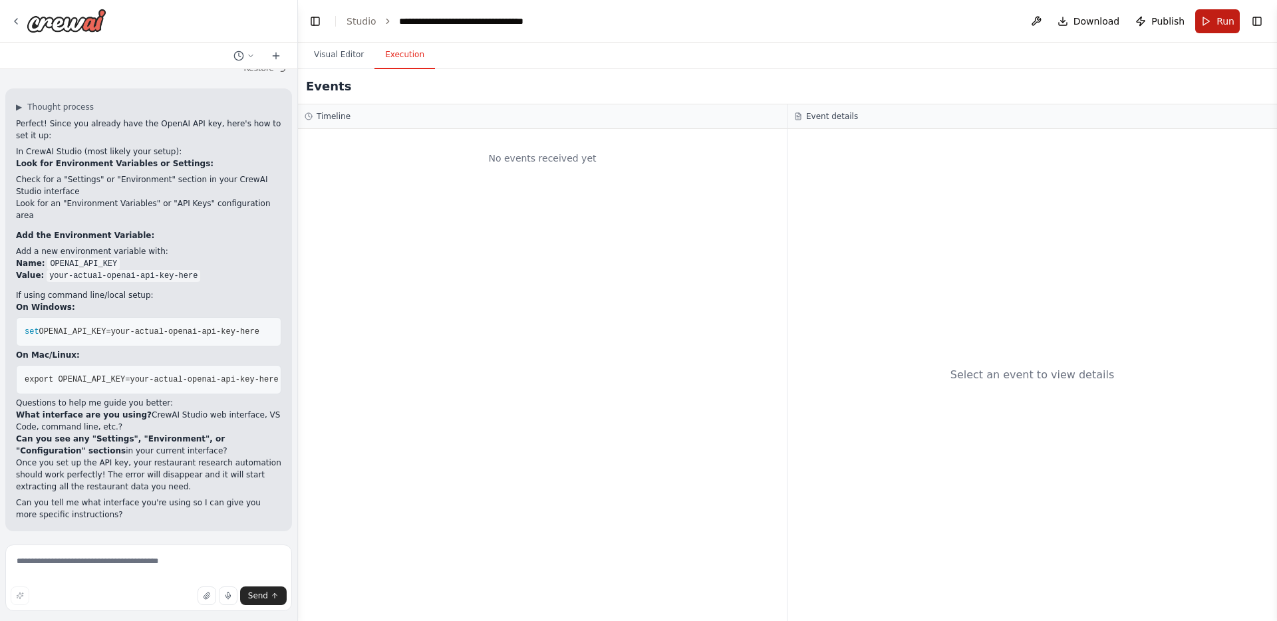
click at [1219, 21] on span "Run" at bounding box center [1225, 21] width 18 height 13
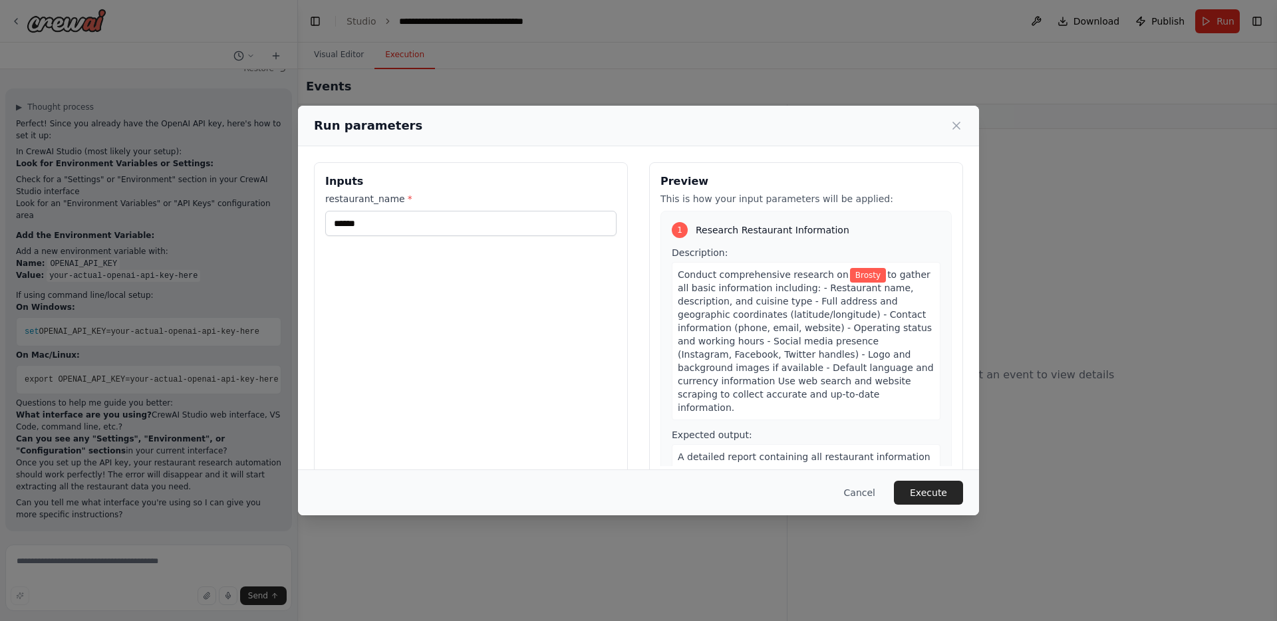
drag, startPoint x: 931, startPoint y: 497, endPoint x: 842, endPoint y: 449, distance: 101.5
click at [826, 441] on div "Run parameters Inputs restaurant_name * ****** Preview This is how your input p…" at bounding box center [638, 311] width 681 height 410
click at [940, 491] on button "Execute" at bounding box center [928, 493] width 69 height 24
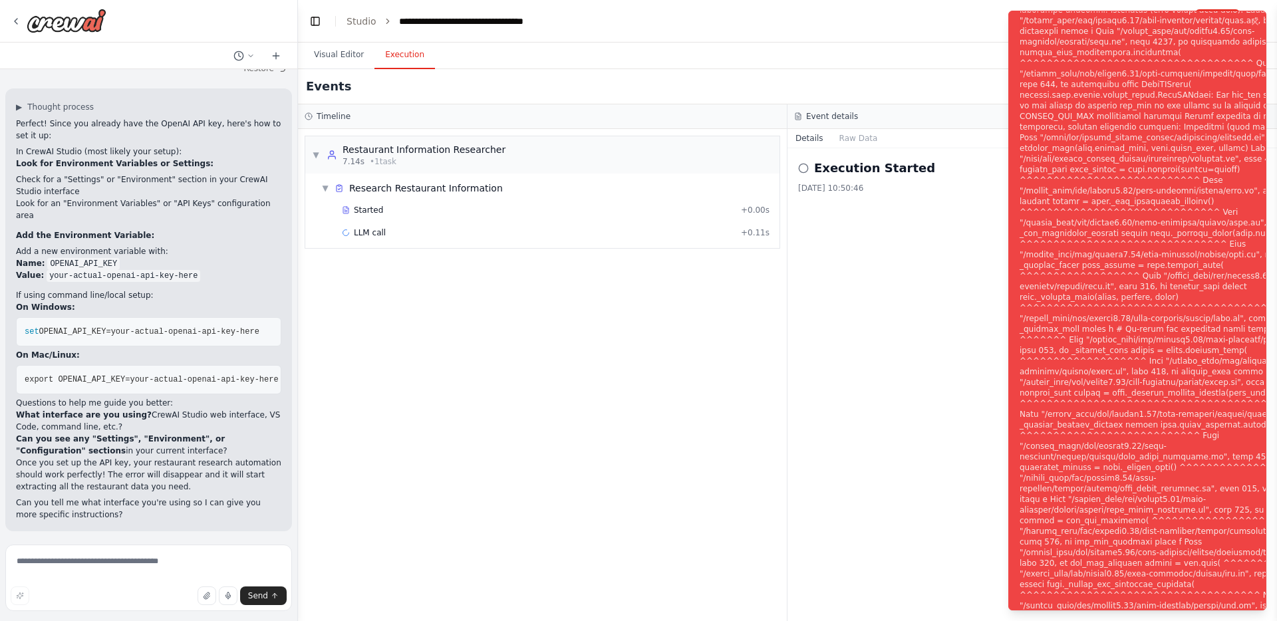
click at [1133, 239] on div "Notifications (F8)" at bounding box center [1179, 319] width 321 height 1032
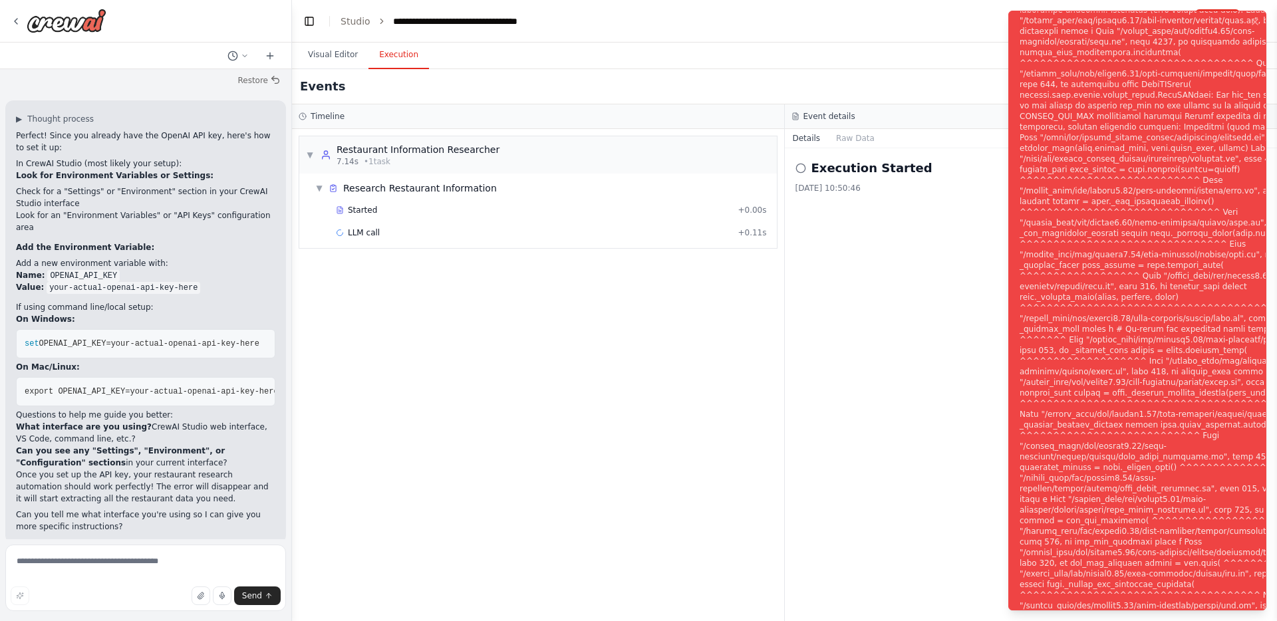
scroll to position [2111, 0]
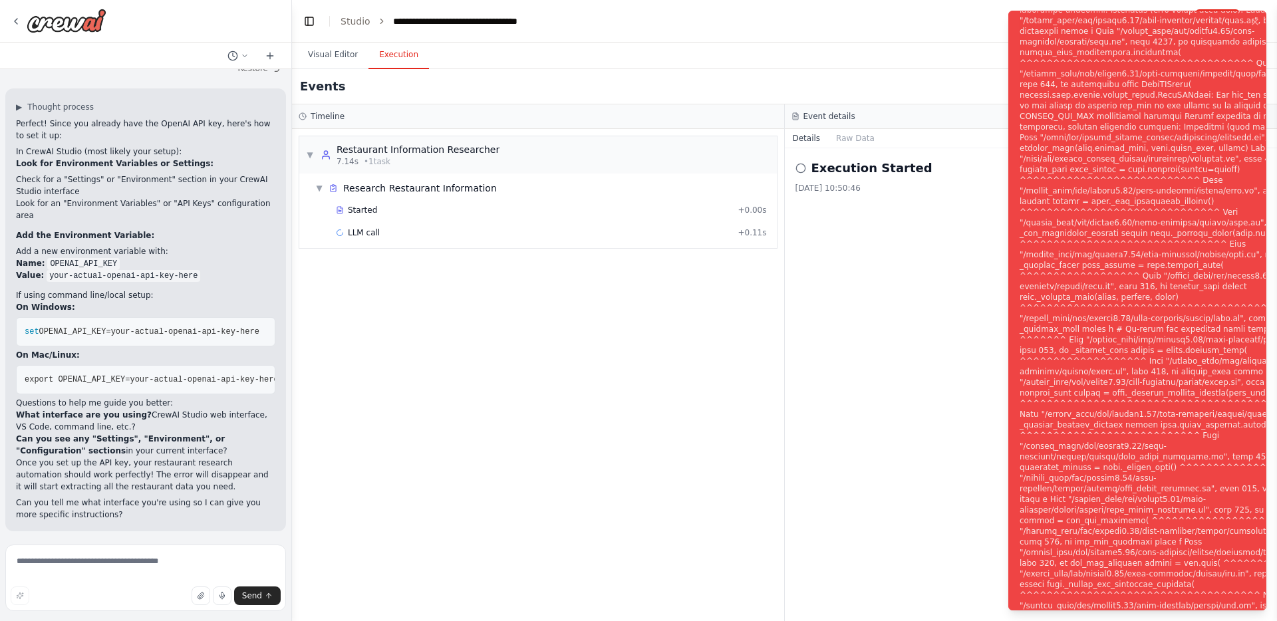
drag, startPoint x: 295, startPoint y: 475, endPoint x: 292, endPoint y: 572, distance: 96.4
click at [292, 572] on div "I want to build a restaurant researcher crew, which shoould to focus on do a de…" at bounding box center [638, 310] width 1277 height 621
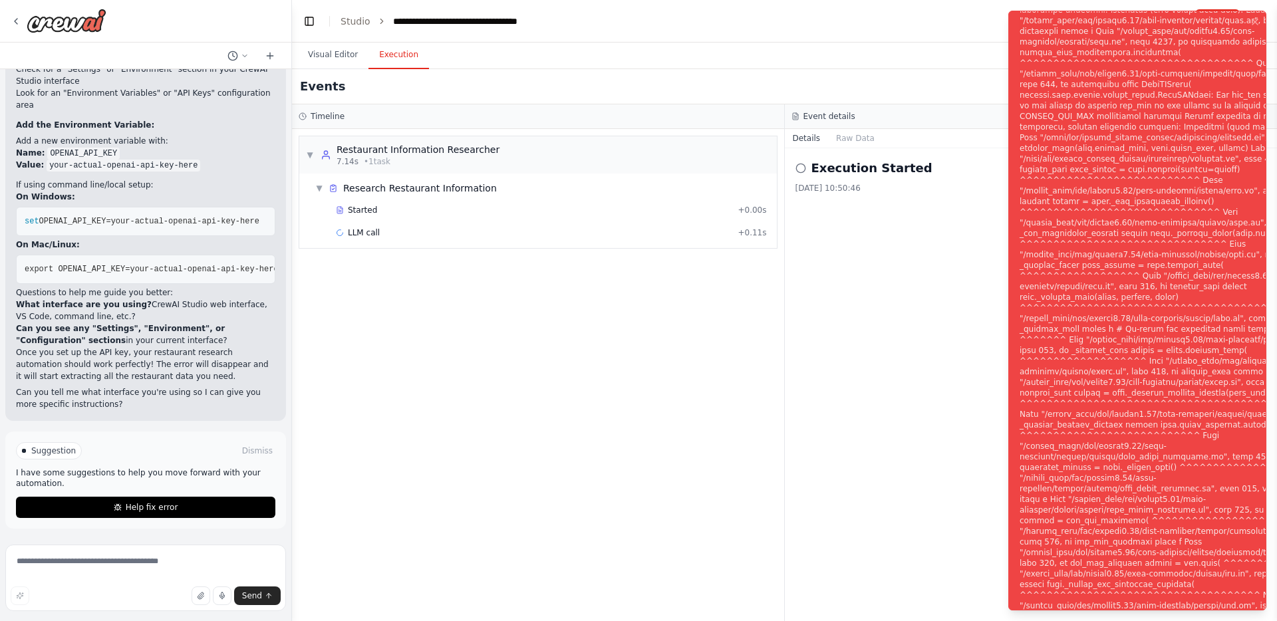
click at [1066, 132] on div "Notifications (F8)" at bounding box center [1179, 319] width 321 height 1032
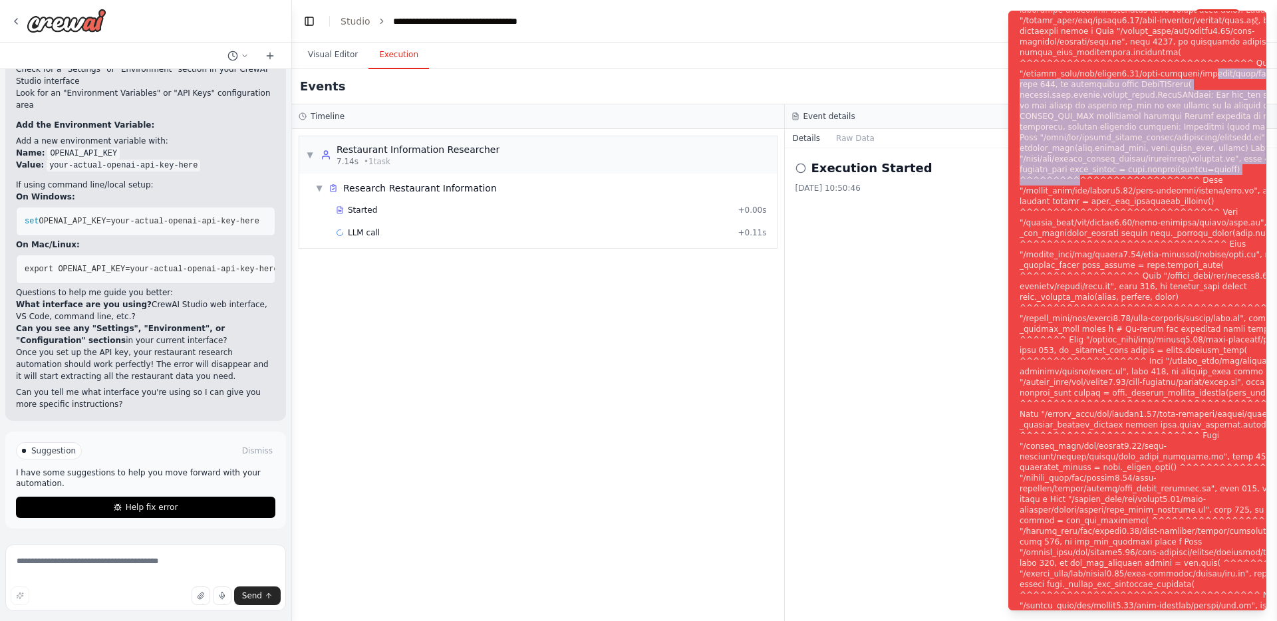
drag, startPoint x: 1064, startPoint y: 51, endPoint x: 1065, endPoint y: 175, distance: 124.3
click at [1065, 175] on div "Notifications (F8)" at bounding box center [1179, 319] width 321 height 1032
click at [1041, 54] on div "Notifications (F8)" at bounding box center [1179, 319] width 321 height 1032
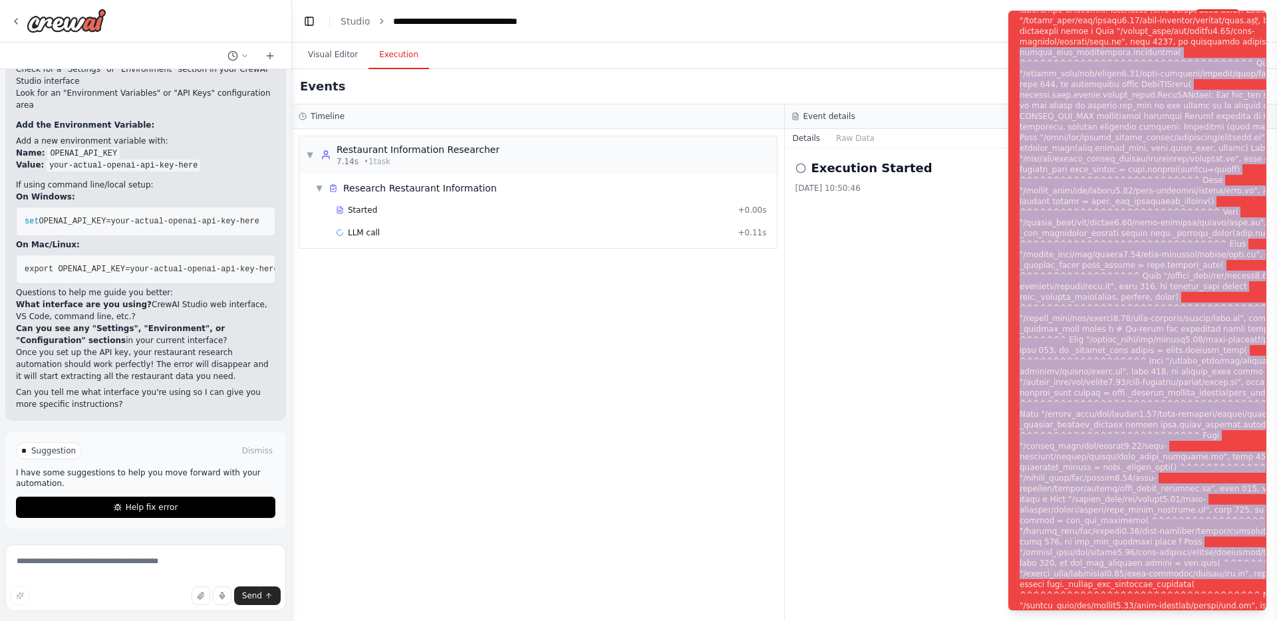
drag, startPoint x: 1019, startPoint y: 16, endPoint x: 1259, endPoint y: 620, distance: 650.0
click at [1259, 620] on ol "Execution Error" at bounding box center [1136, 310] width 279 height 621
copy div "openai_chat_completions.completion( ^^^^^^^^^^^^^^^^^^^^^^^^^^^^^^^^^^^ File "/…"
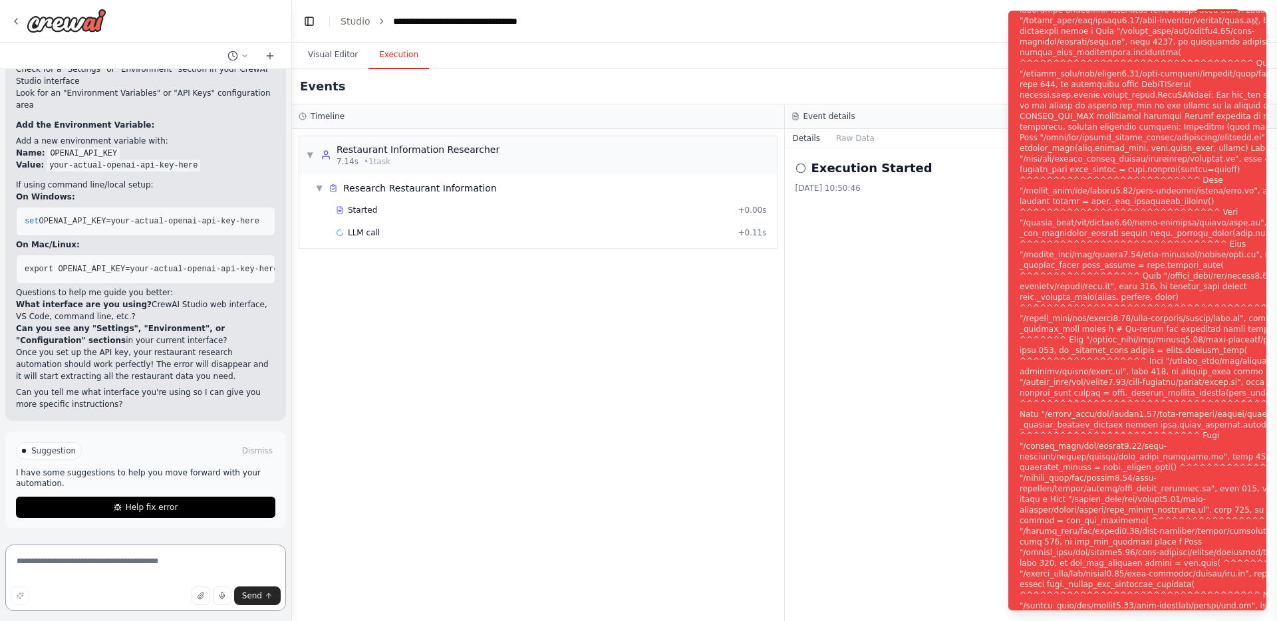
click at [86, 573] on textarea at bounding box center [145, 578] width 281 height 66
paste textarea "**********"
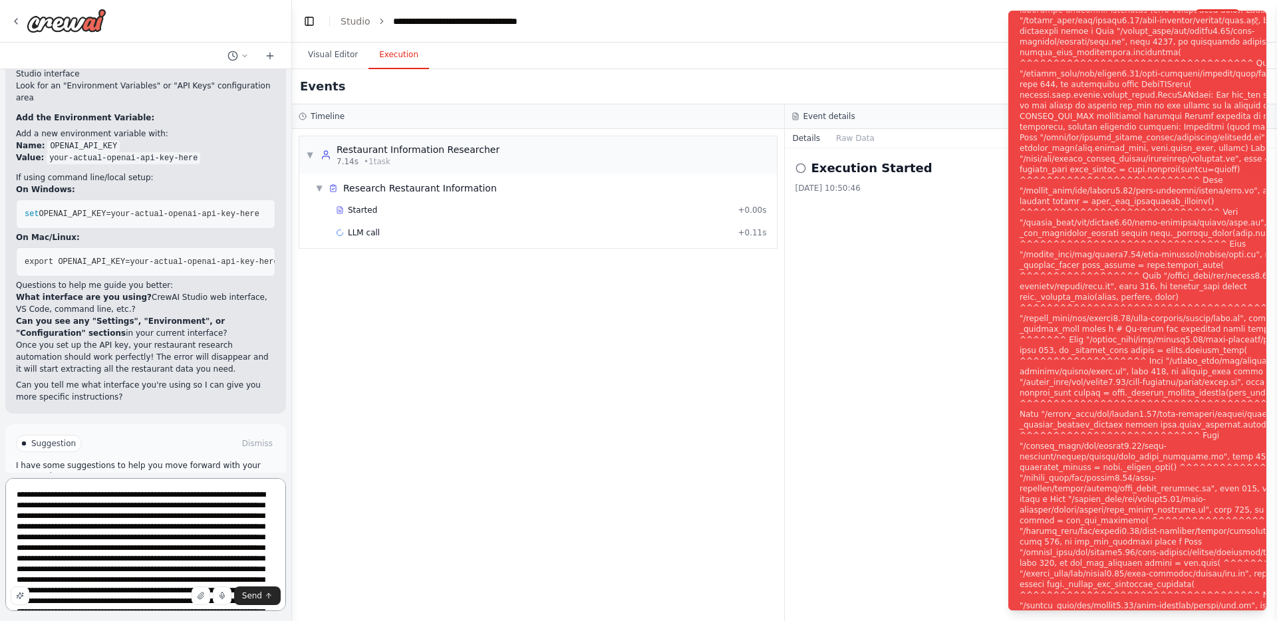
scroll to position [474, 0]
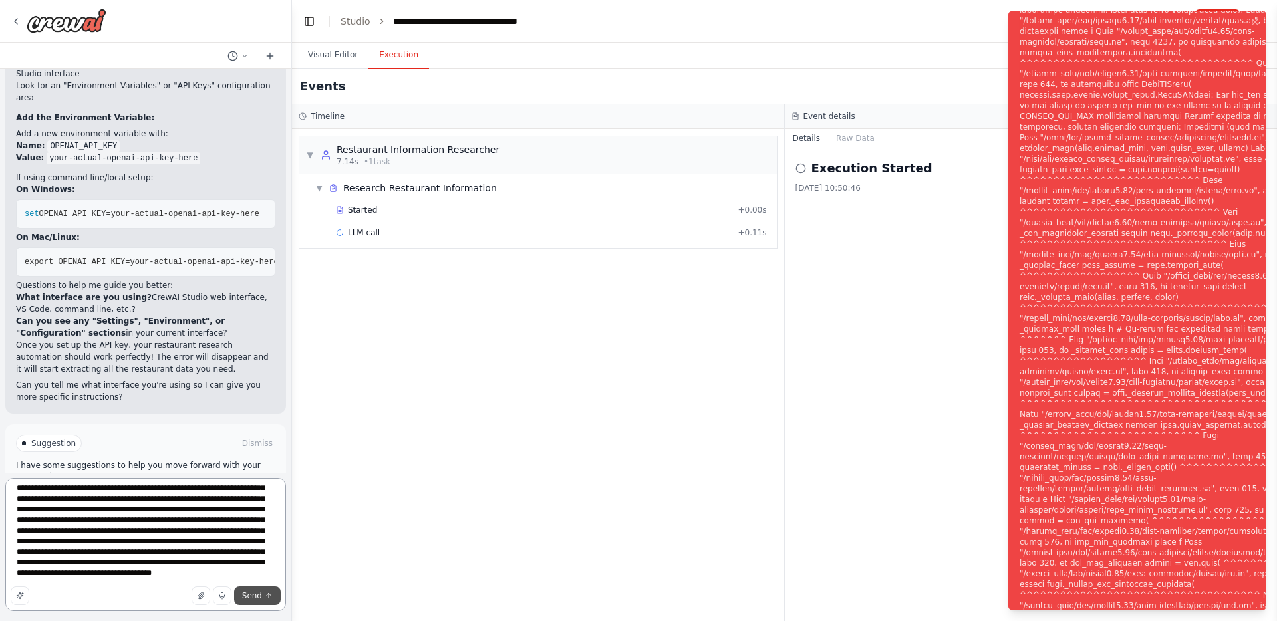
type textarea "**********"
click at [263, 593] on button "Send" at bounding box center [257, 595] width 47 height 19
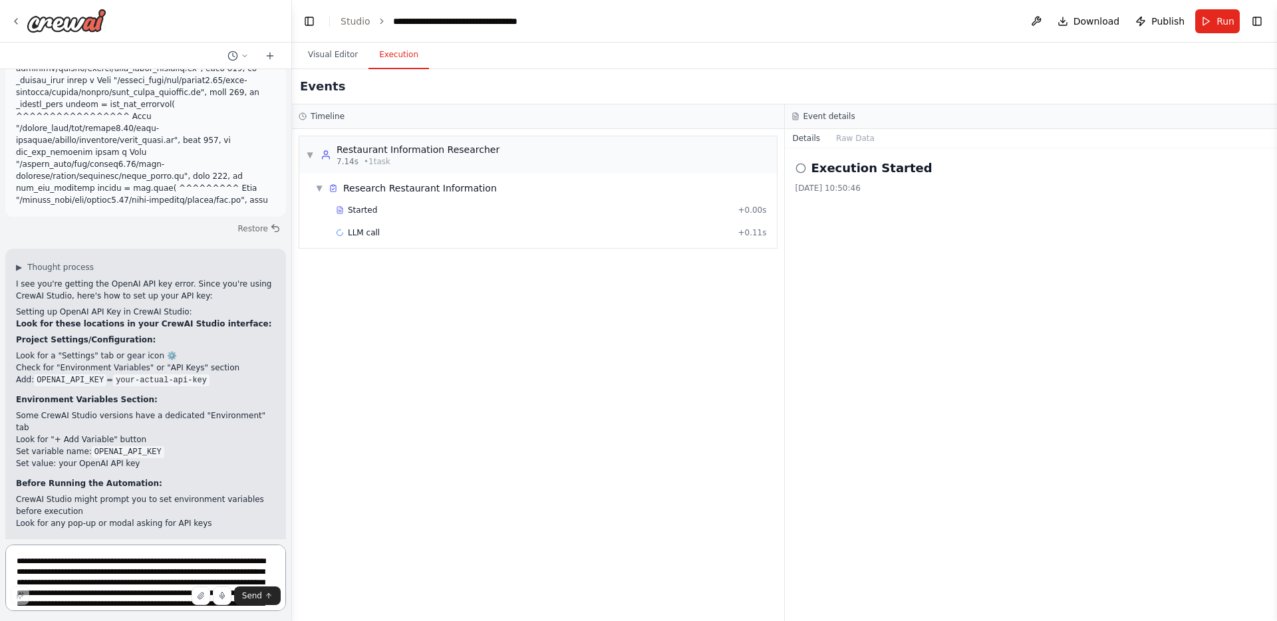
scroll to position [3342, 0]
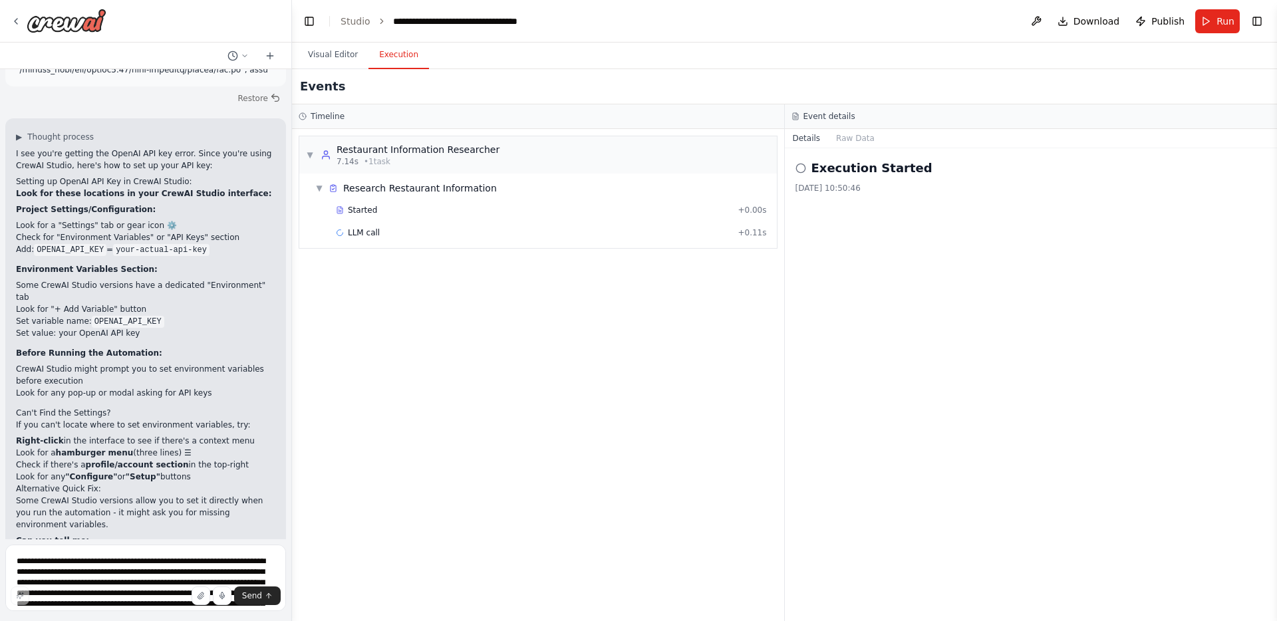
click at [146, 316] on code "OPENAI_API_KEY" at bounding box center [128, 322] width 72 height 12
copy code "OPENAI_API_KEY"
click at [15, 21] on icon at bounding box center [16, 21] width 3 height 5
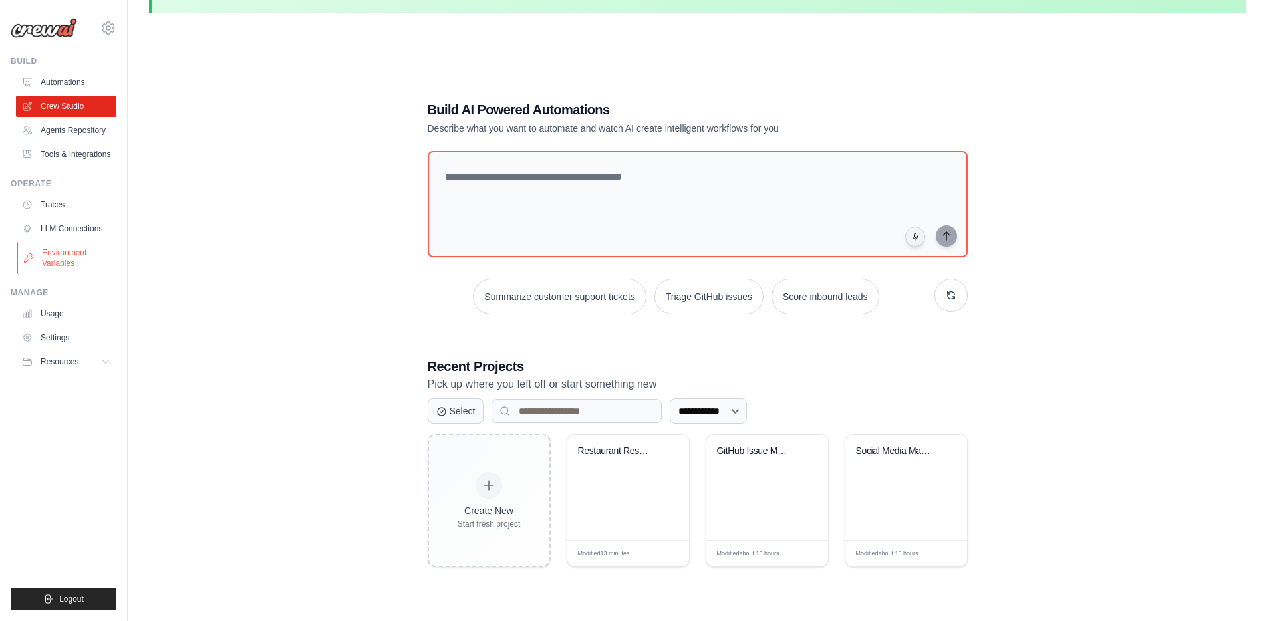
click at [66, 262] on link "Environment Variables" at bounding box center [67, 258] width 100 height 32
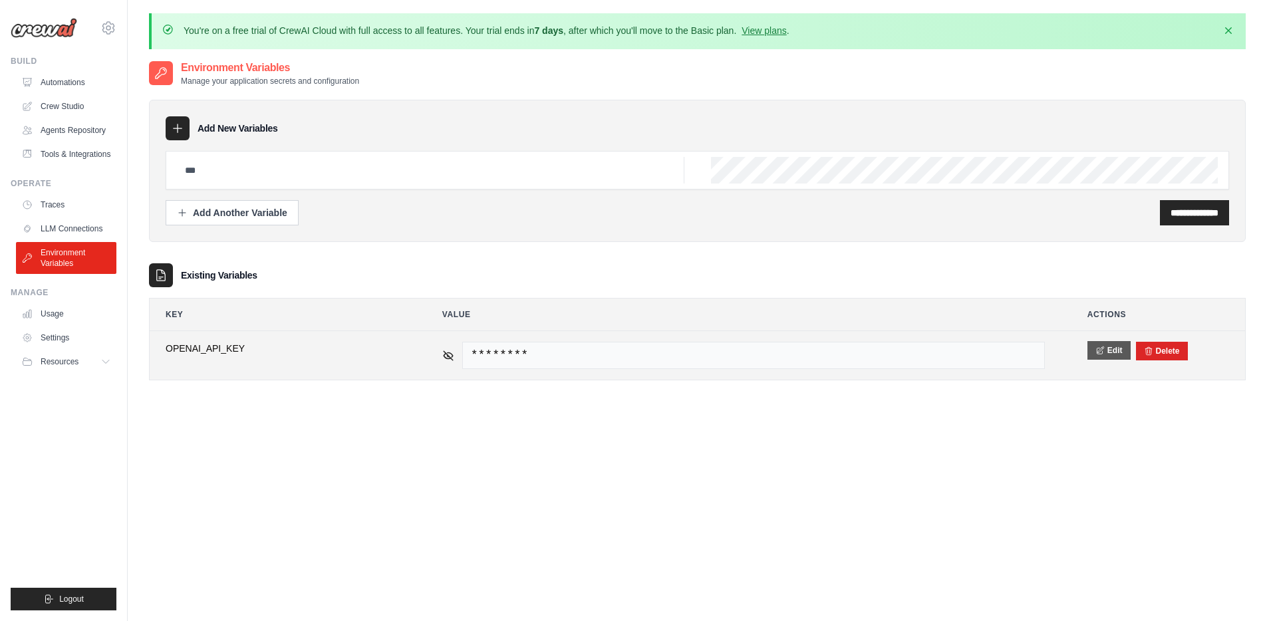
click at [1091, 354] on button "Edit" at bounding box center [1108, 350] width 43 height 19
drag, startPoint x: 264, startPoint y: 354, endPoint x: 140, endPoint y: 346, distance: 124.5
click at [142, 346] on div "You're on a free trial of CrewAI Cloud with full access to all features. Your t…" at bounding box center [697, 347] width 1139 height 668
click at [1112, 350] on button "Save" at bounding box center [1104, 350] width 35 height 19
click at [446, 354] on icon at bounding box center [448, 355] width 12 height 12
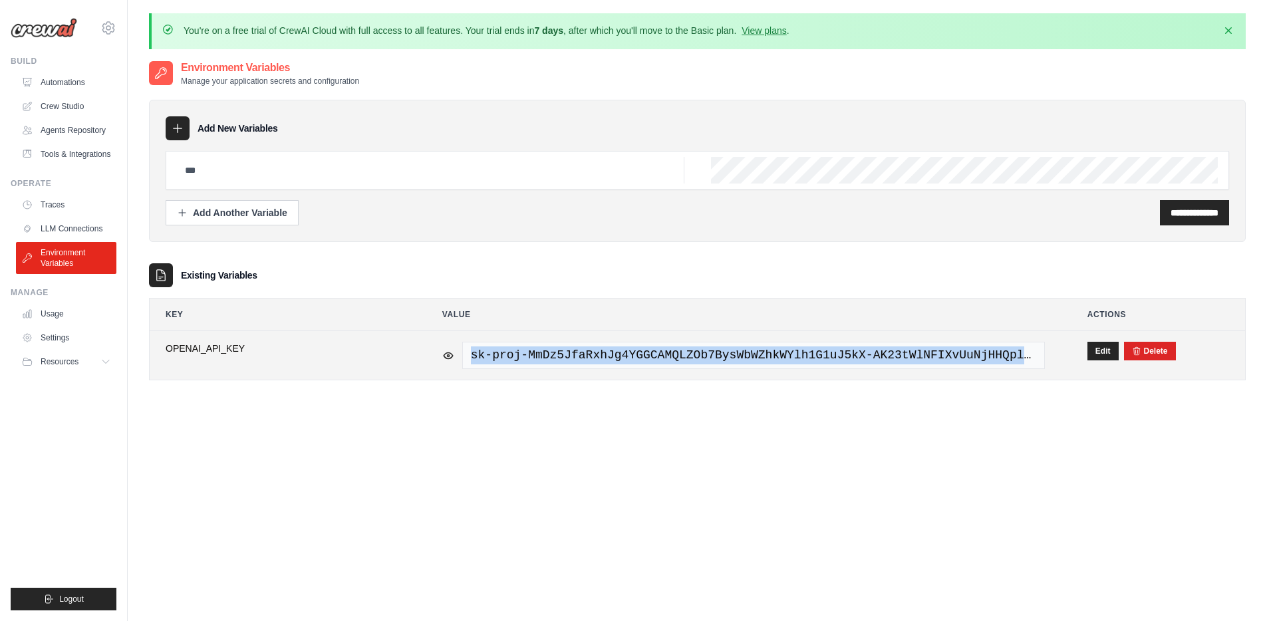
drag, startPoint x: 469, startPoint y: 355, endPoint x: 1047, endPoint y: 358, distance: 577.8
click at [1047, 358] on td "sk-proj-MmDz5JfaRxhJg4YGGCAMQLZOb7BysWbWZhkWYlh1G1uJ5kX-AK23tWlNFIXvUuNjHHQplh4…" at bounding box center [743, 355] width 634 height 49
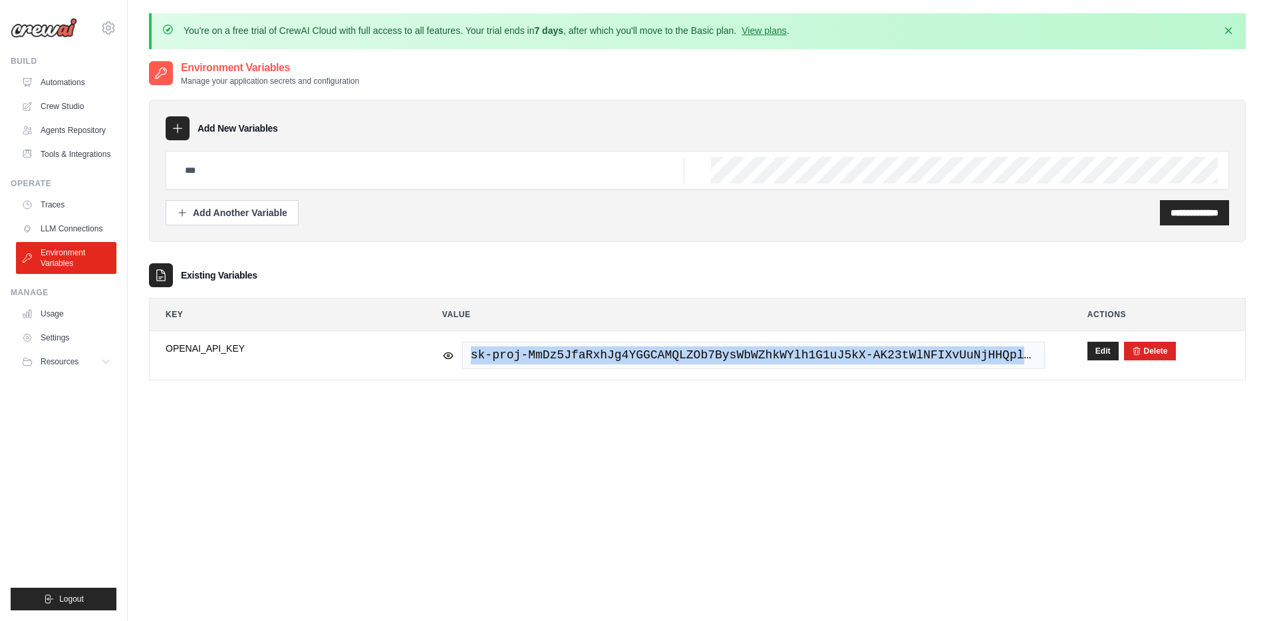
copy span "sk-proj-MmDz5JfaRxhJg4YGGCAMQLZOb7BysWbWZhkWYlh1G1uJ5kX-AK23tWlNFIXvUuNjHHQplh4H"
click at [58, 106] on link "Crew Studio" at bounding box center [67, 106] width 100 height 21
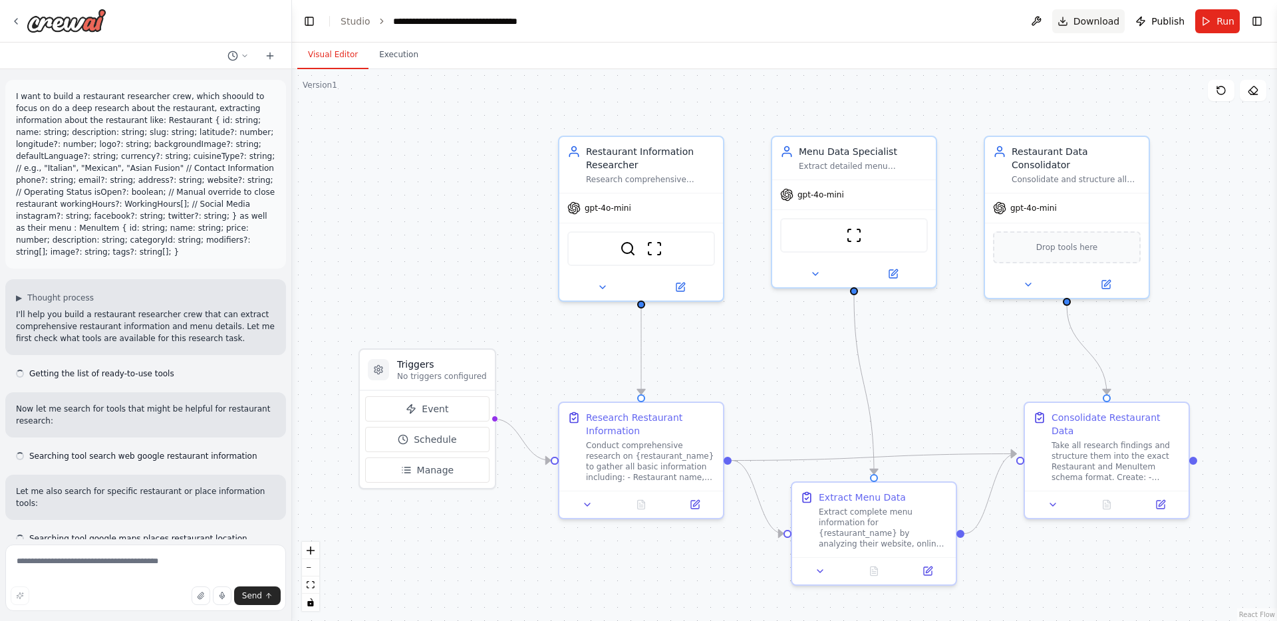
scroll to position [3332, 0]
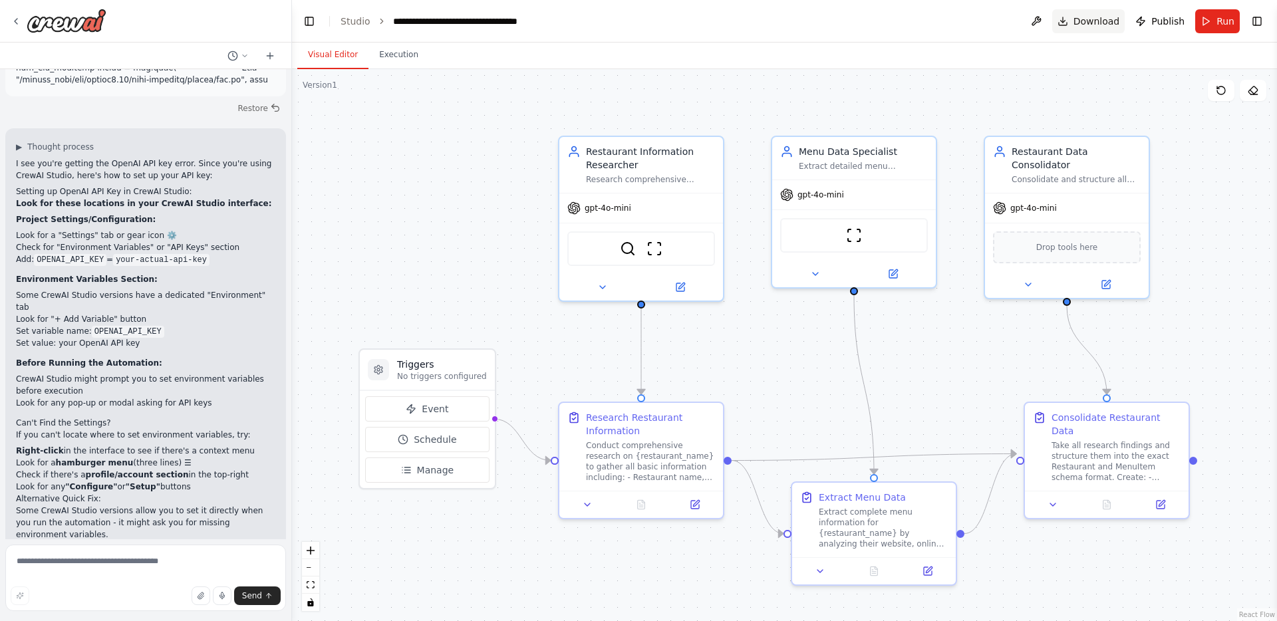
click at [1088, 23] on span "Download" at bounding box center [1096, 21] width 47 height 13
click at [21, 20] on div at bounding box center [59, 21] width 96 height 24
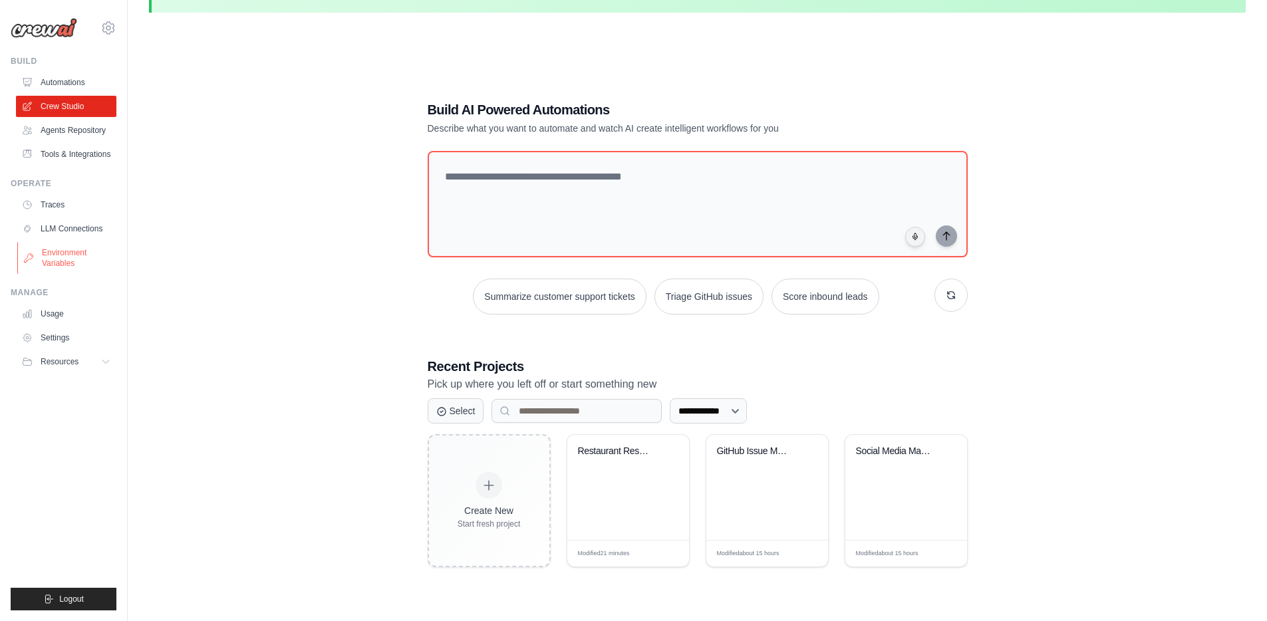
click at [66, 265] on link "Environment Variables" at bounding box center [67, 258] width 100 height 32
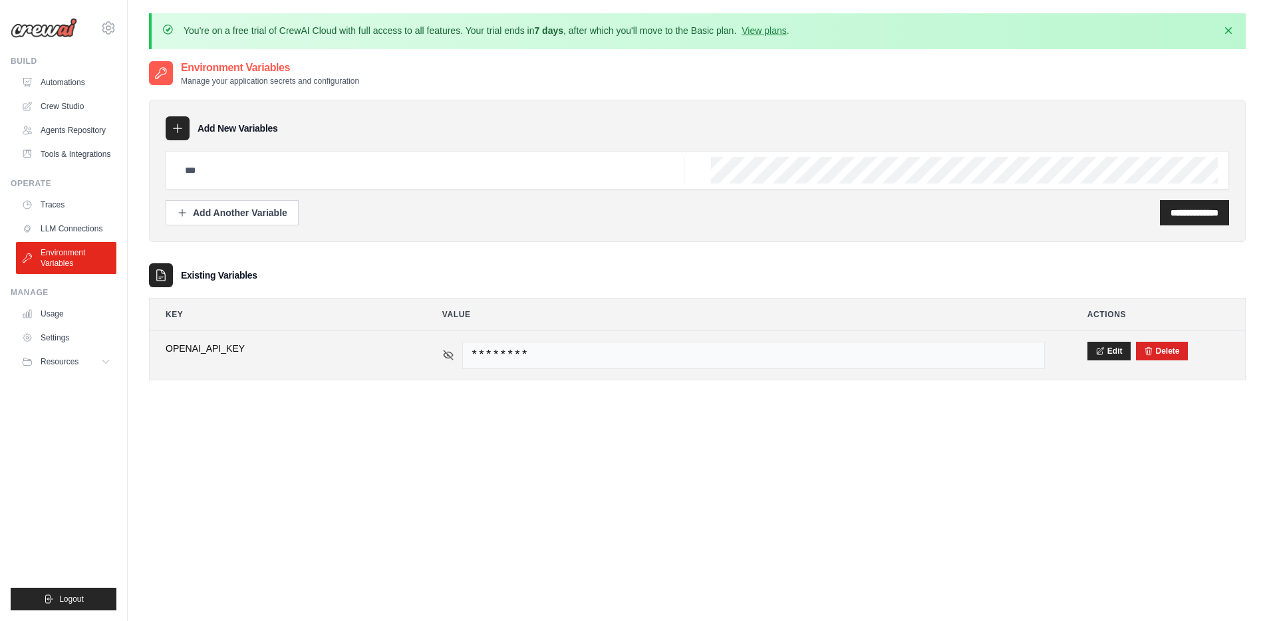
click at [445, 356] on icon at bounding box center [448, 355] width 12 height 12
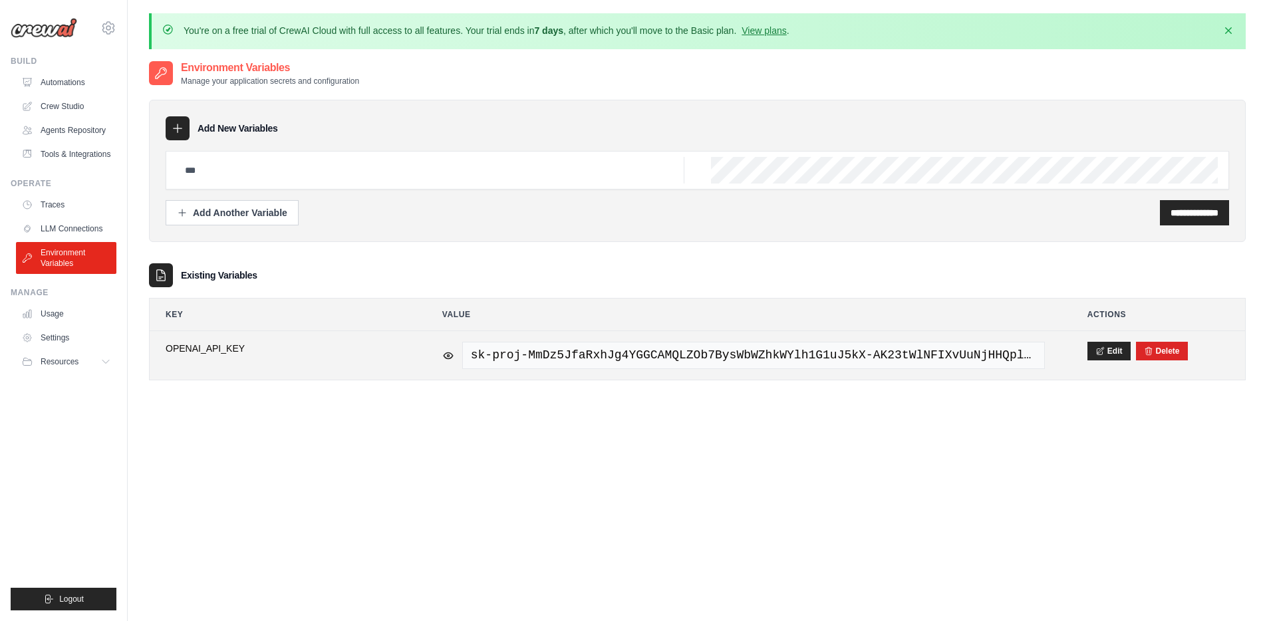
click at [577, 360] on span "sk-proj-MmDz5JfaRxhJg4YGGCAMQLZOb7BysWbWZhkWYlh1G1uJ5kX-AK23tWlNFIXvUuNjHHQplh4…" at bounding box center [753, 355] width 582 height 27
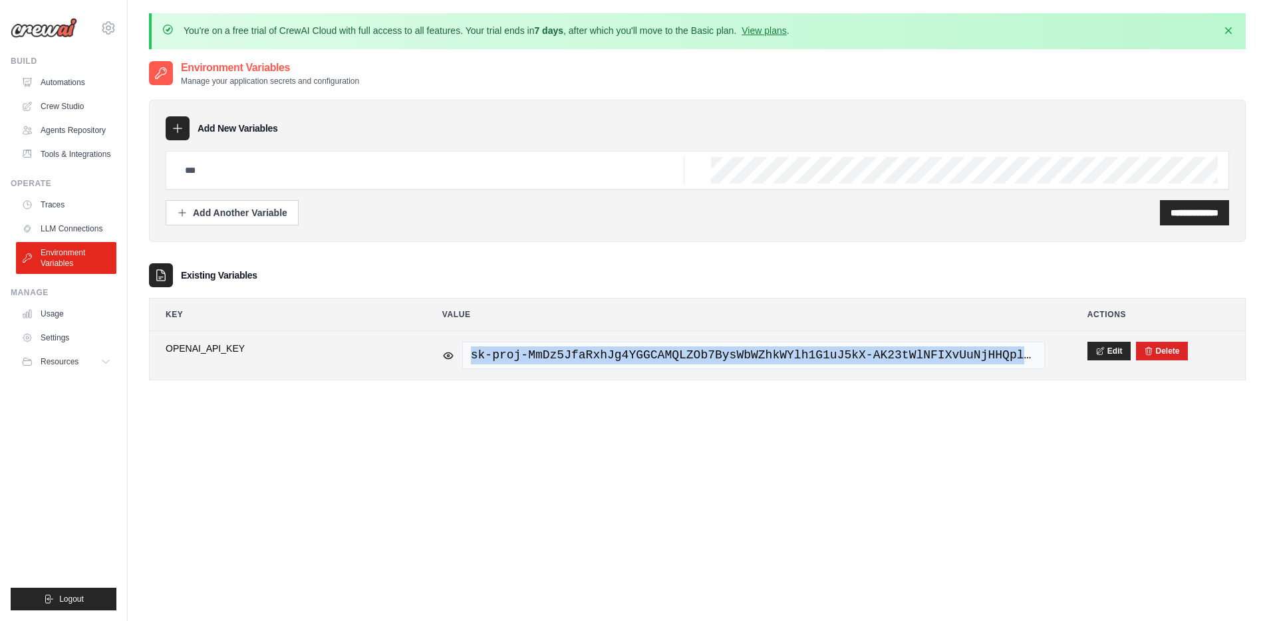
drag, startPoint x: 473, startPoint y: 356, endPoint x: 1047, endPoint y: 372, distance: 574.0
click at [1047, 372] on td "sk-proj-MmDz5JfaRxhJg4YGGCAMQLZOb7BysWbWZhkWYlh1G1uJ5kX-AK23tWlNFIXvUuNjHHQplh4…" at bounding box center [743, 355] width 634 height 49
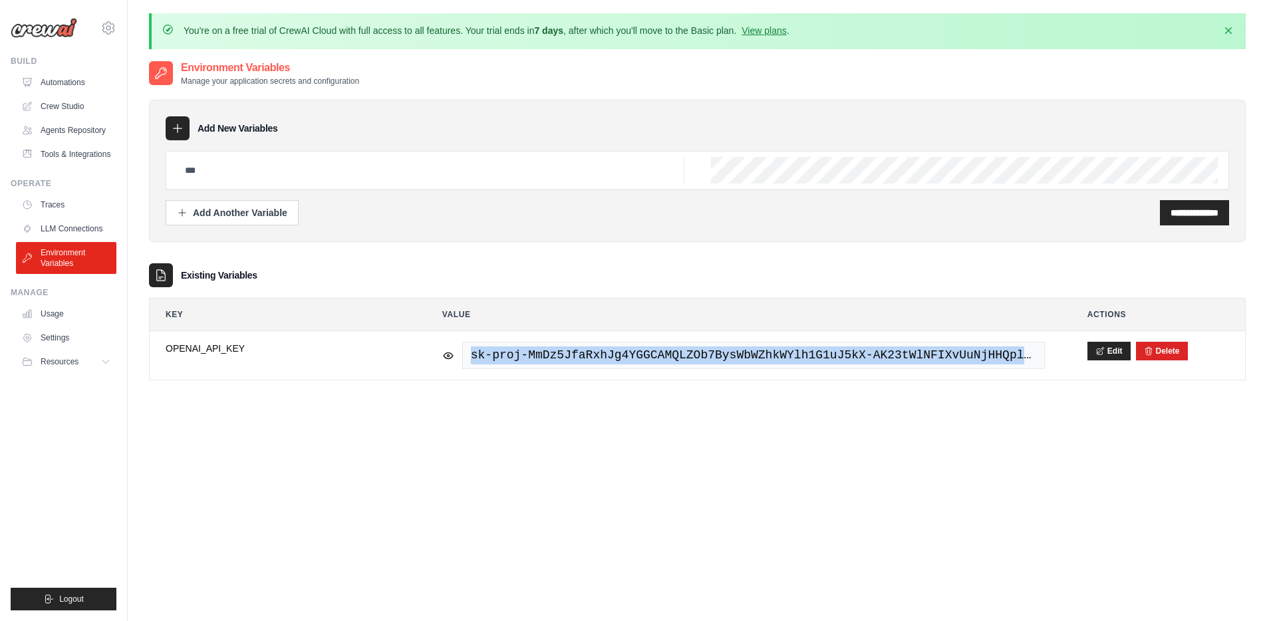
copy span "sk-proj-MmDz5JfaRxhJg4YGGCAMQLZOb7BysWbWZhkWYlh1G1uJ5kX-AK23tWlNFIXvUuNjHHQplh4…"
click at [72, 102] on link "Crew Studio" at bounding box center [67, 106] width 100 height 21
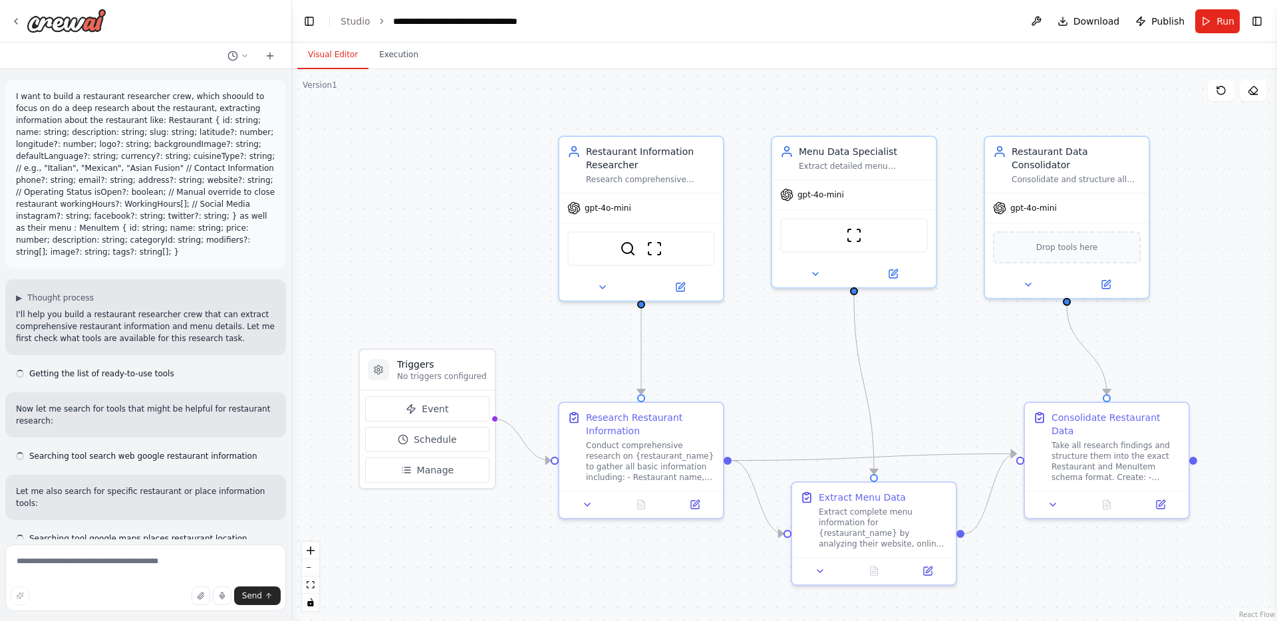
scroll to position [3332, 0]
